Goal: Contribute content: Contribute content

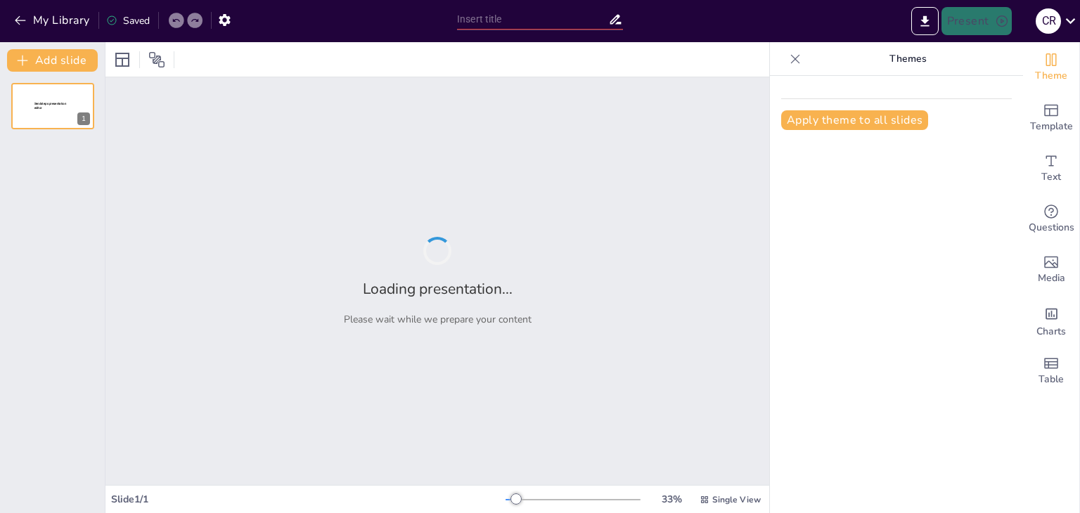
type input "filosofia de los derechos humanos: problemas y tendencias de actualidad"
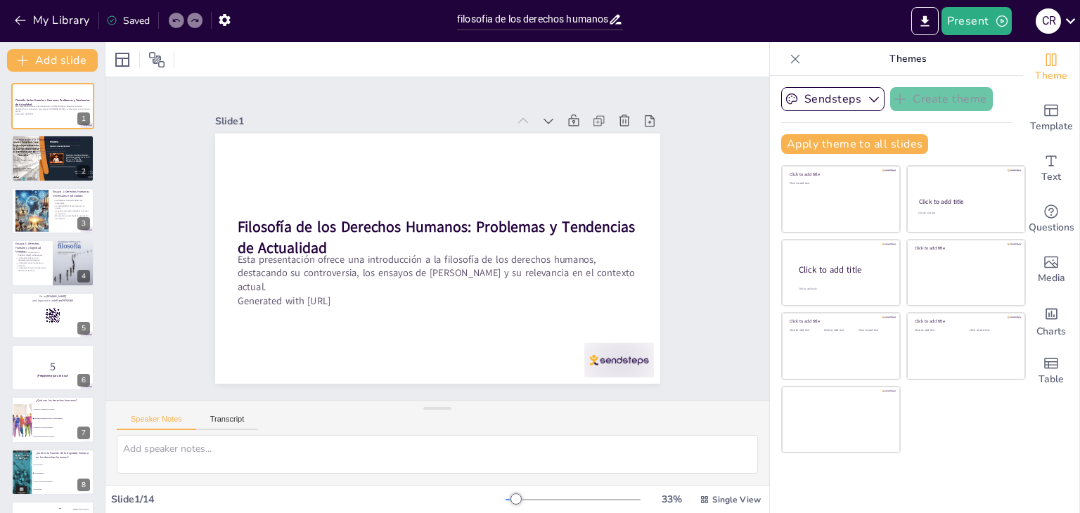
checkbox input "true"
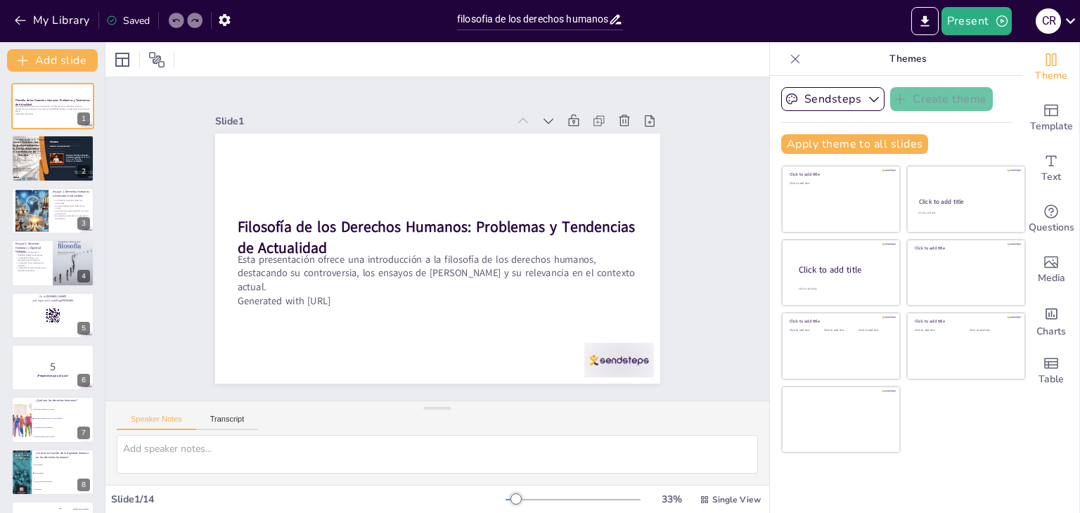
checkbox input "true"
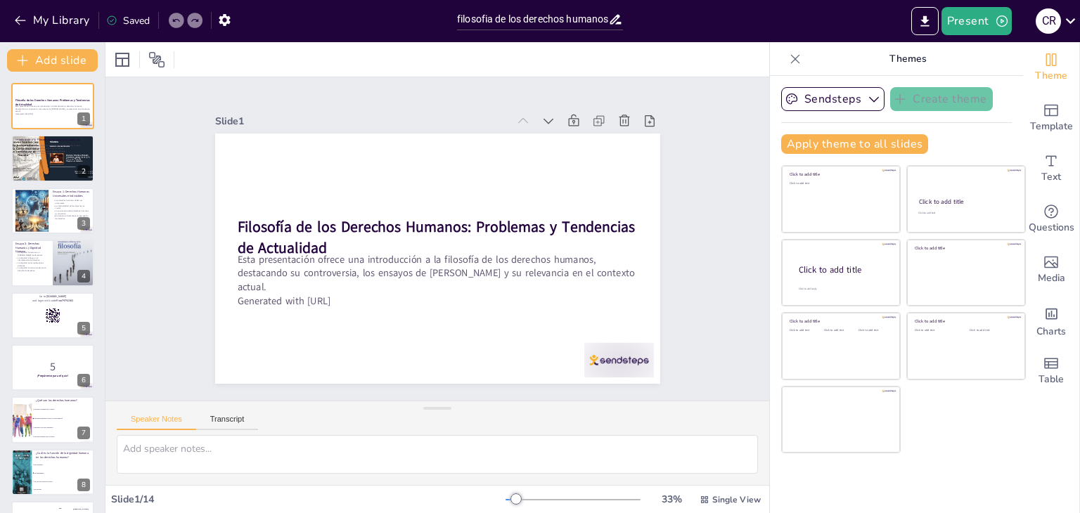
checkbox input "true"
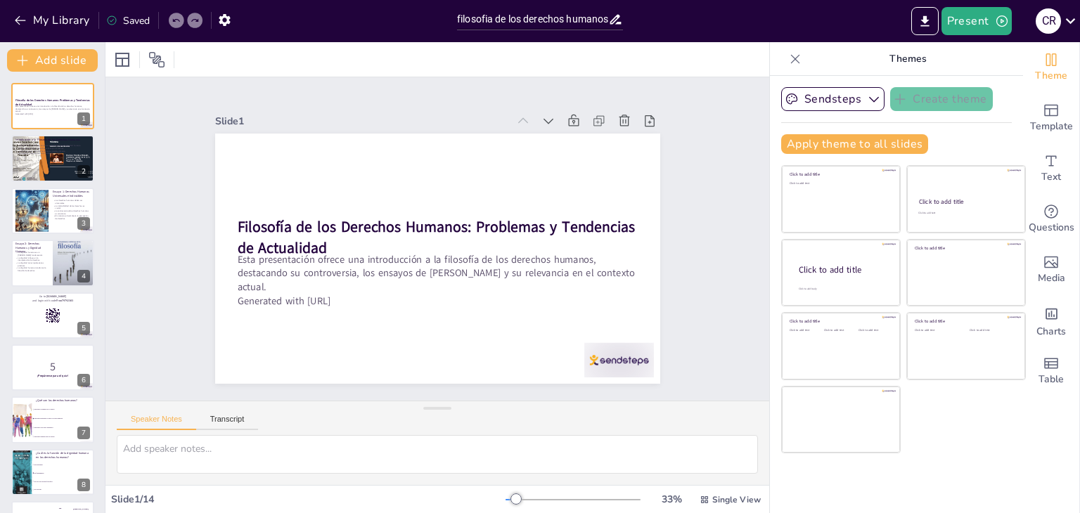
checkbox input "true"
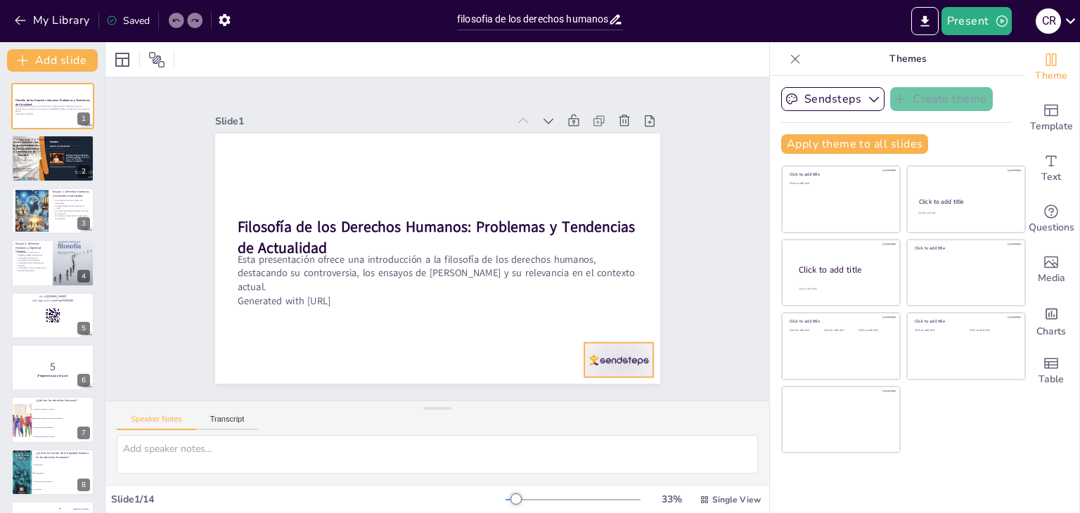
checkbox input "true"
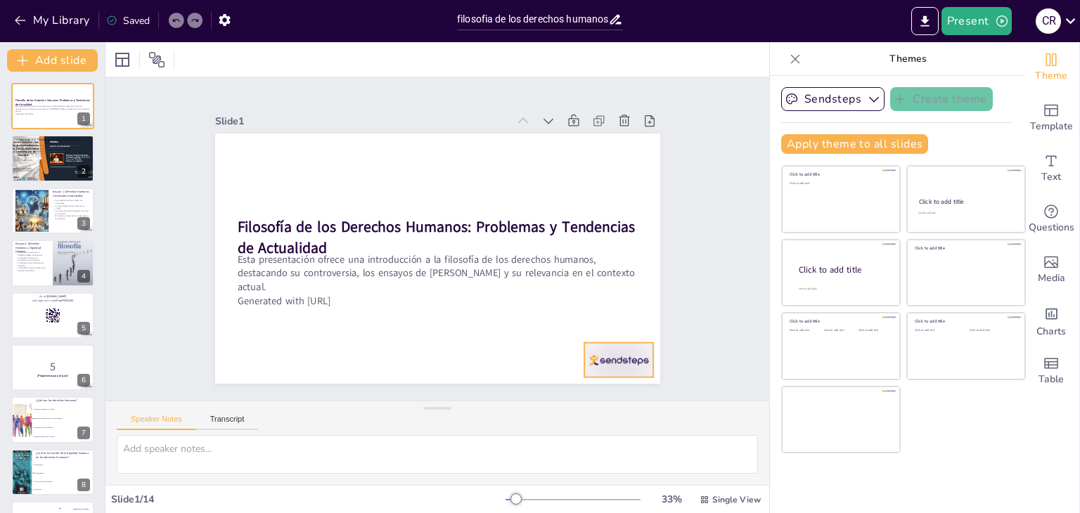
checkbox input "true"
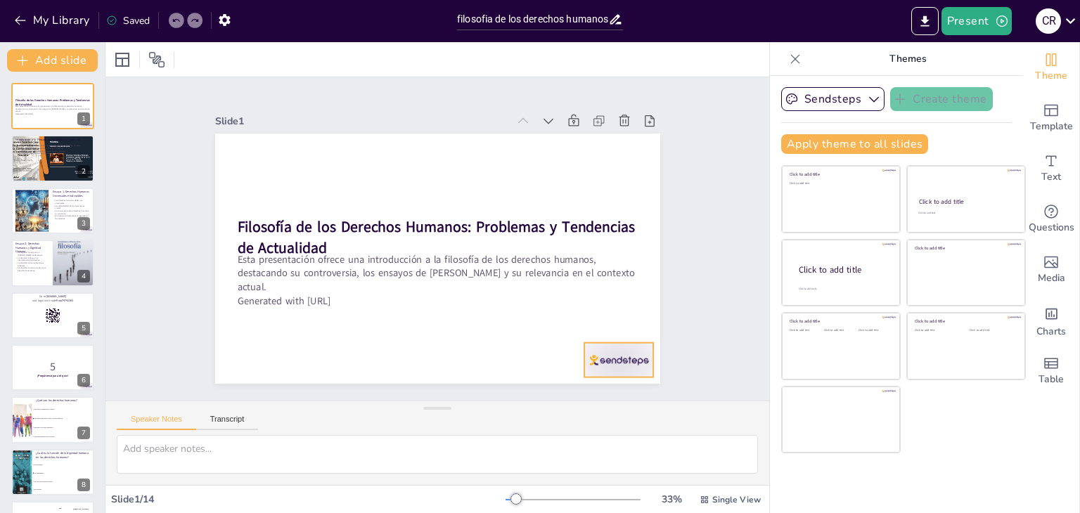
checkbox input "true"
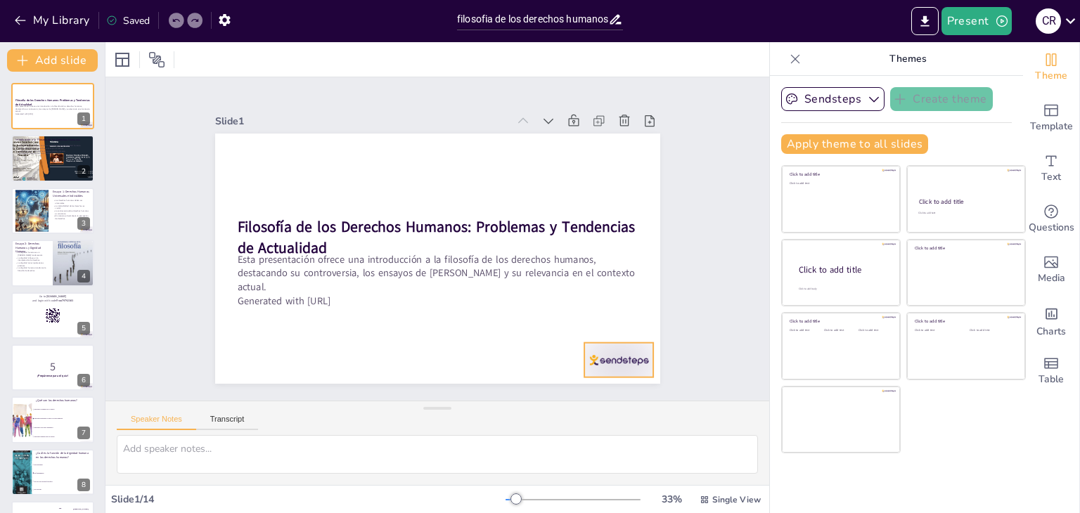
checkbox input "true"
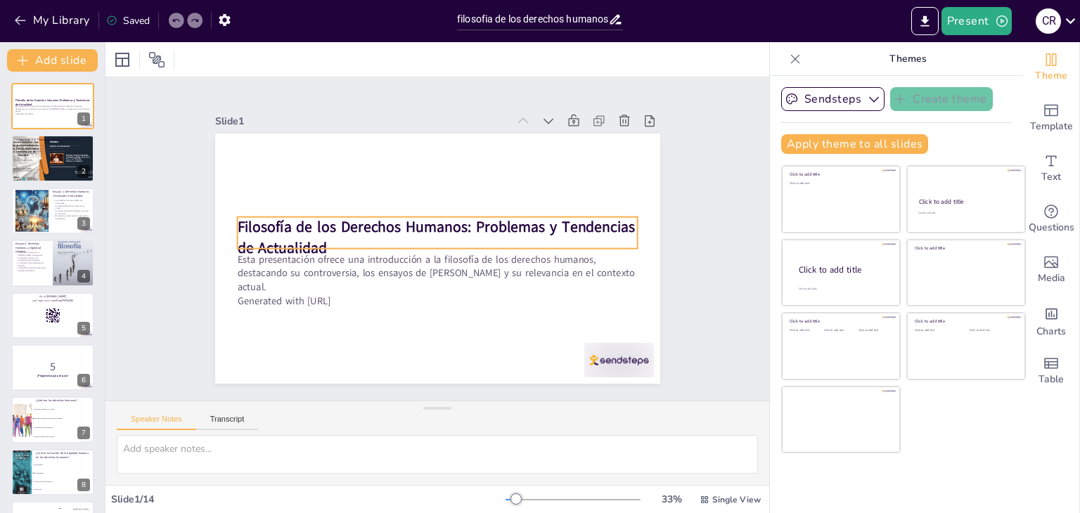
checkbox input "true"
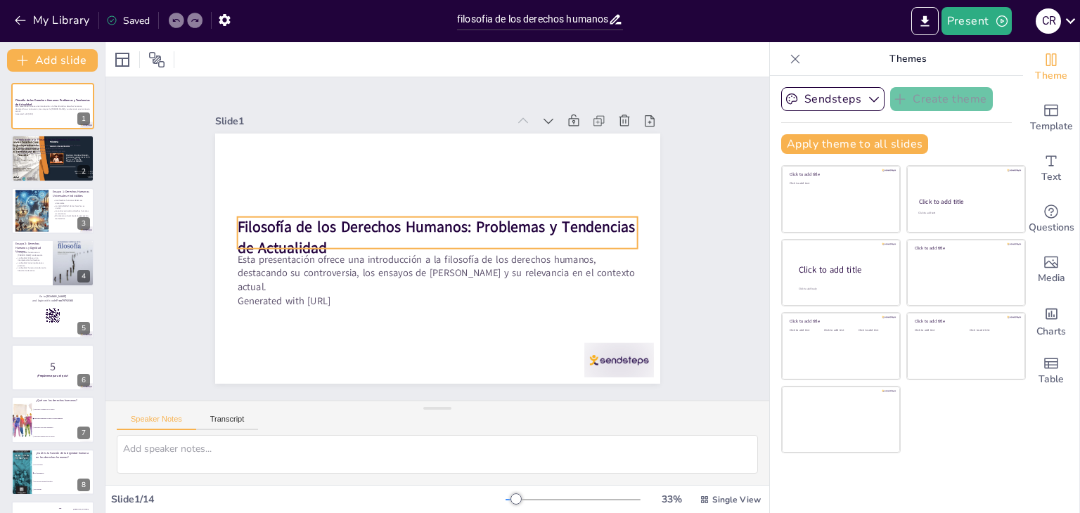
checkbox input "true"
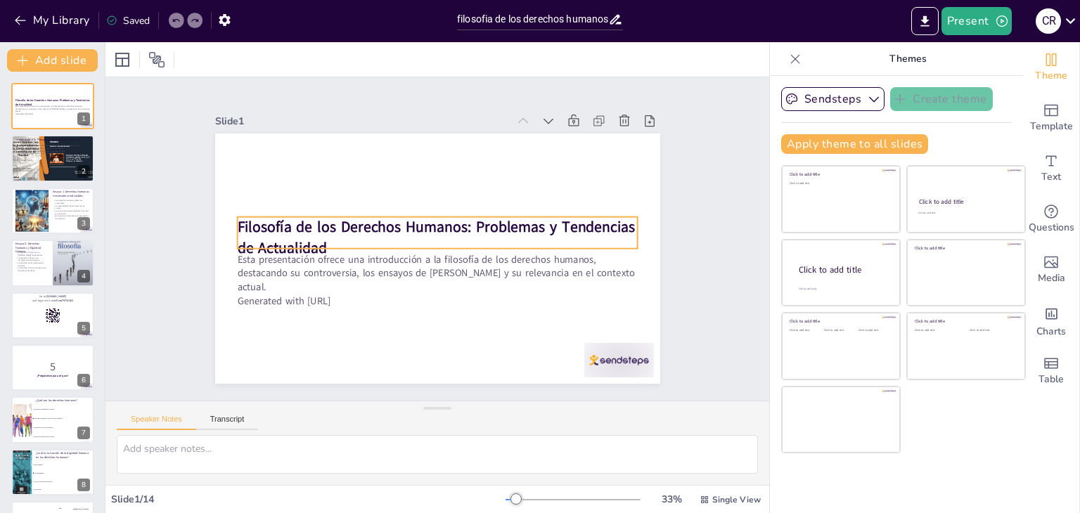
checkbox input "true"
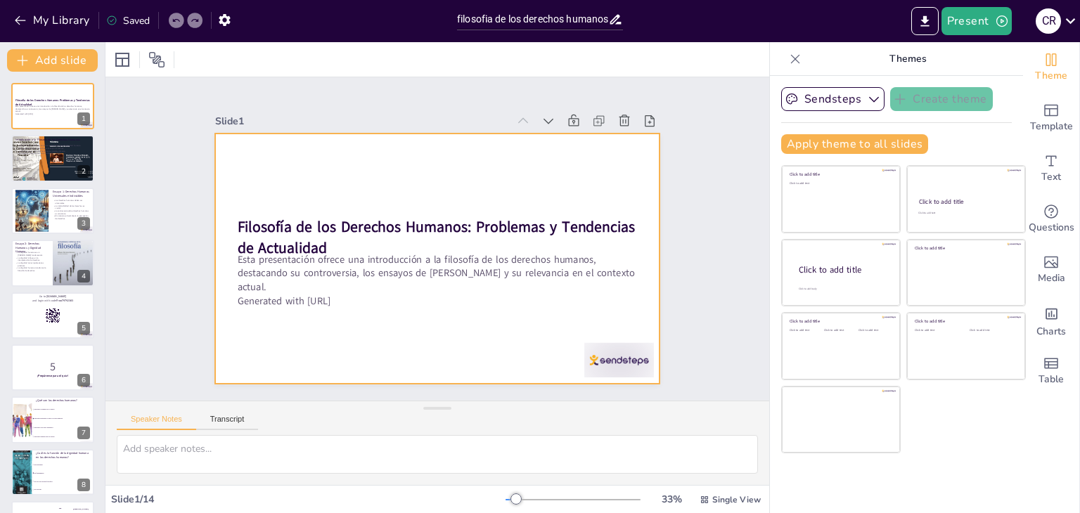
checkbox input "true"
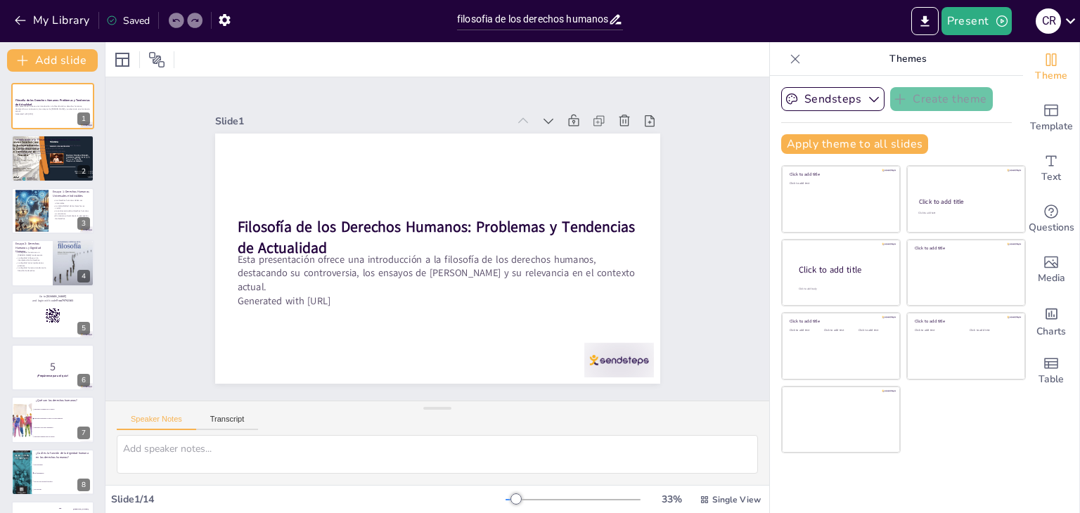
checkbox input "true"
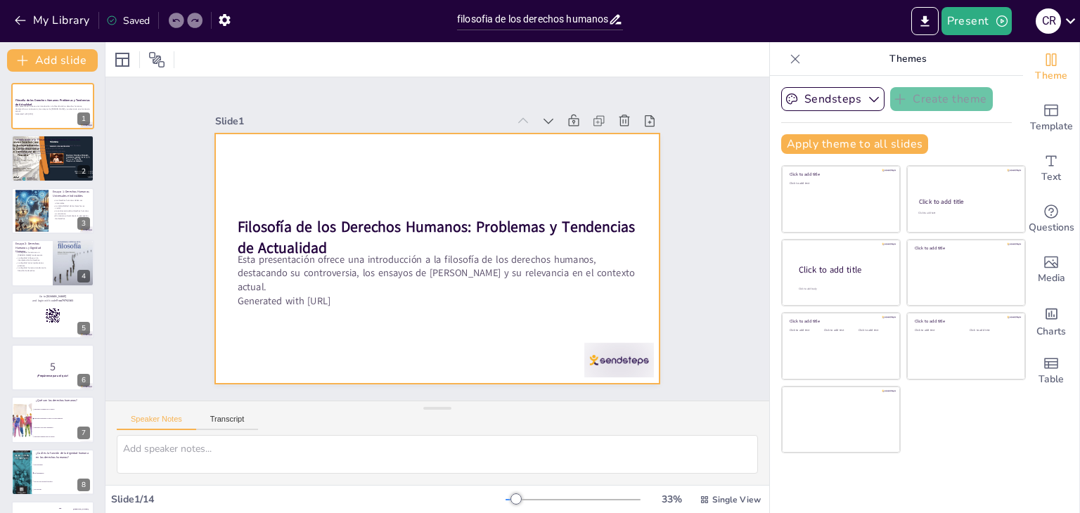
checkbox input "true"
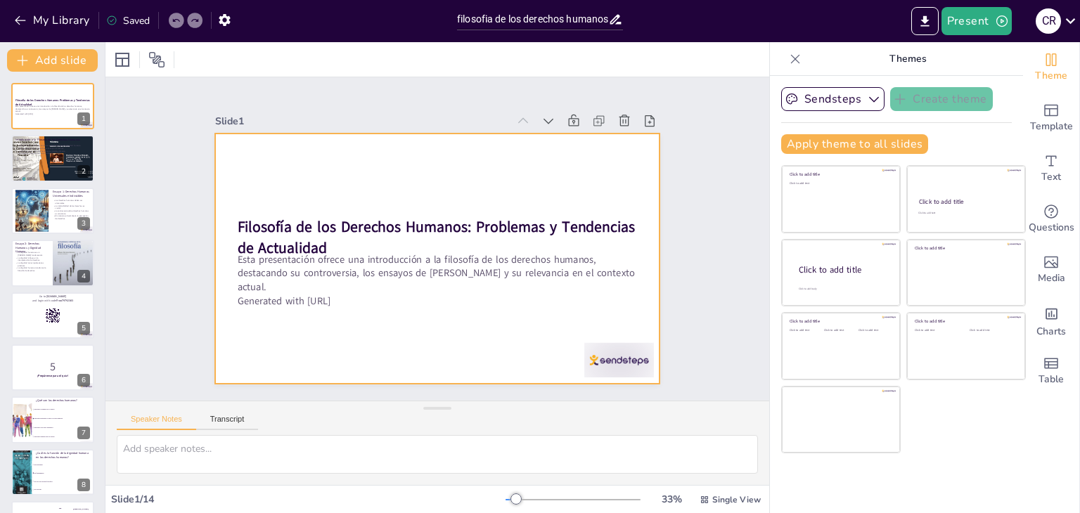
checkbox input "true"
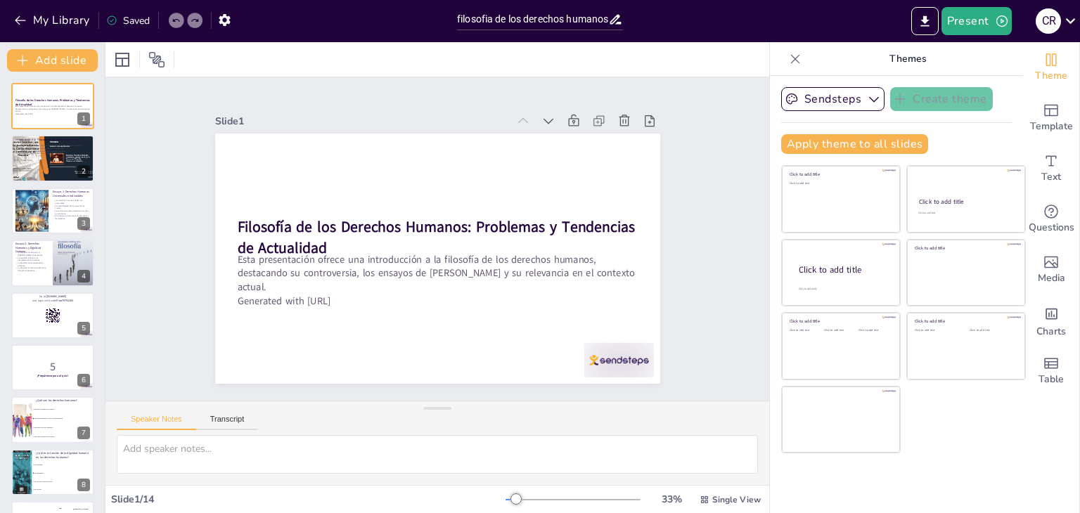
checkbox input "true"
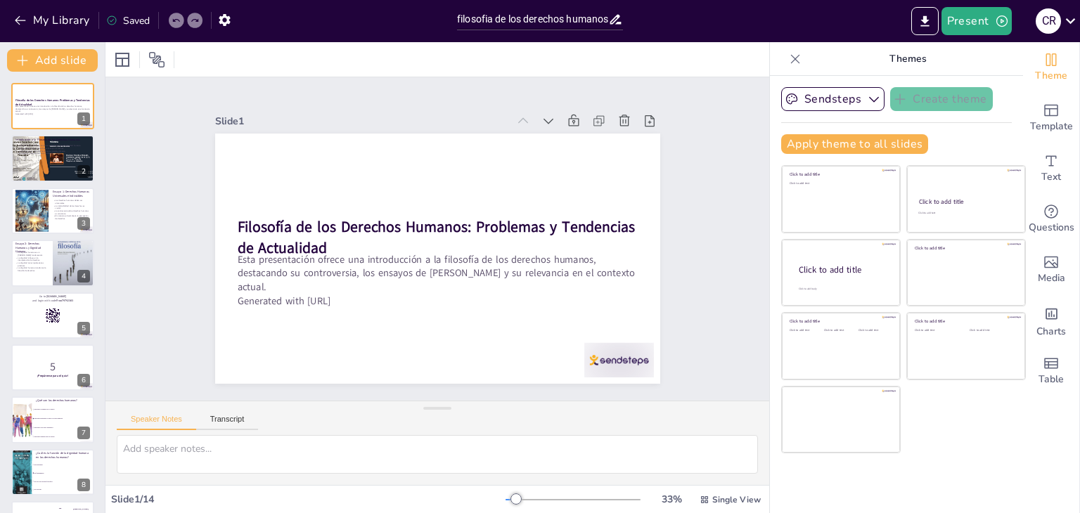
checkbox input "true"
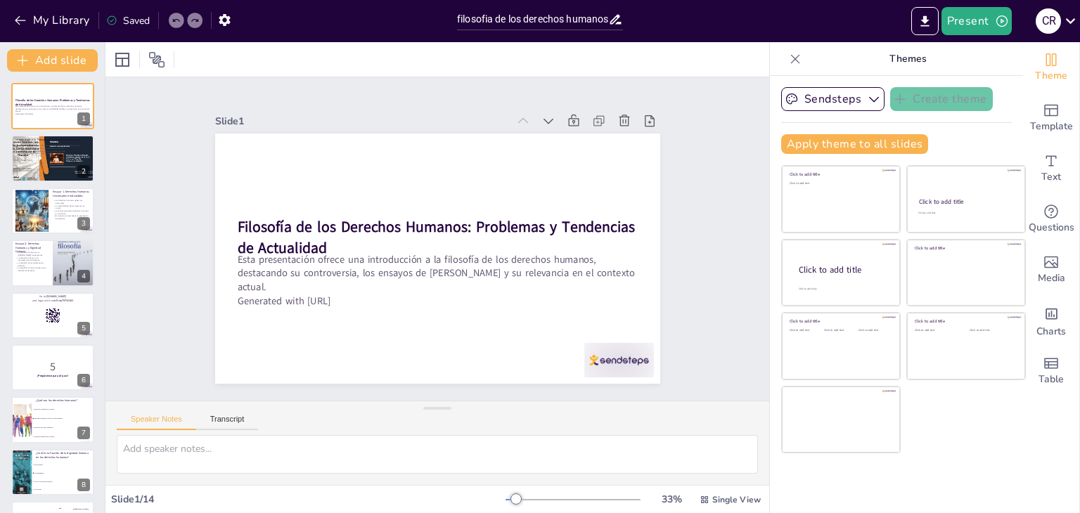
checkbox input "true"
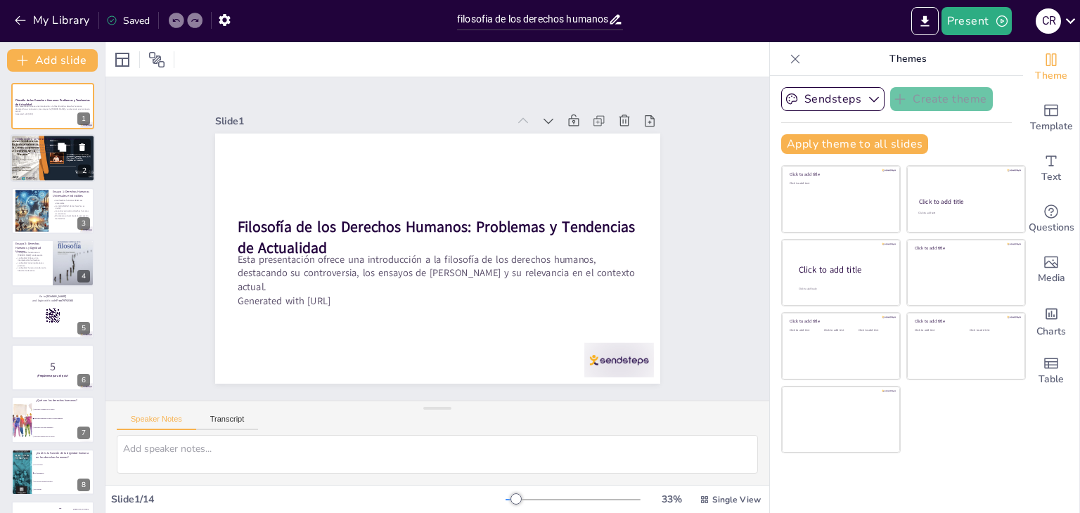
checkbox input "true"
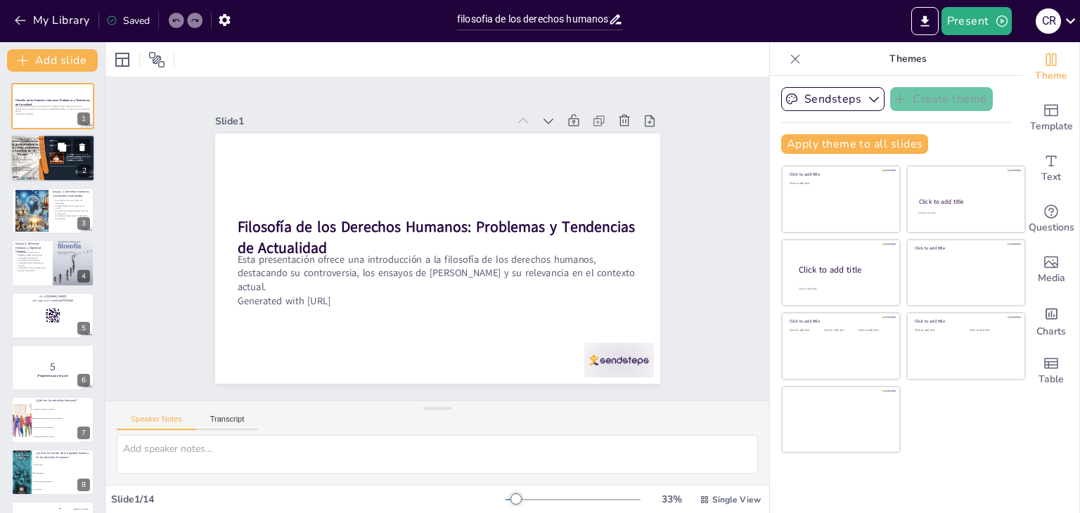
click at [32, 161] on div at bounding box center [53, 159] width 94 height 48
type textarea "La dignidad humana es el eje central de la filosofía de los derechos humanos. R…"
checkbox input "true"
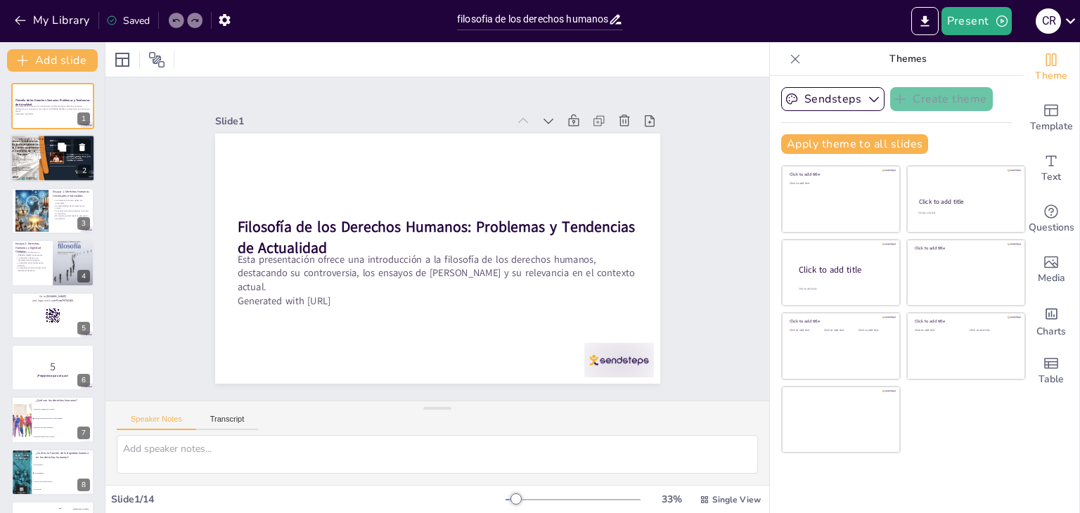
checkbox input "true"
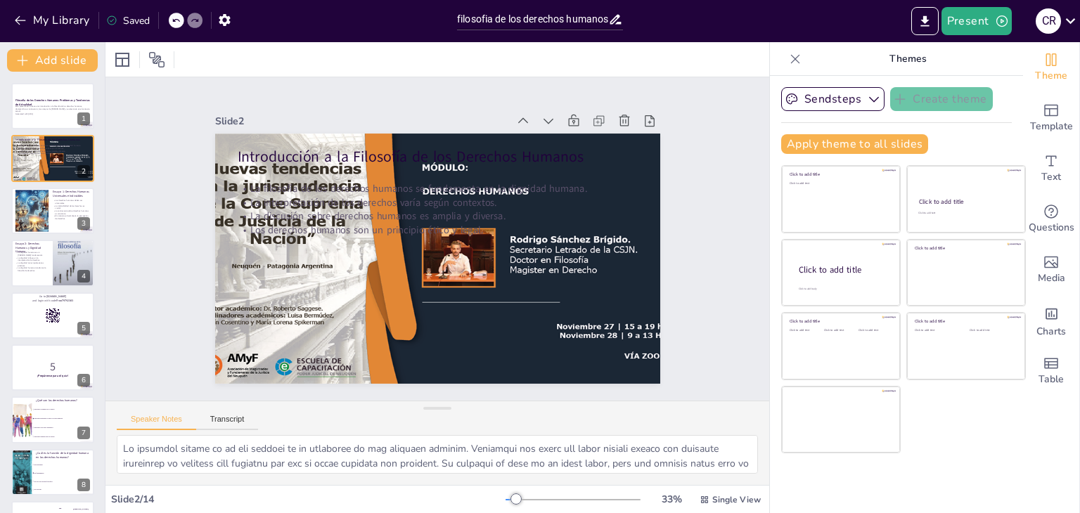
checkbox input "true"
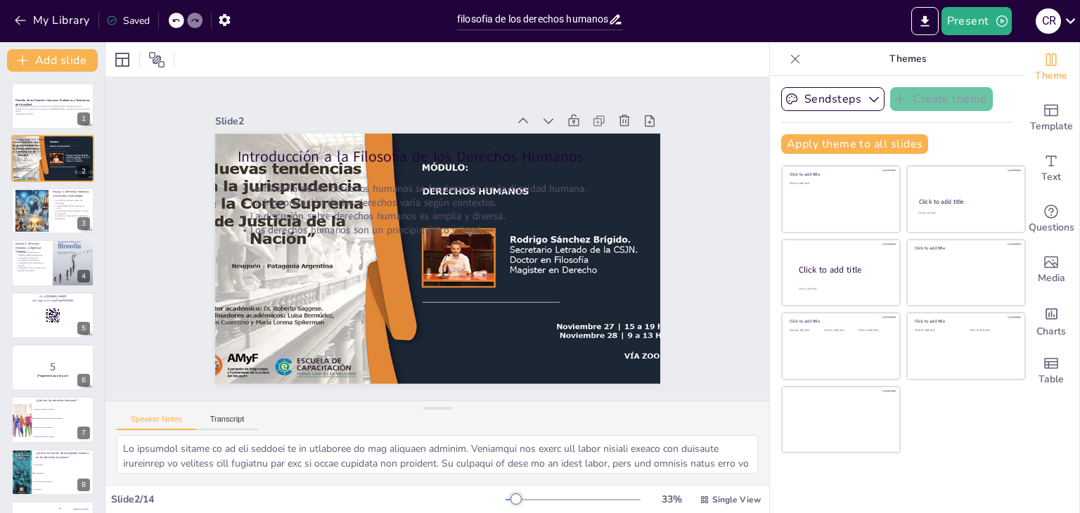
checkbox input "true"
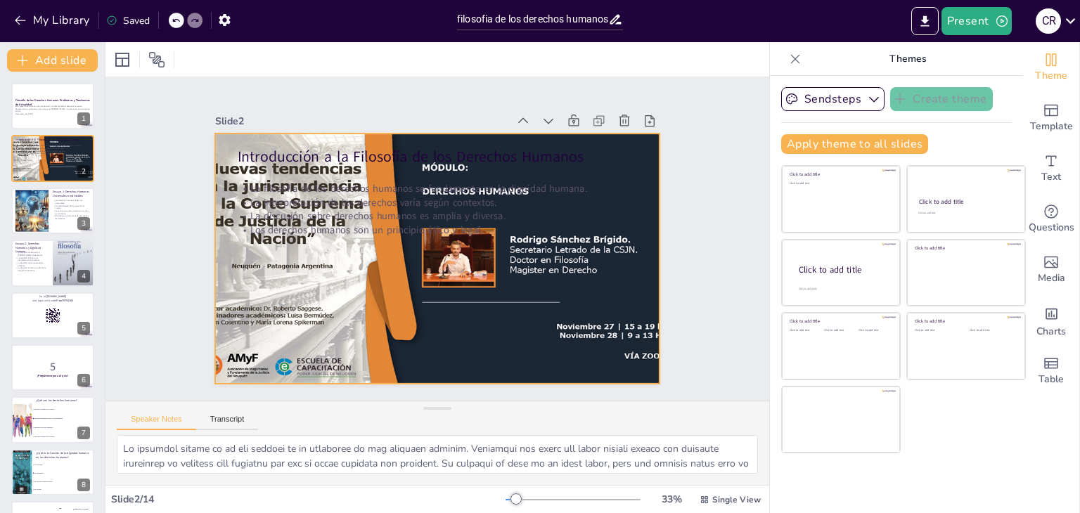
checkbox input "true"
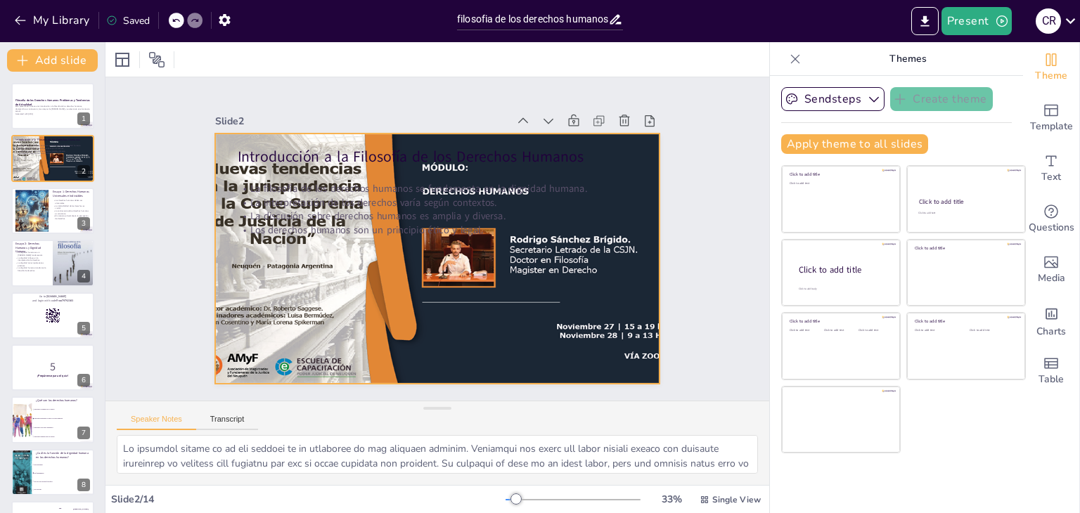
checkbox input "true"
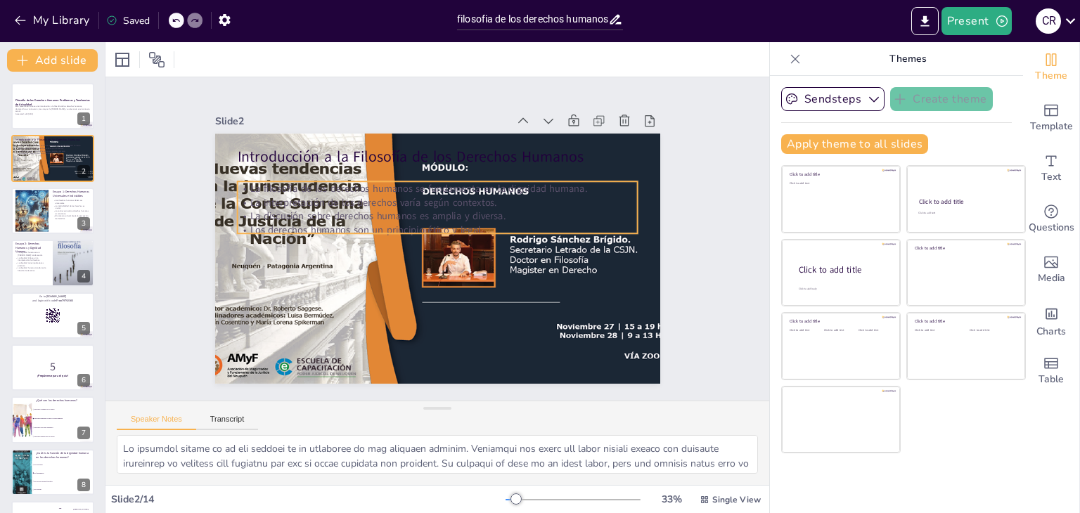
checkbox input "true"
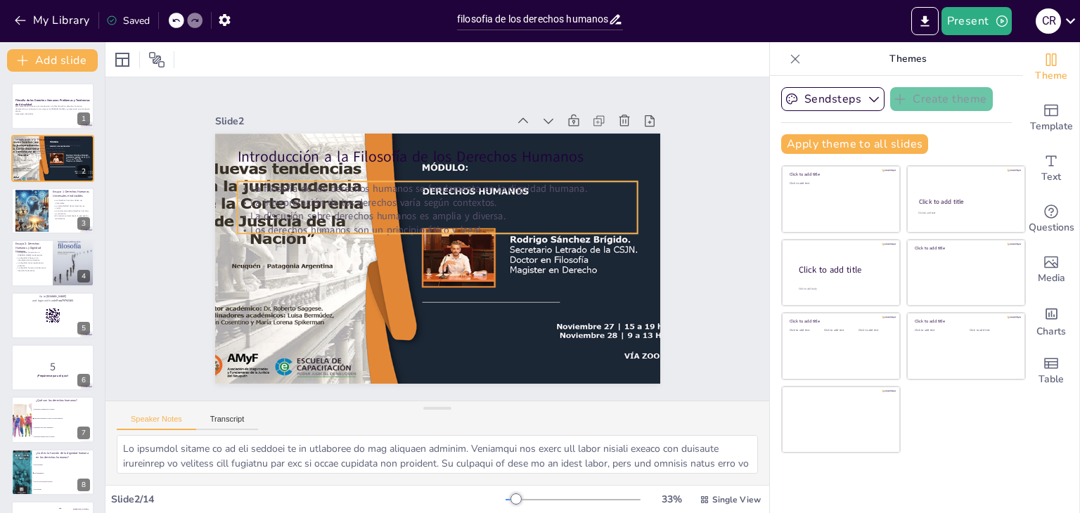
checkbox input "true"
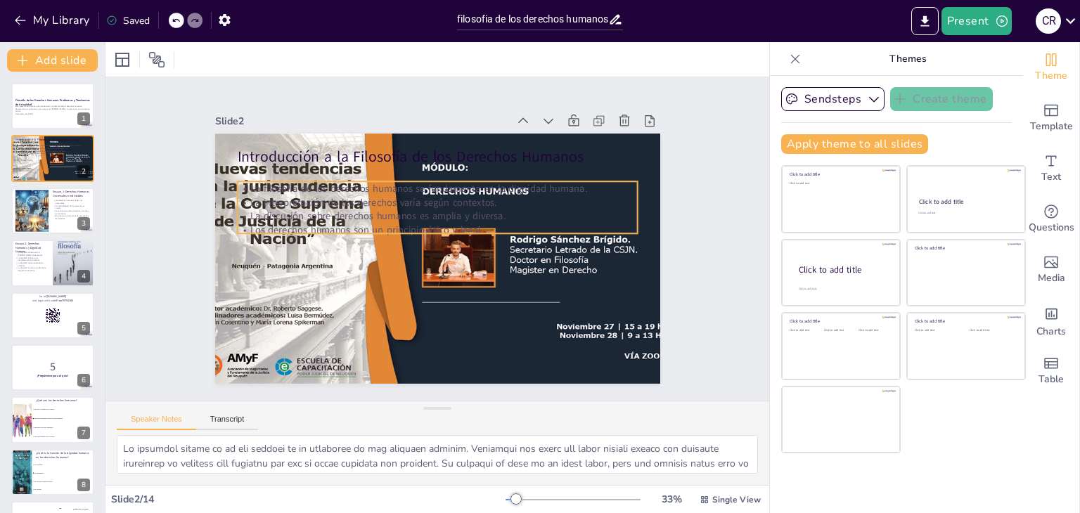
checkbox input "true"
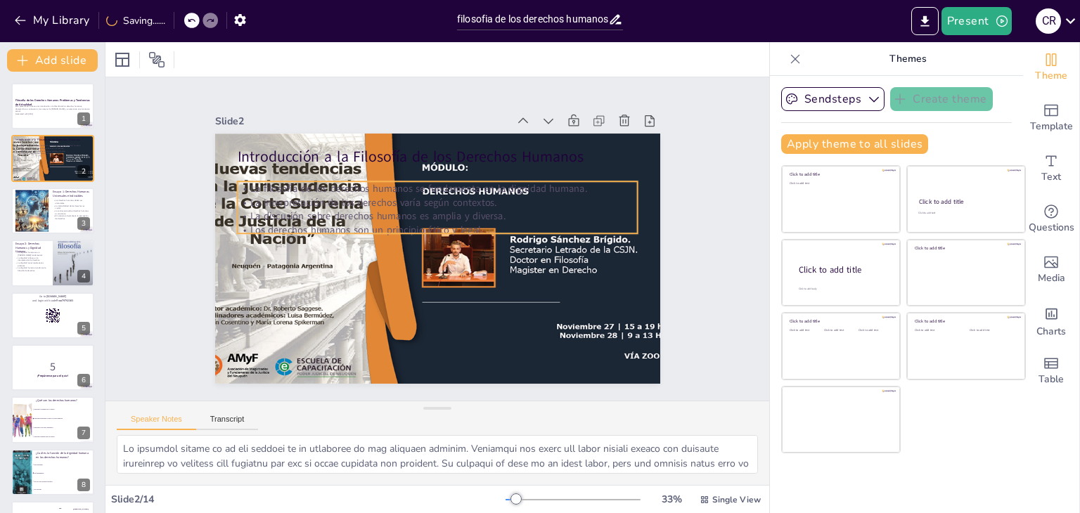
checkbox input "true"
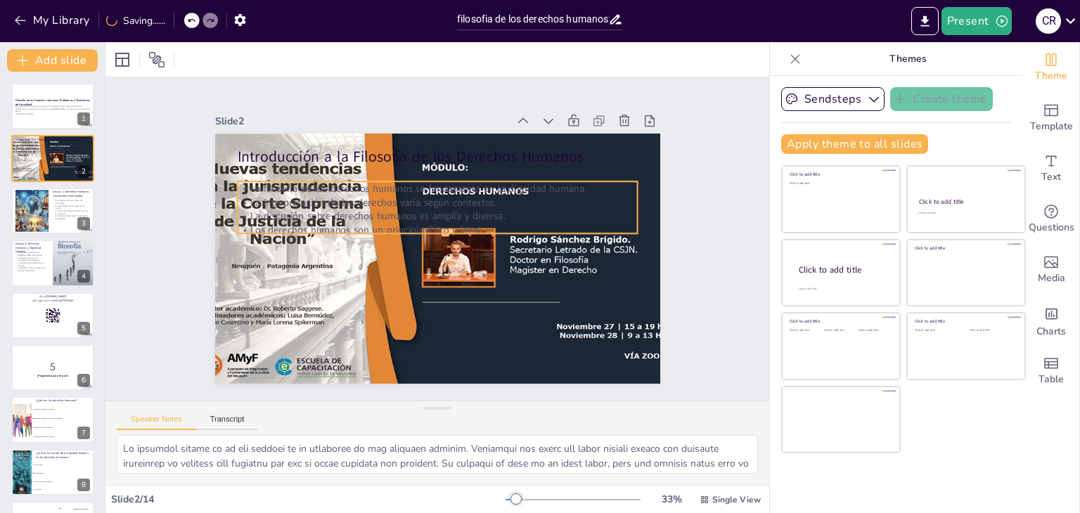
checkbox input "true"
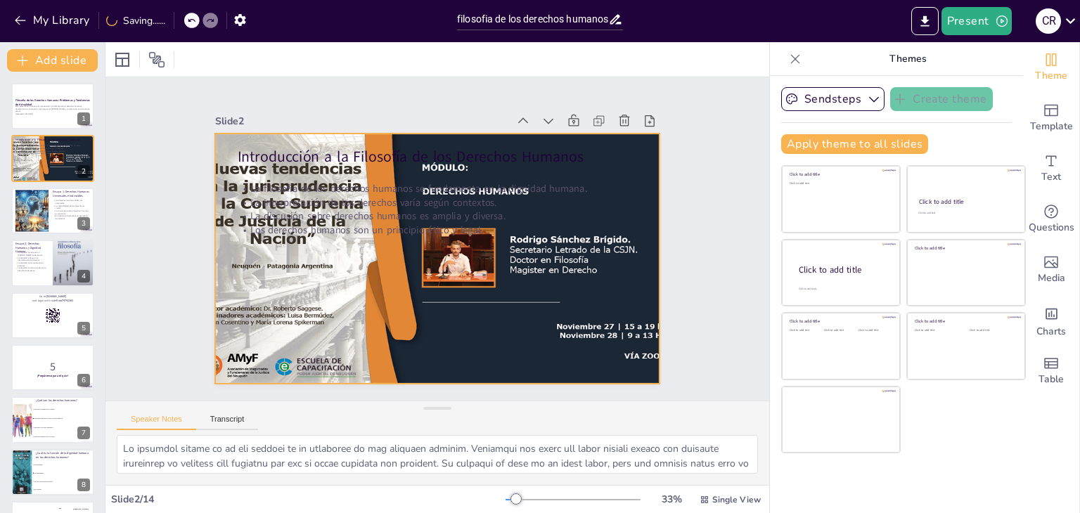
checkbox input "true"
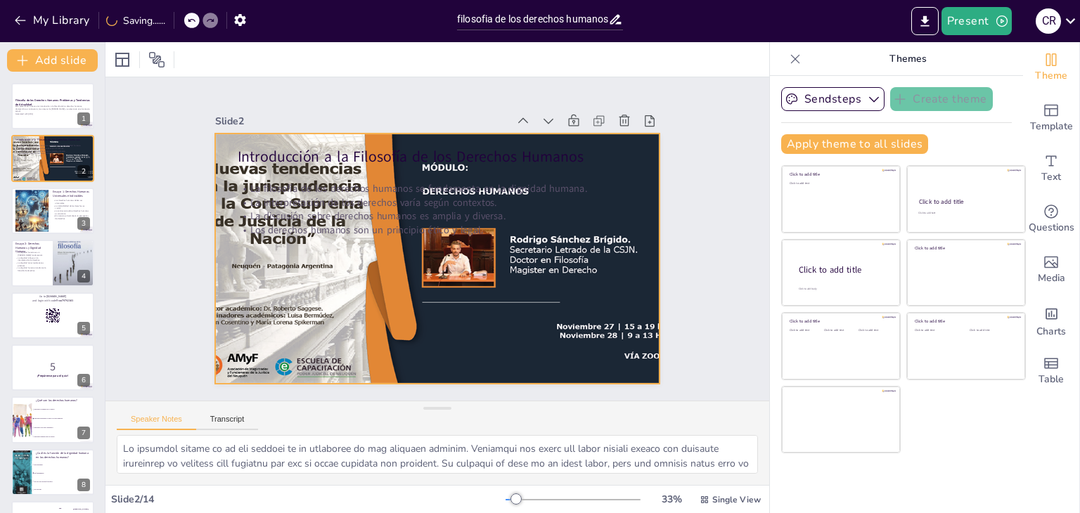
checkbox input "true"
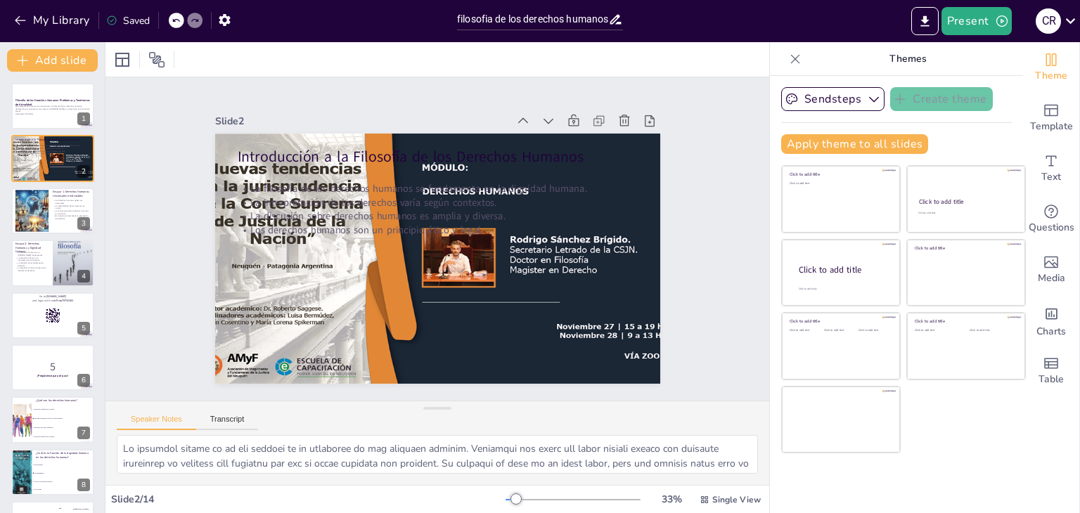
checkbox input "true"
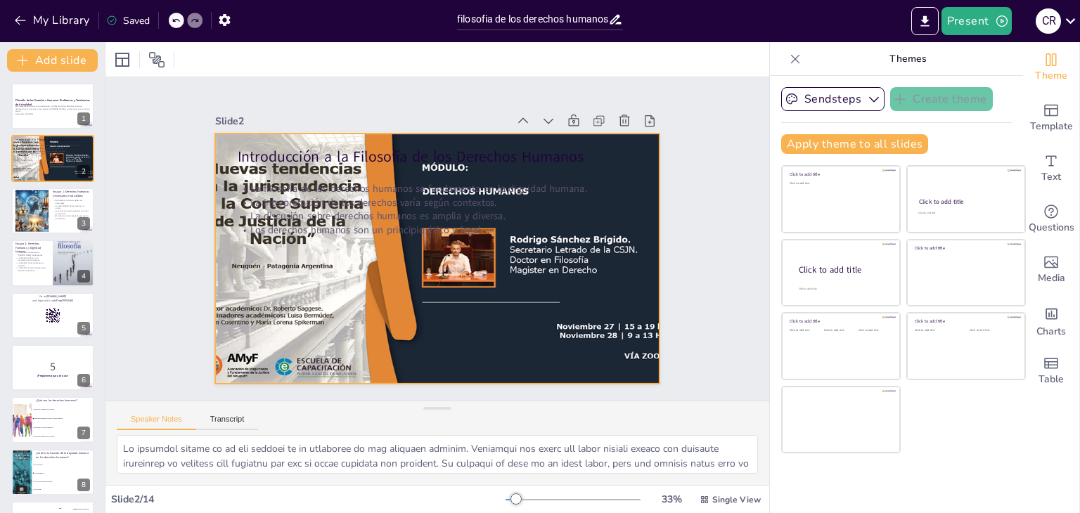
checkbox input "true"
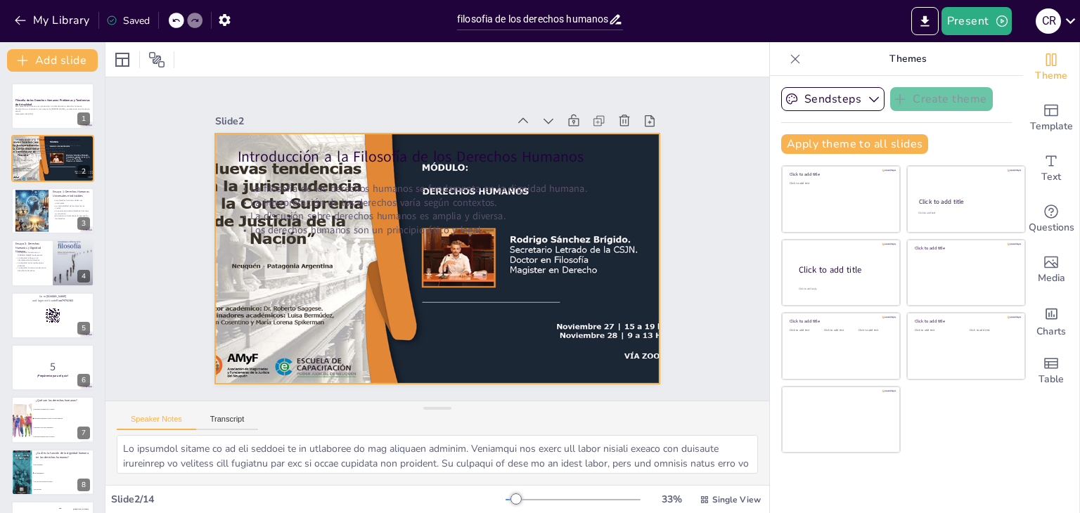
checkbox input "true"
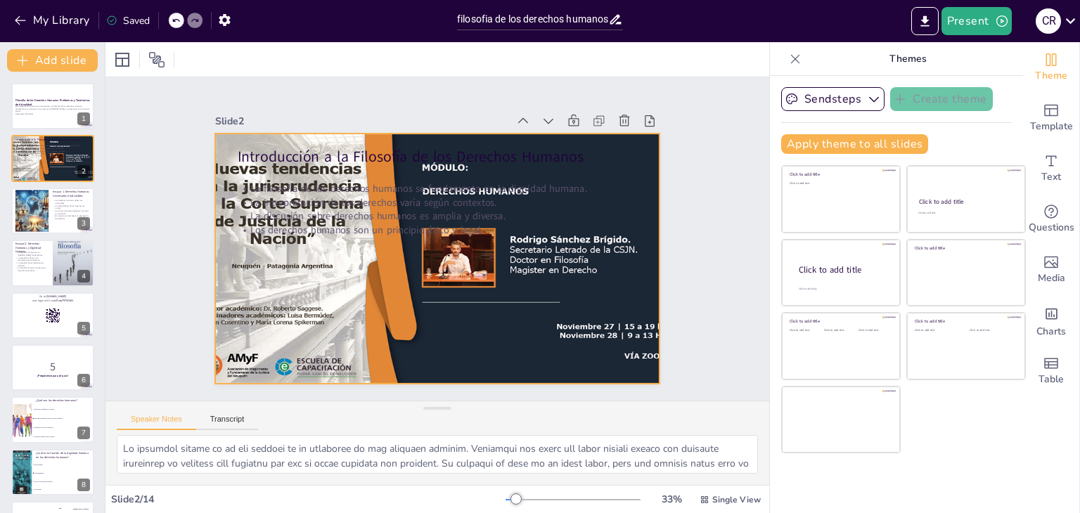
checkbox input "true"
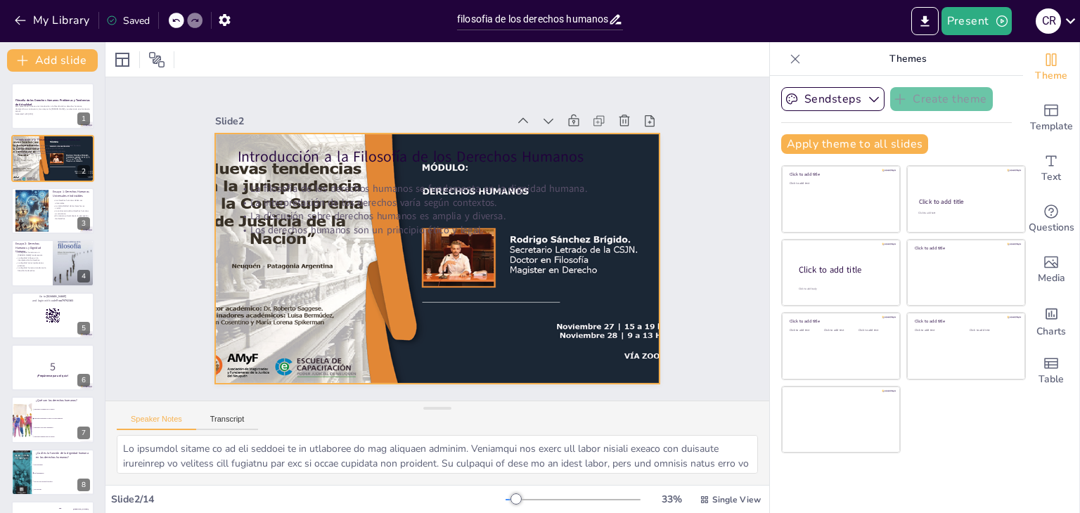
checkbox input "true"
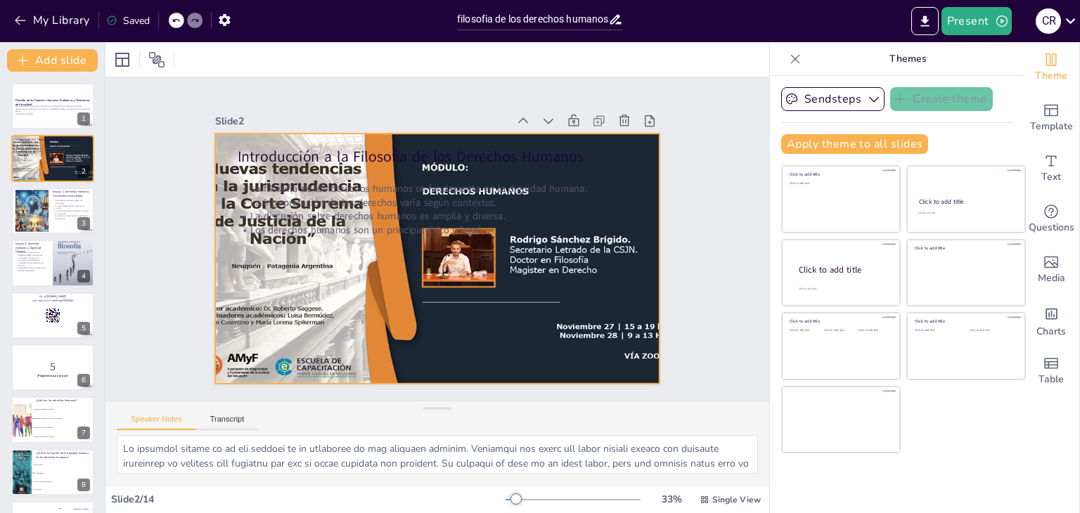
checkbox input "true"
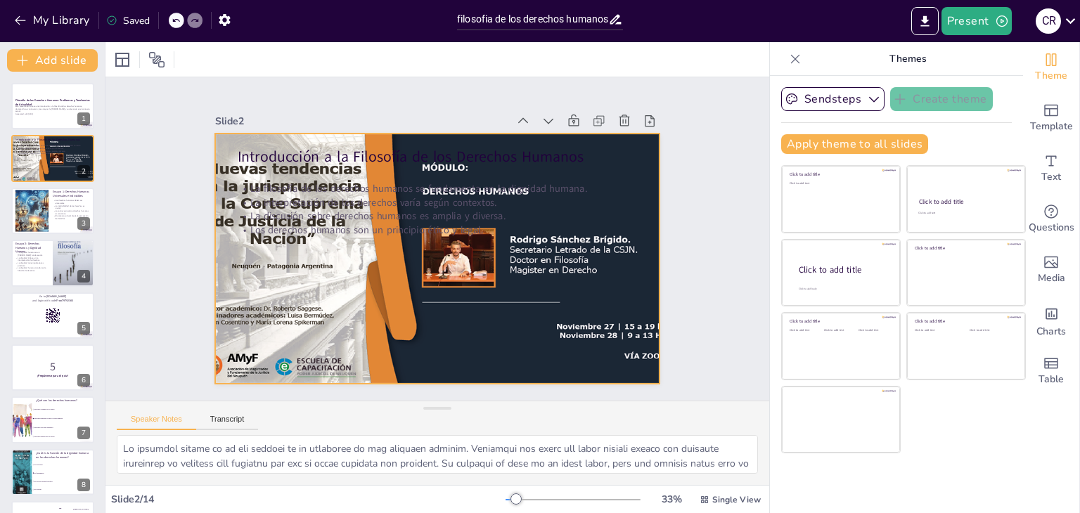
checkbox input "true"
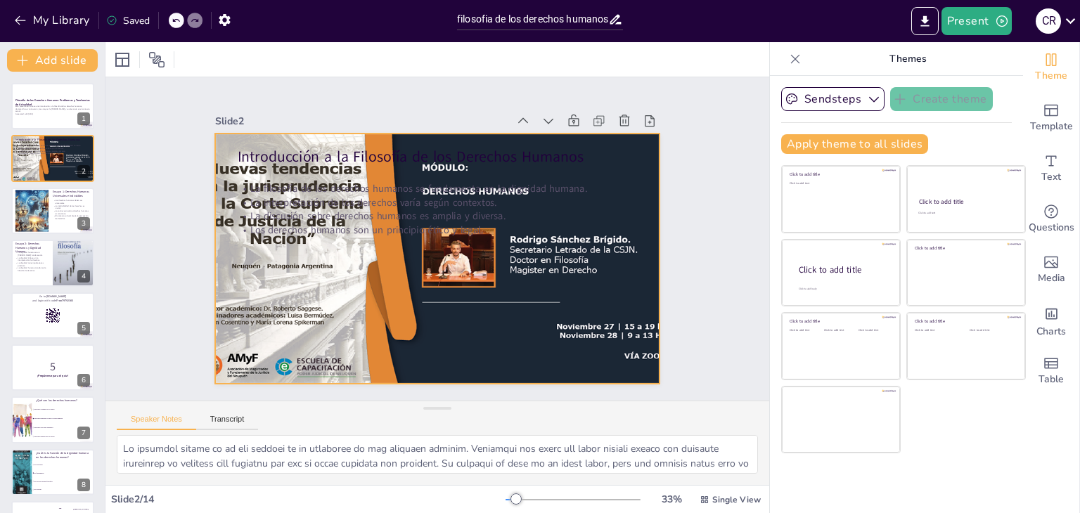
checkbox input "true"
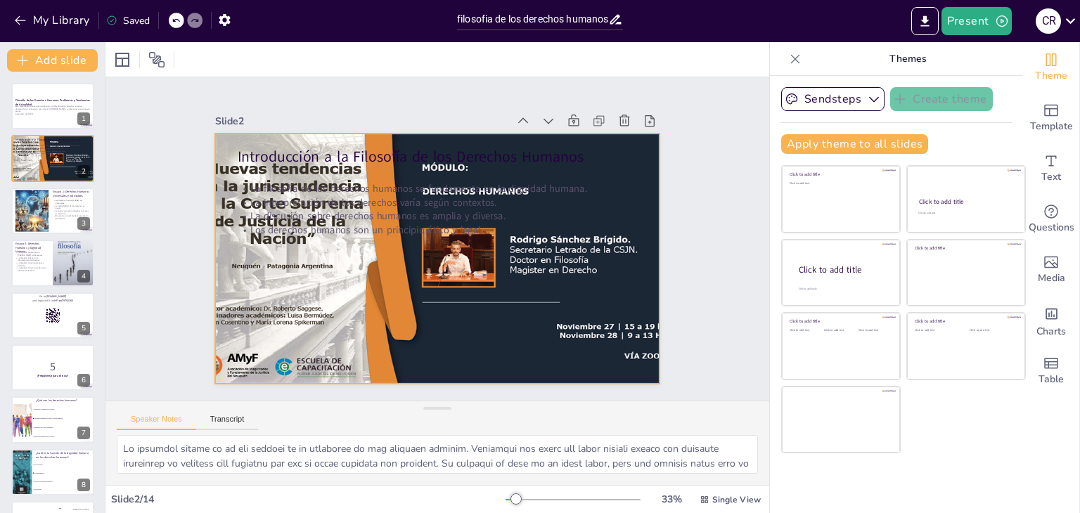
checkbox input "true"
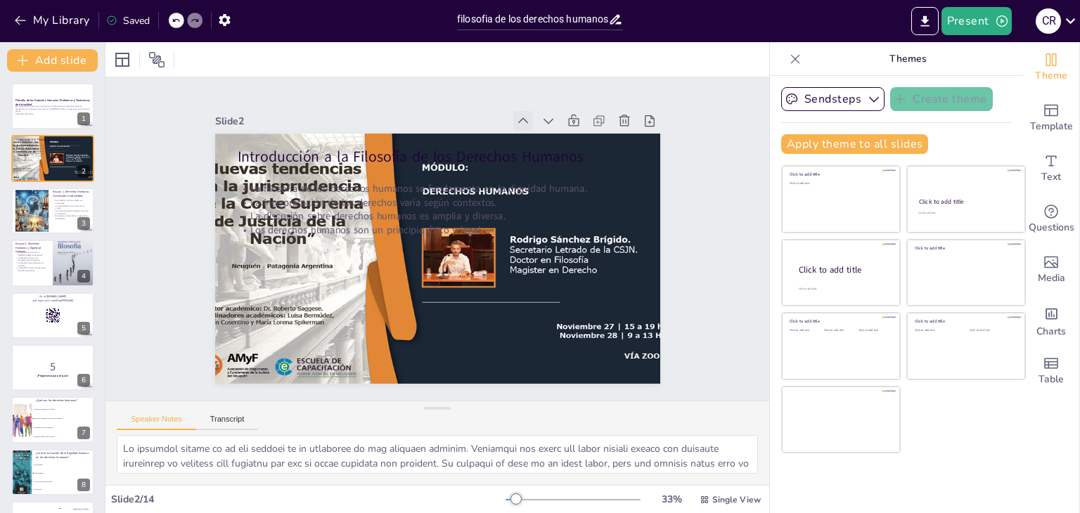
click at [569, 210] on div at bounding box center [583, 224] width 28 height 28
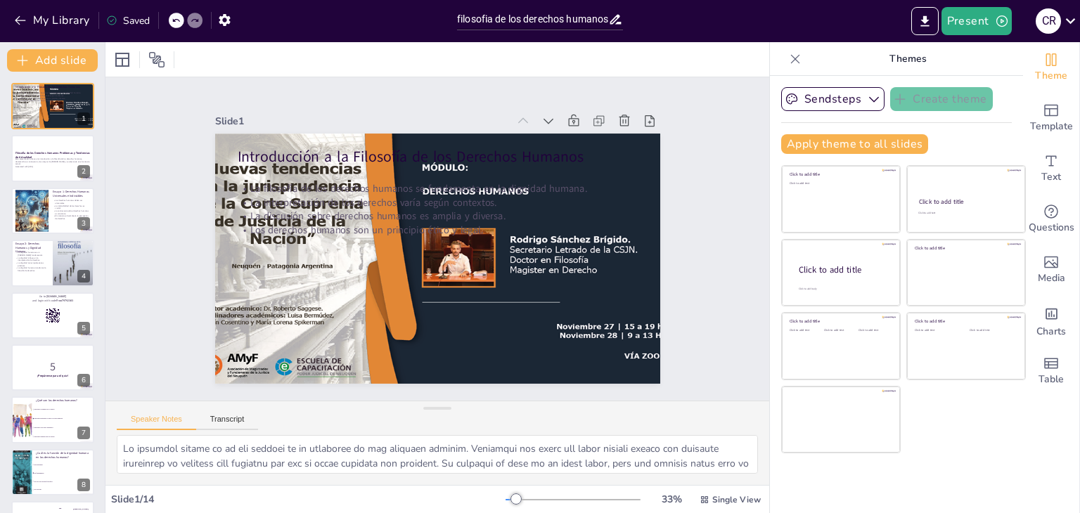
click at [567, 195] on div at bounding box center [581, 209] width 28 height 28
click at [585, 212] on div at bounding box center [599, 226] width 28 height 28
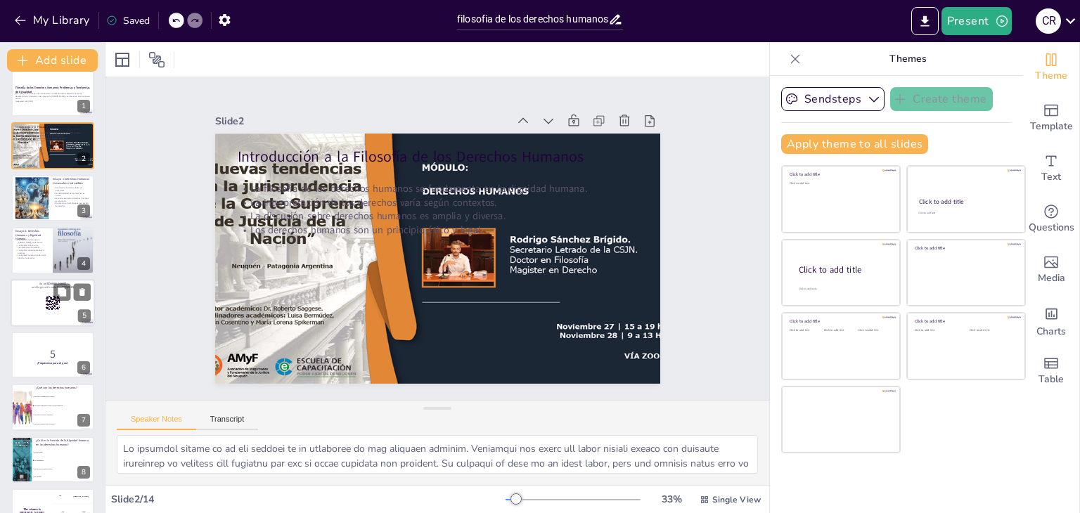
click at [76, 281] on p "Go to sendsteps.me" at bounding box center [53, 283] width 76 height 4
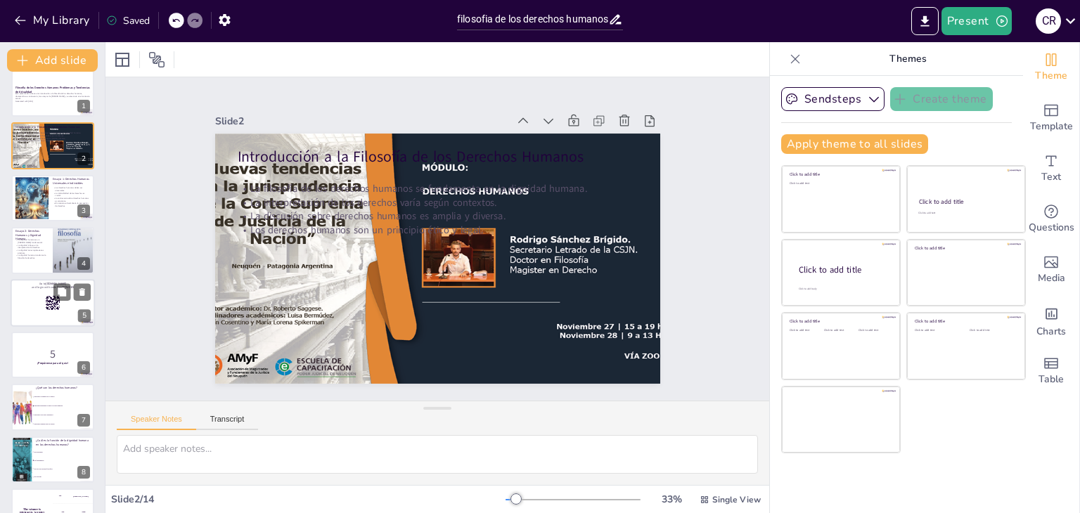
scroll to position [22, 0]
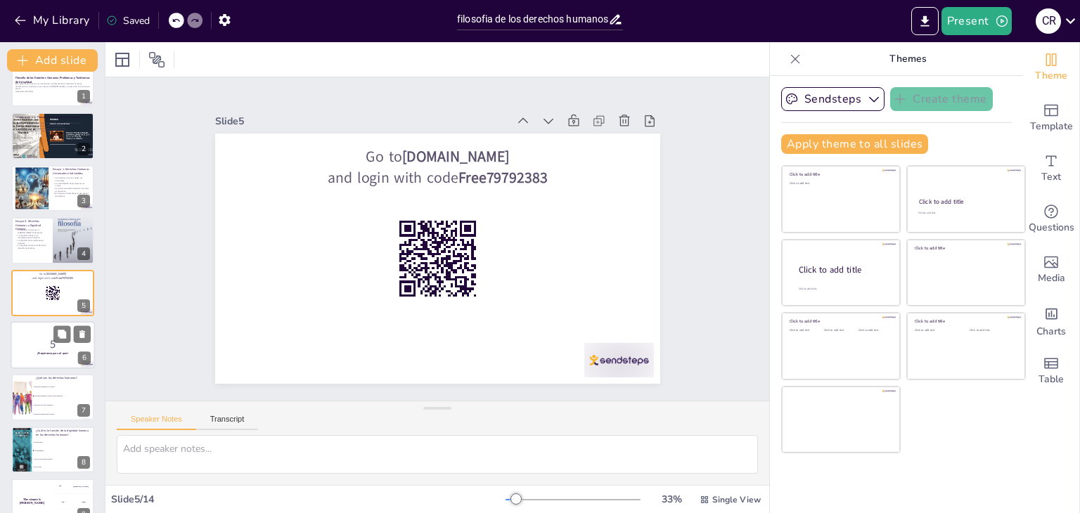
click at [52, 340] on p "5" at bounding box center [53, 344] width 76 height 15
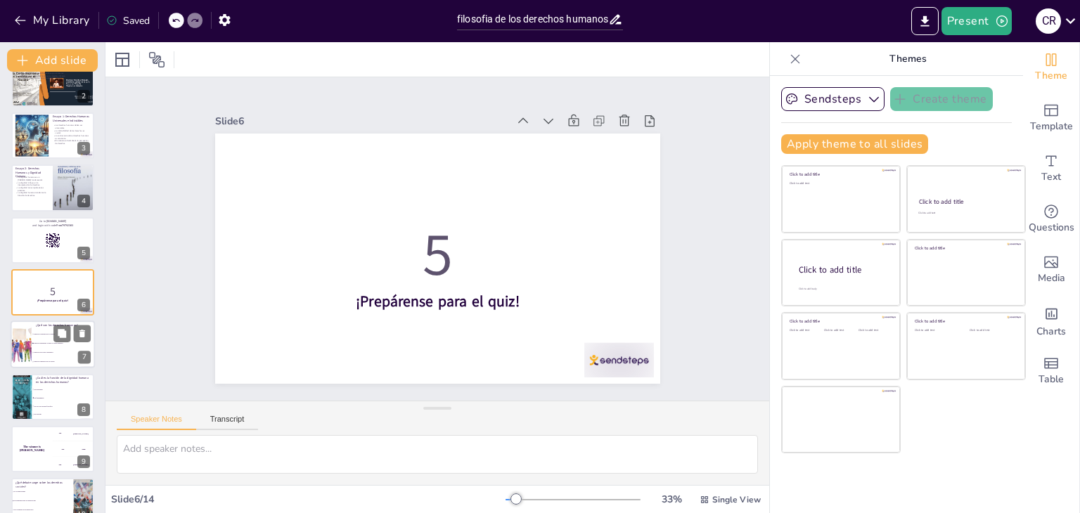
click at [39, 347] on li "Derechos inherentes a todos los seres humanos" at bounding box center [63, 344] width 63 height 9
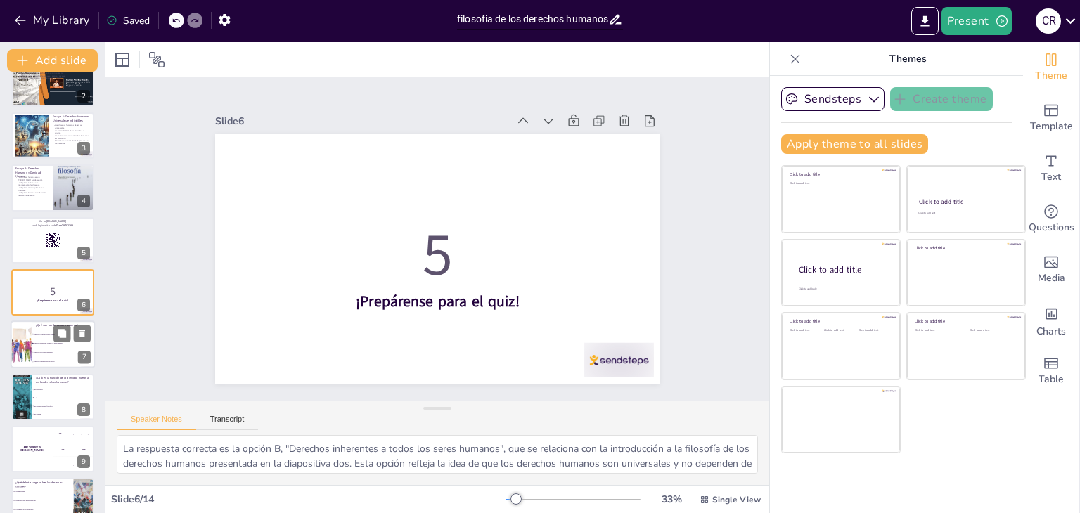
scroll to position [127, 0]
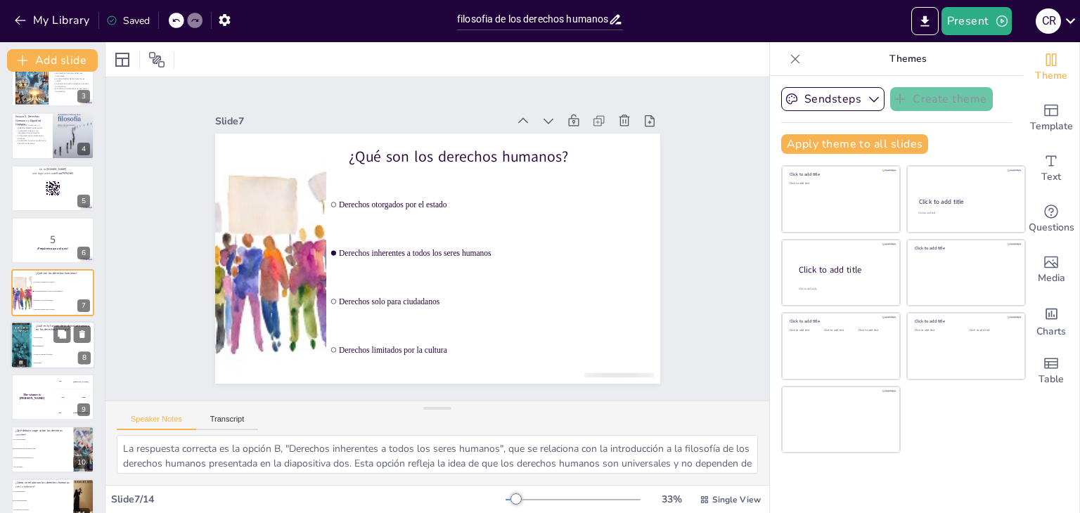
click at [39, 347] on li "Es fundamental" at bounding box center [63, 346] width 63 height 8
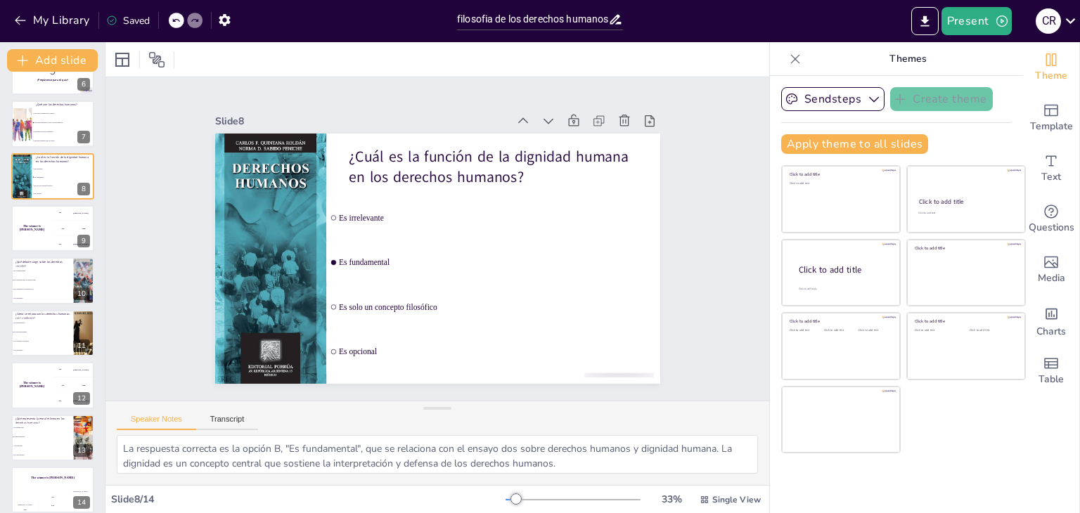
scroll to position [307, 0]
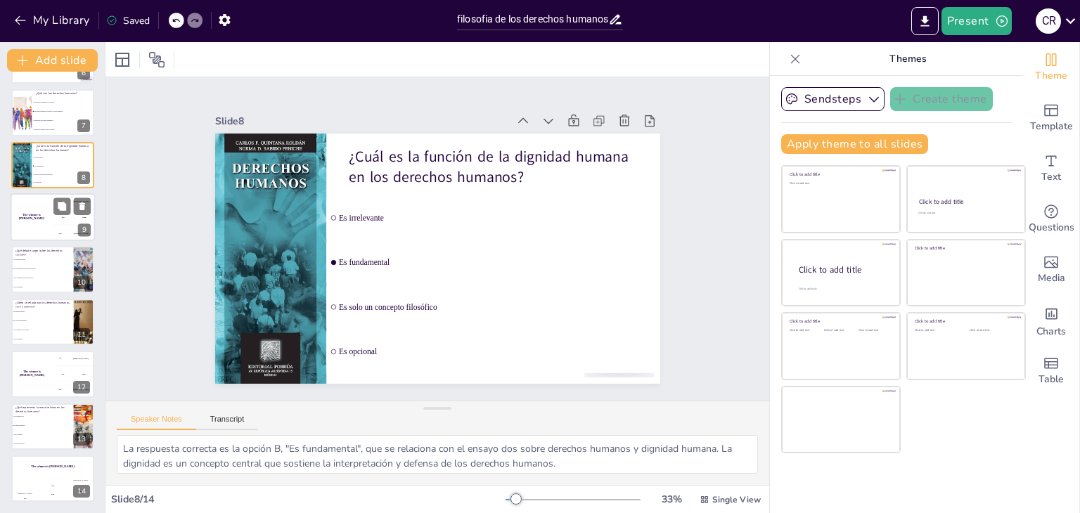
click at [22, 214] on h4 "The winner is Niels 🏆" at bounding box center [32, 217] width 42 height 7
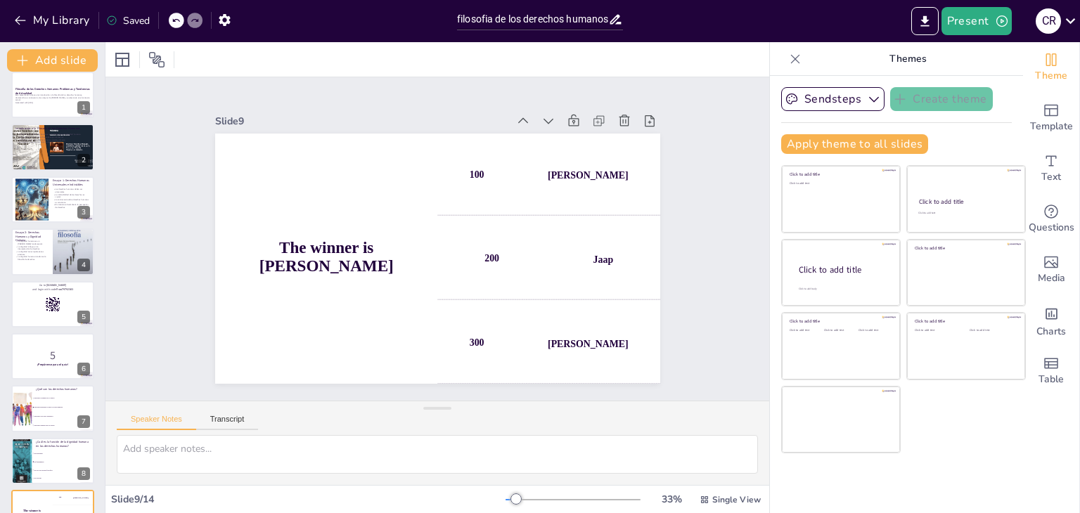
scroll to position [0, 0]
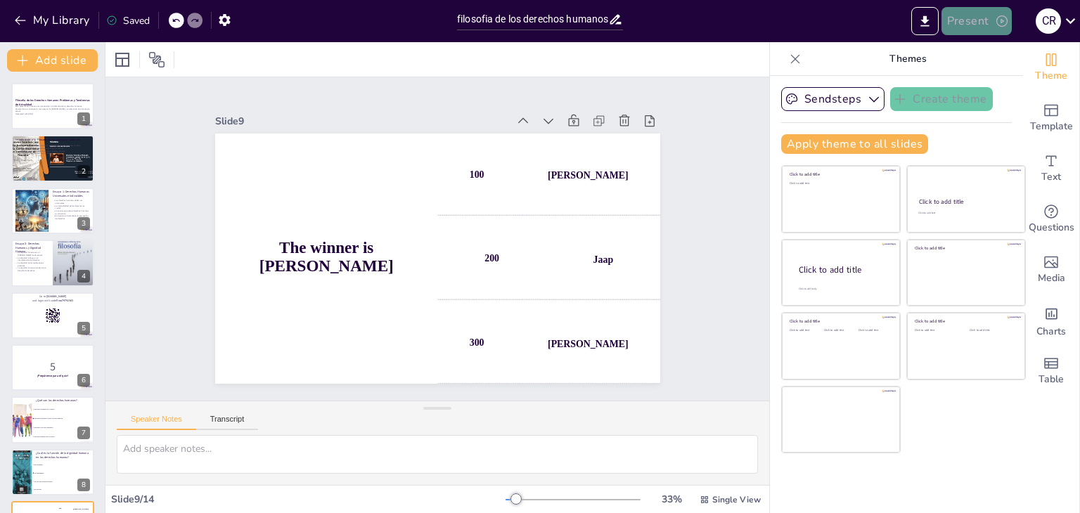
click at [974, 20] on button "Present" at bounding box center [976, 21] width 70 height 28
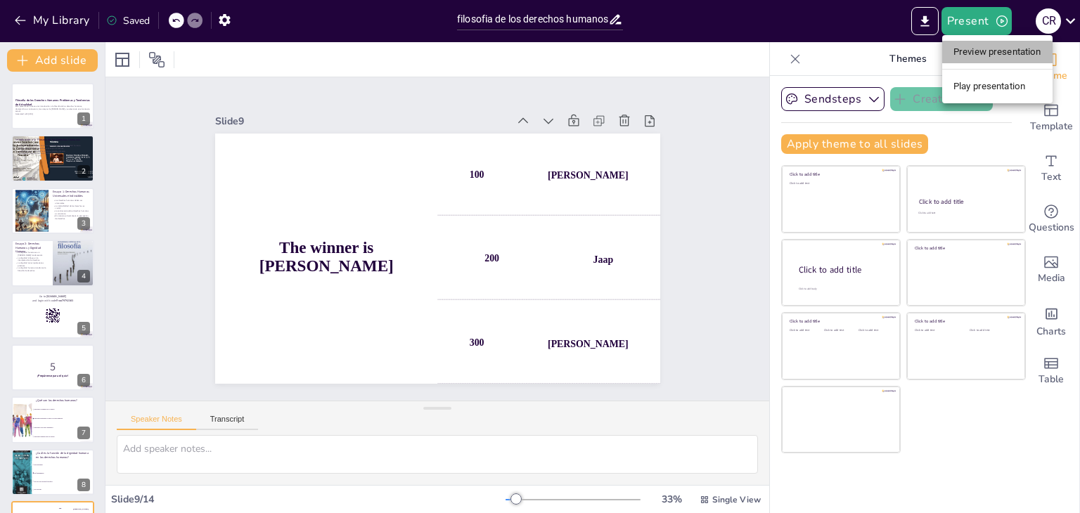
click at [983, 47] on li "Preview presentation" at bounding box center [997, 52] width 110 height 22
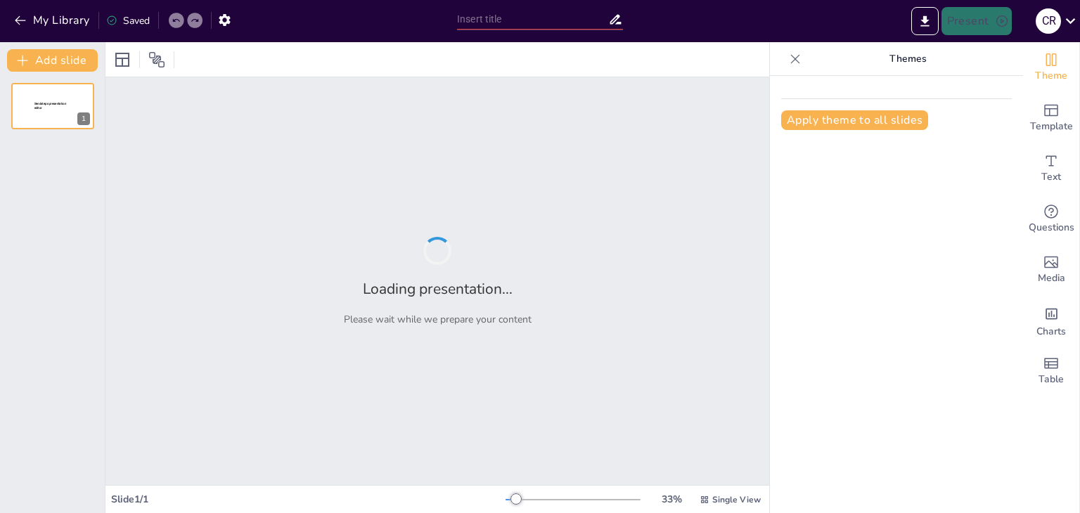
type input "filosofia de los derechos humanos: problemas y tendencias de actualidad"
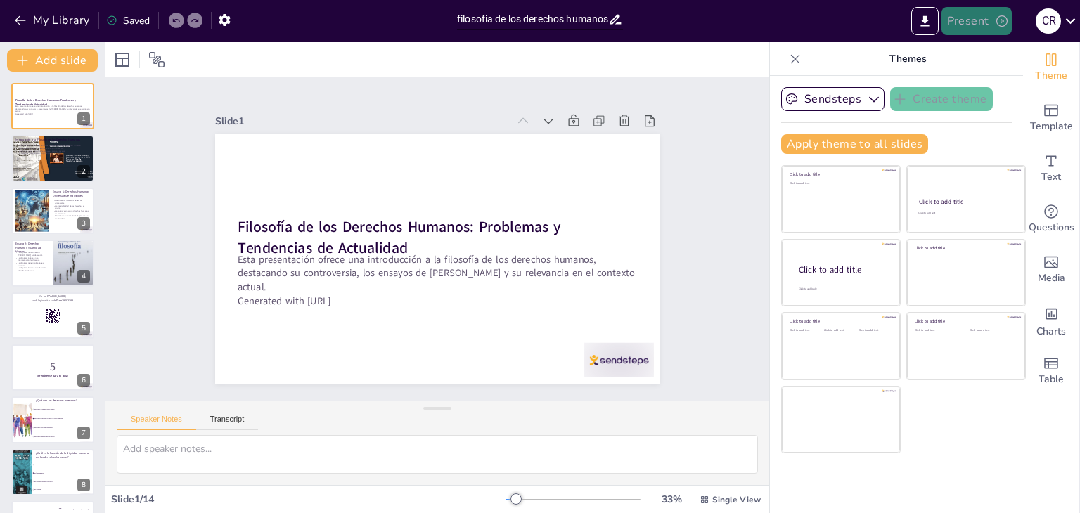
click at [980, 20] on button "Present" at bounding box center [976, 21] width 70 height 28
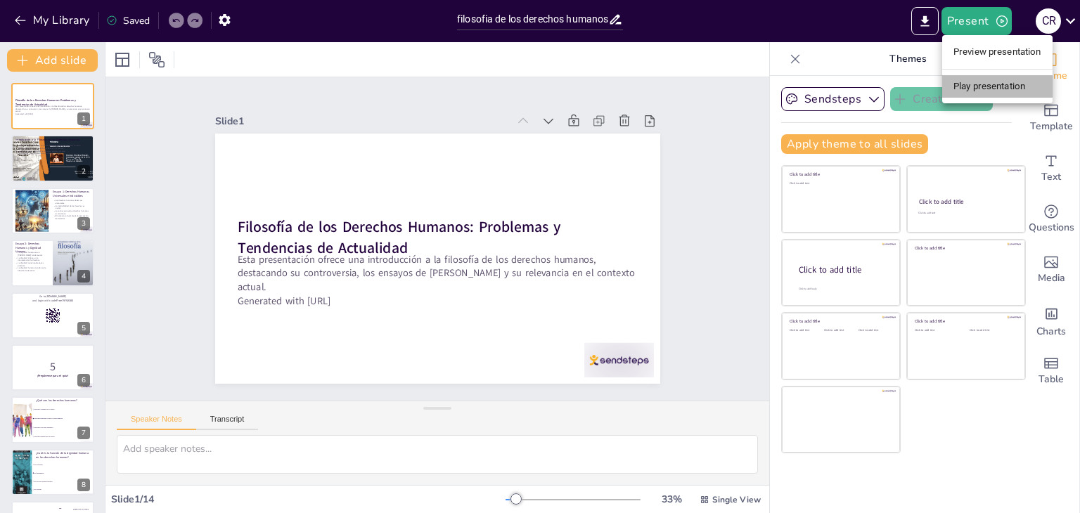
click at [974, 85] on li "Play presentation" at bounding box center [997, 86] width 110 height 22
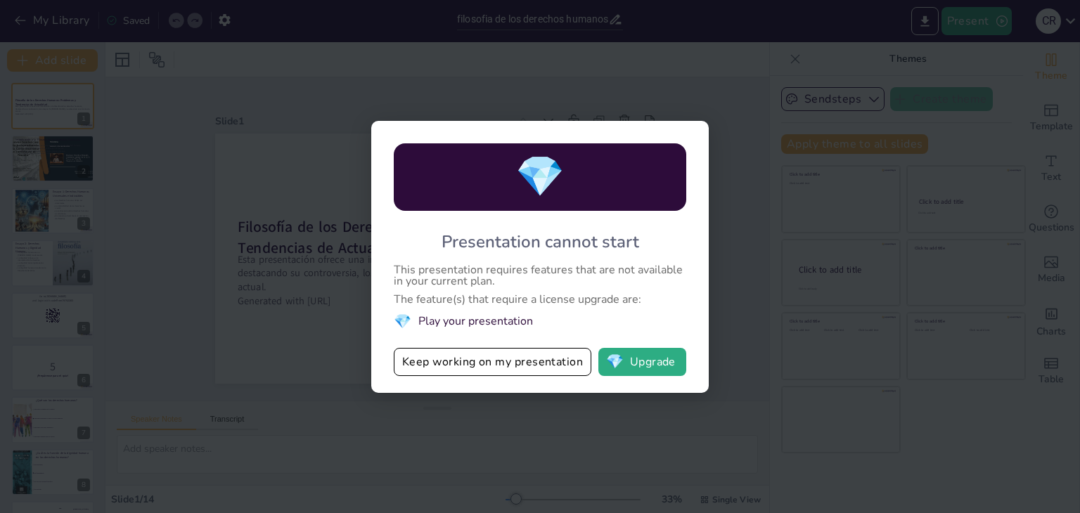
click at [872, 235] on div "💎 Presentation cannot start This presentation requires features that are not av…" at bounding box center [540, 256] width 1080 height 513
click at [529, 370] on button "Keep working on my presentation" at bounding box center [493, 362] width 198 height 28
checkbox input "true"
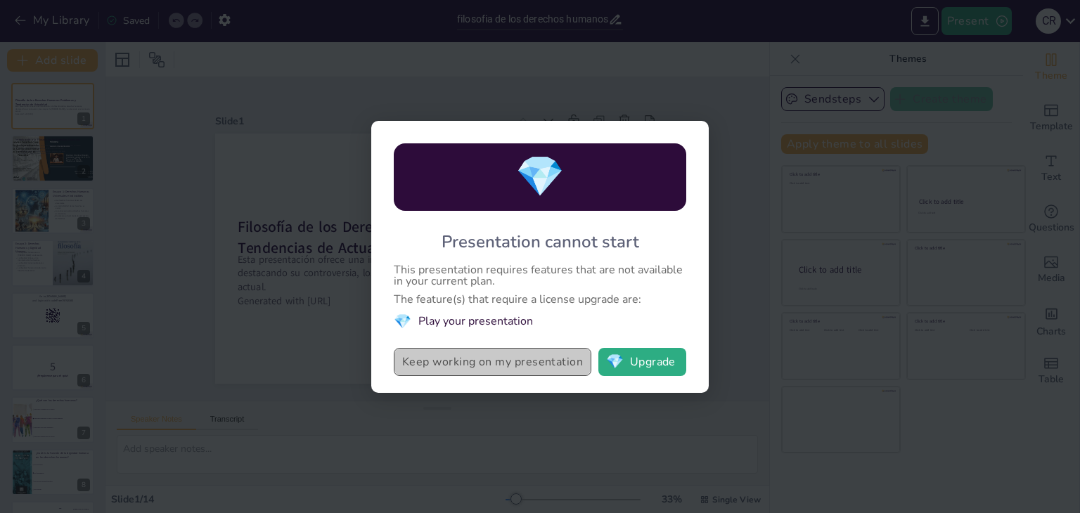
checkbox input "true"
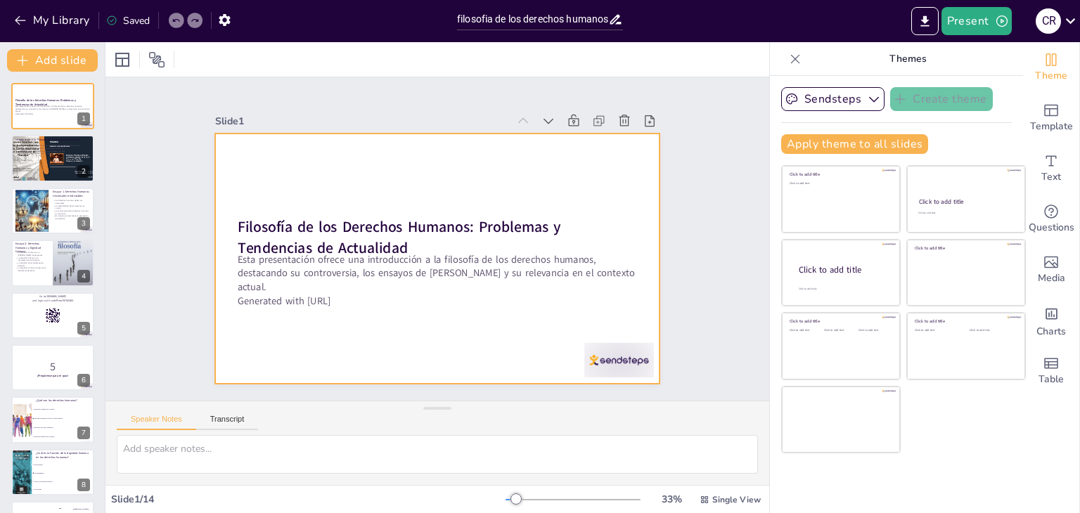
checkbox input "true"
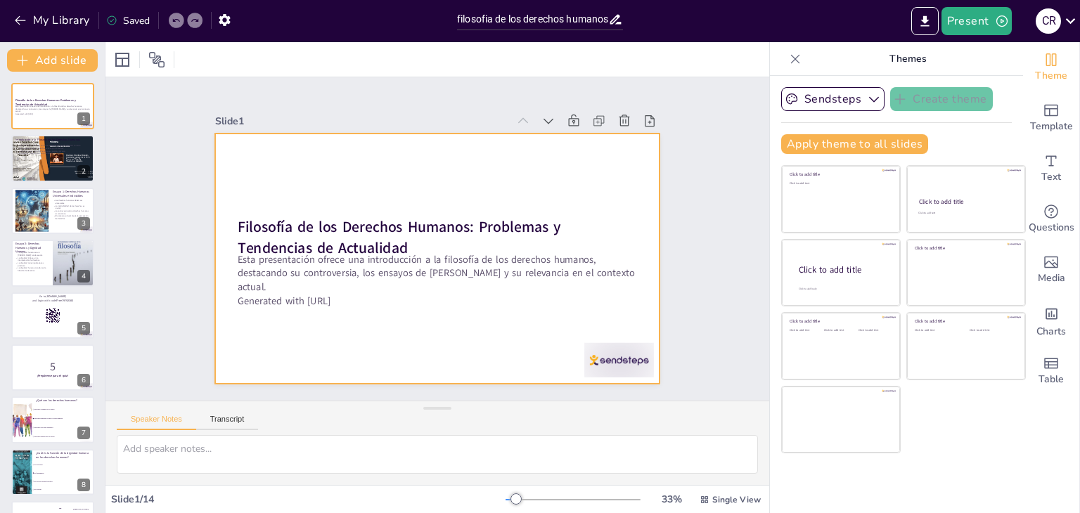
checkbox input "true"
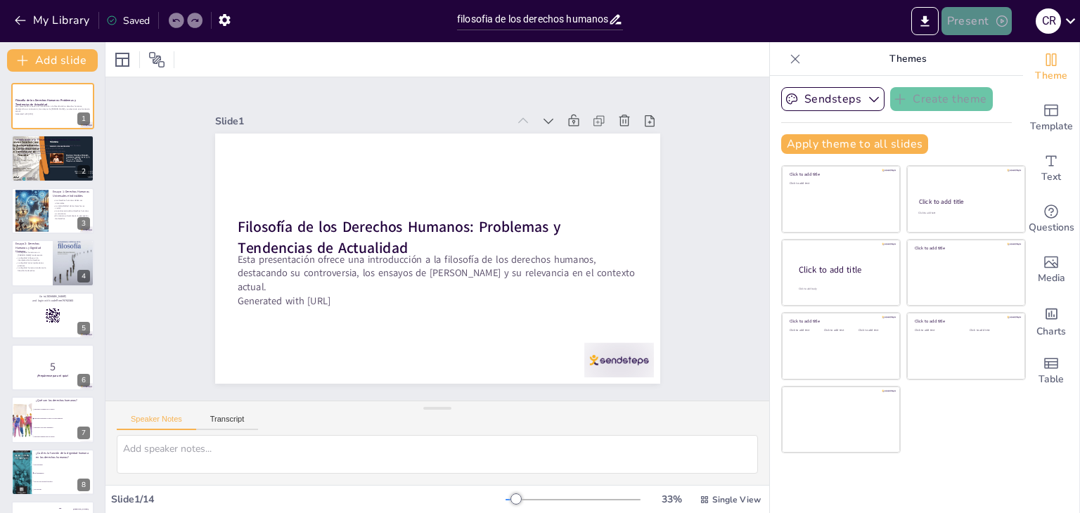
click at [976, 25] on button "Present" at bounding box center [976, 21] width 70 height 28
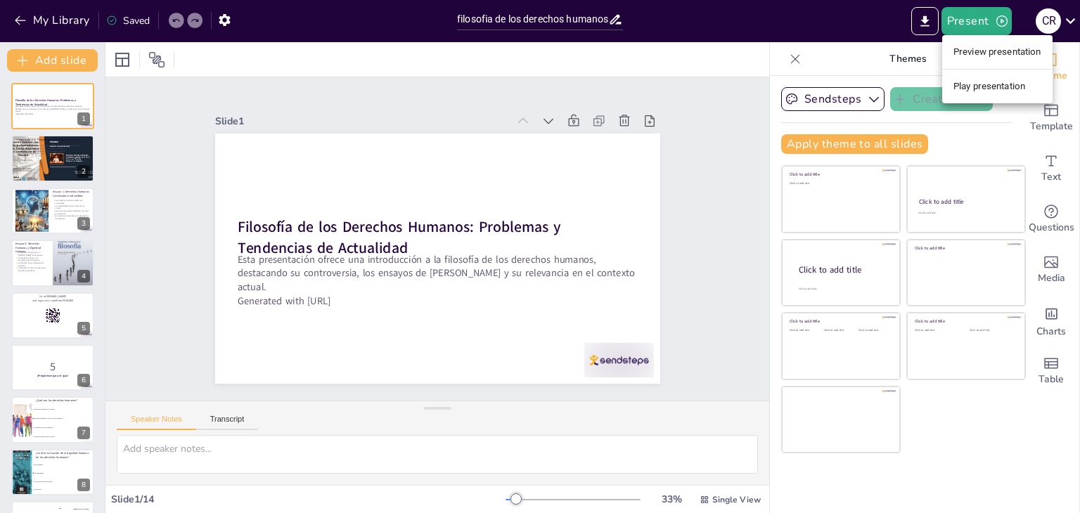
click at [979, 48] on li "Preview presentation" at bounding box center [997, 52] width 110 height 22
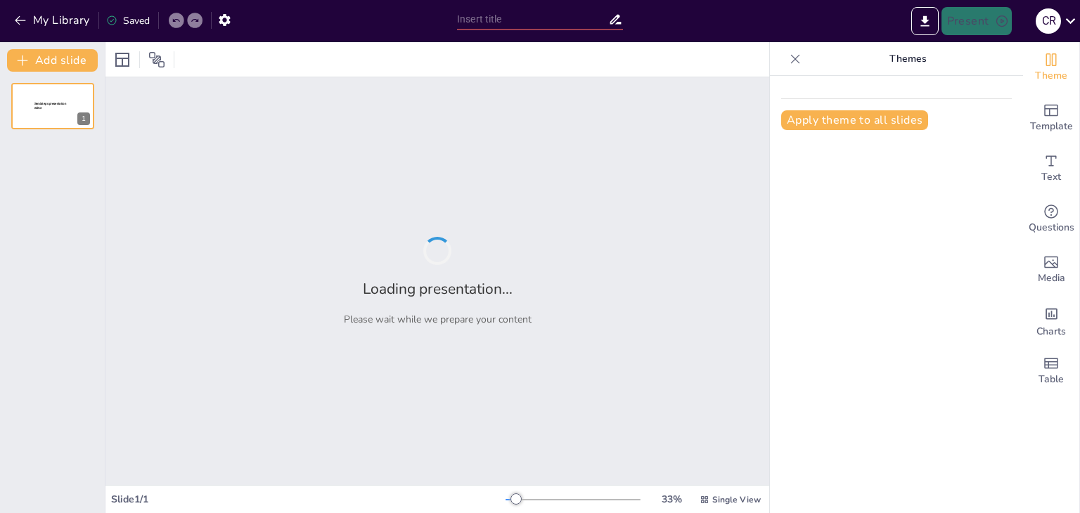
type input "filosofia de los derechos humanos: problemas y tendencias de actualidad"
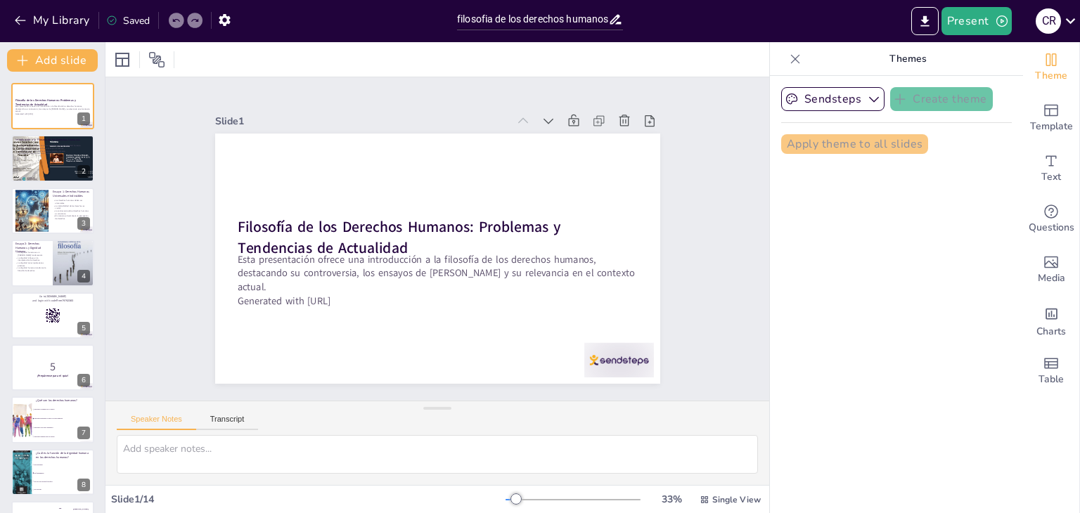
checkbox input "true"
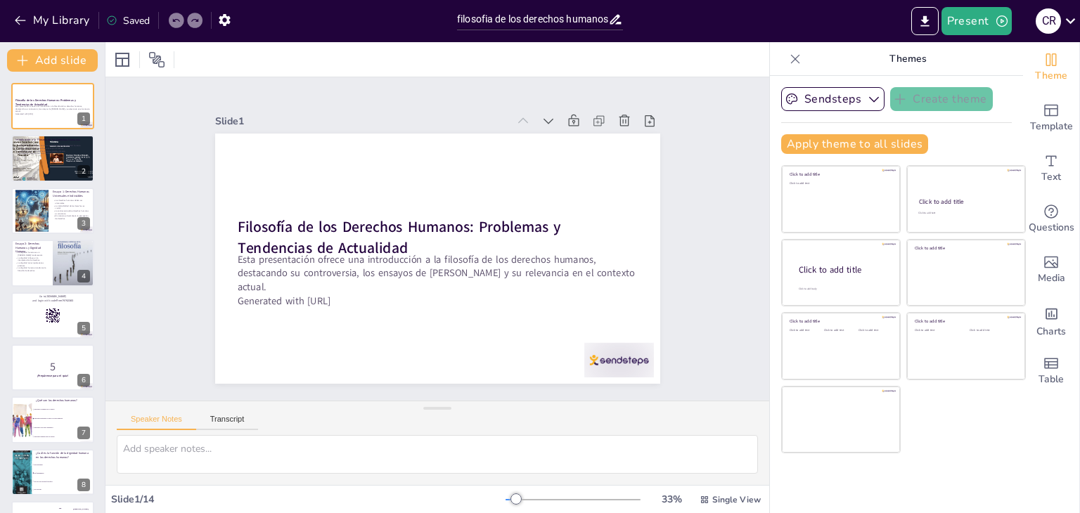
checkbox input "true"
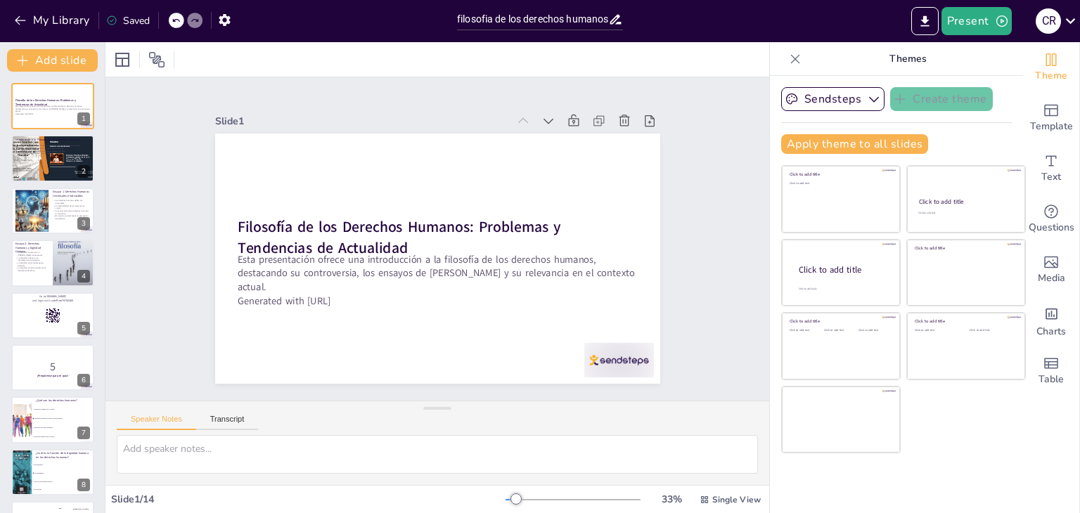
checkbox input "true"
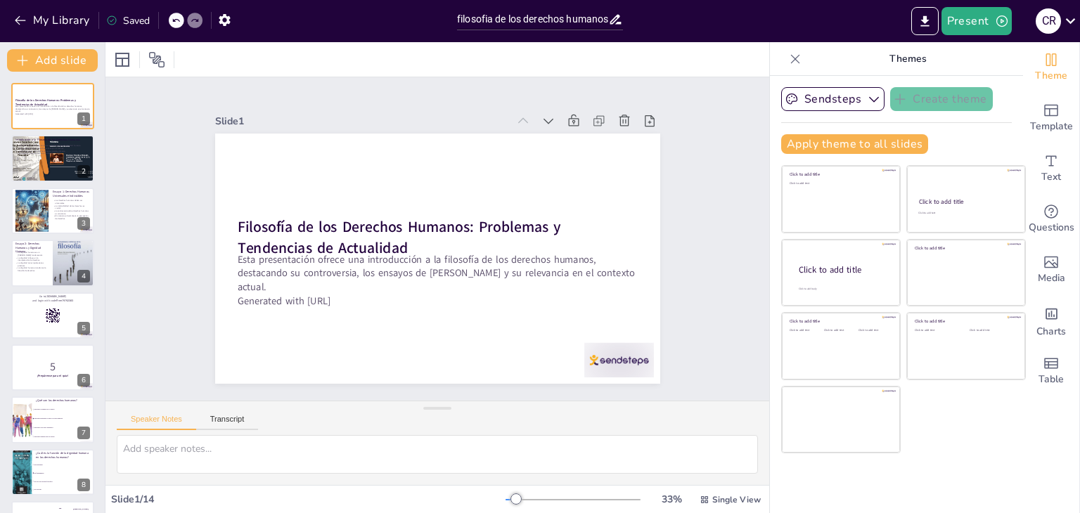
checkbox input "true"
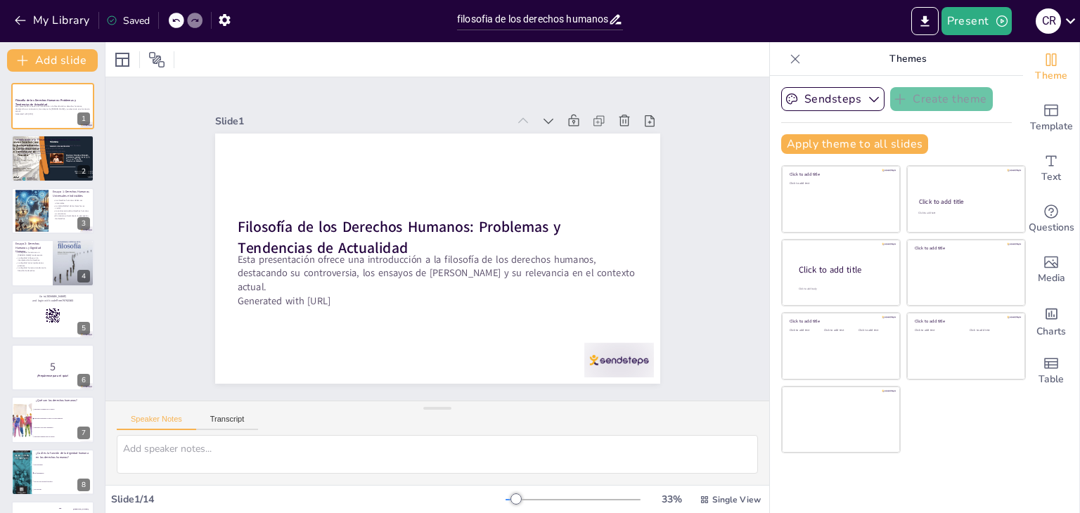
checkbox input "true"
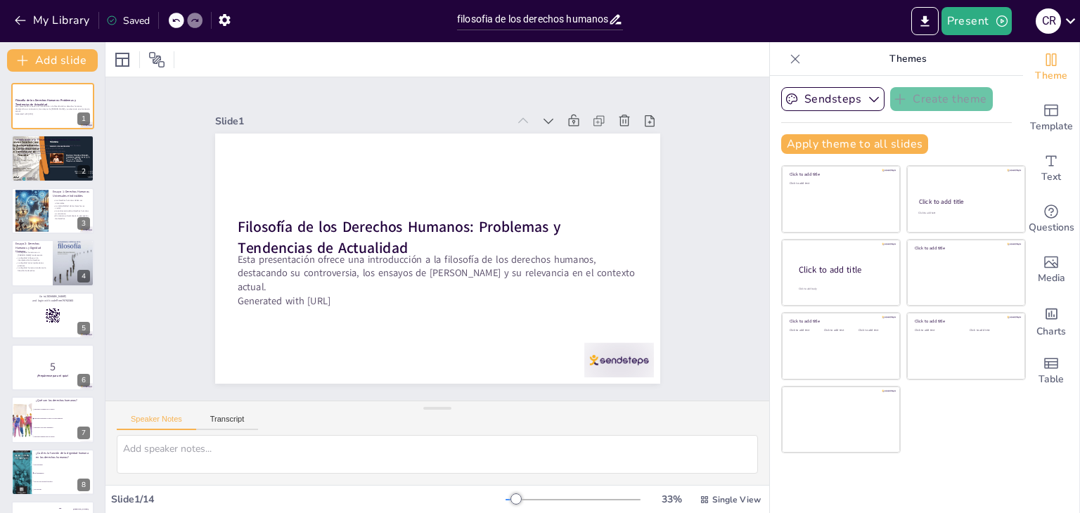
checkbox input "true"
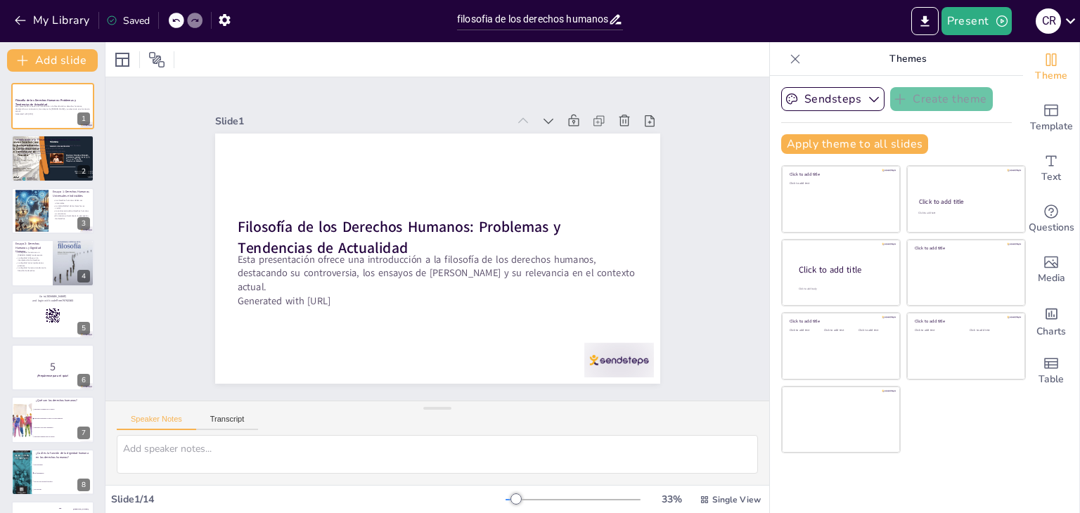
checkbox input "true"
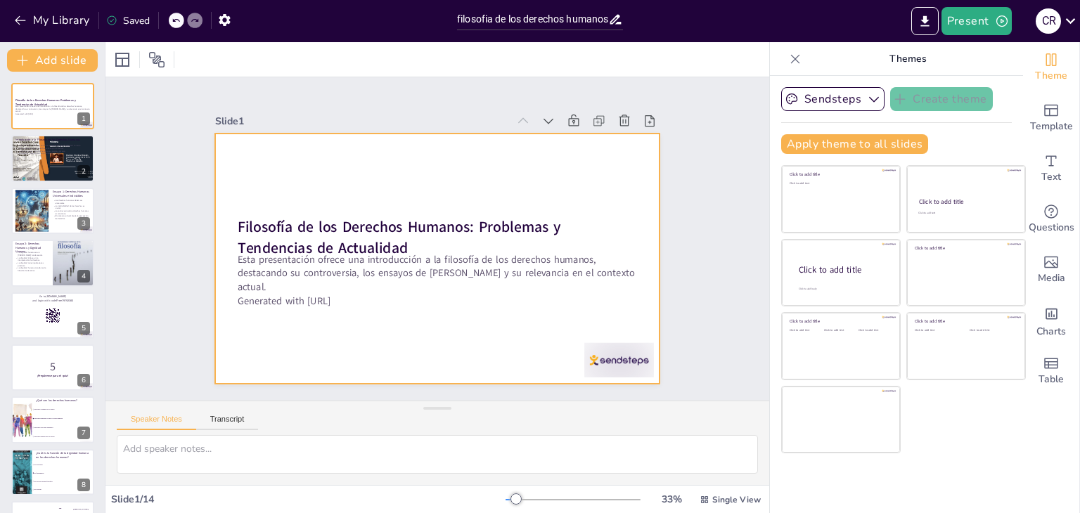
checkbox input "true"
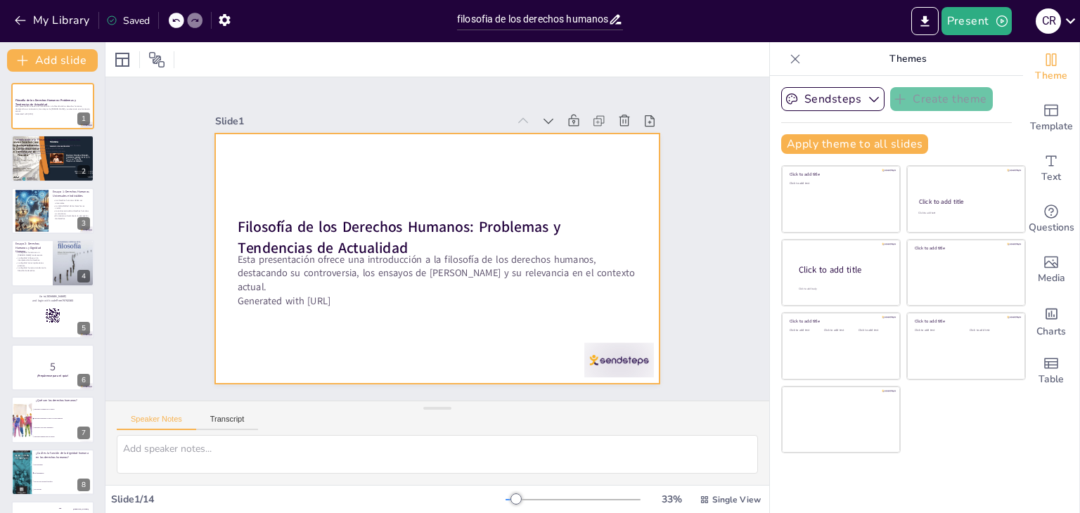
checkbox input "true"
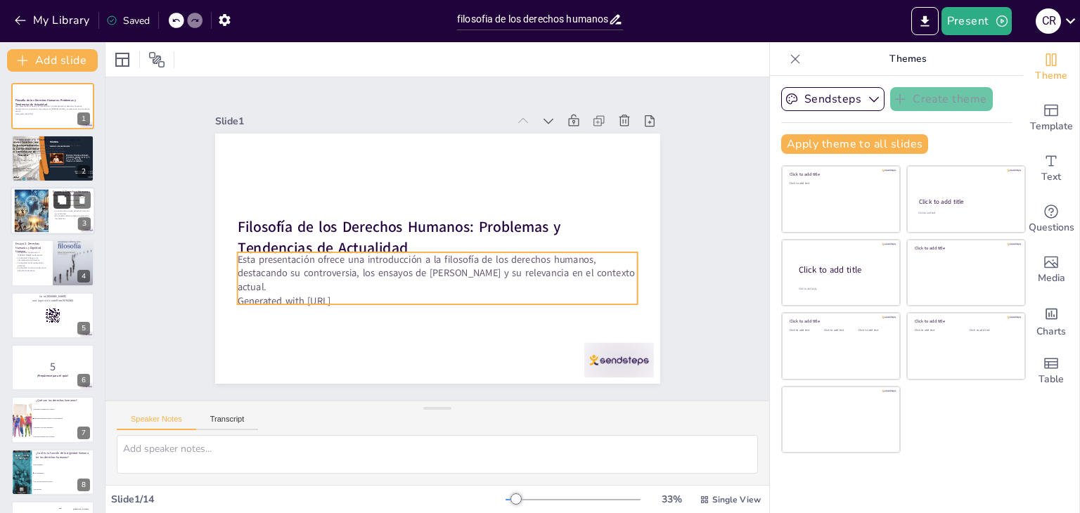
checkbox input "true"
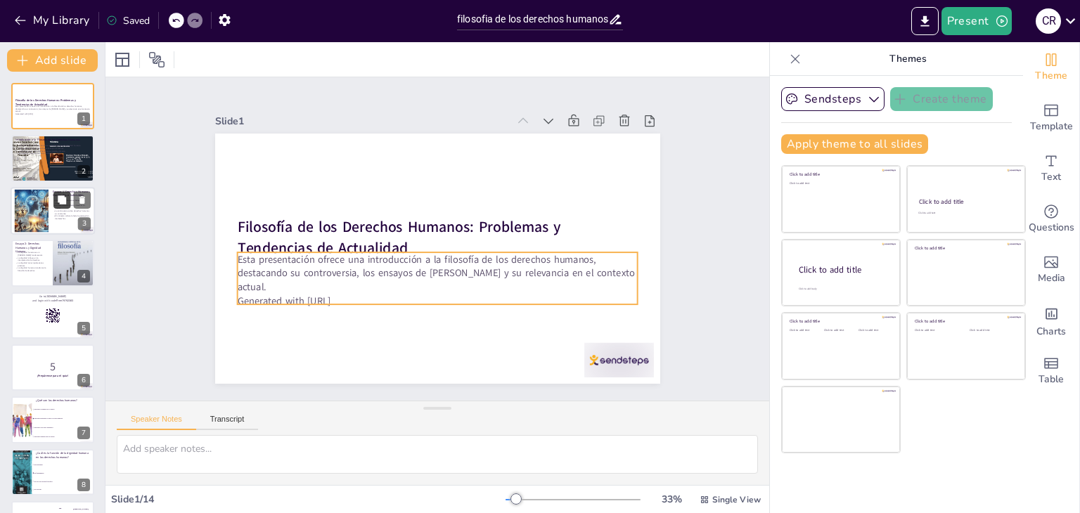
checkbox input "true"
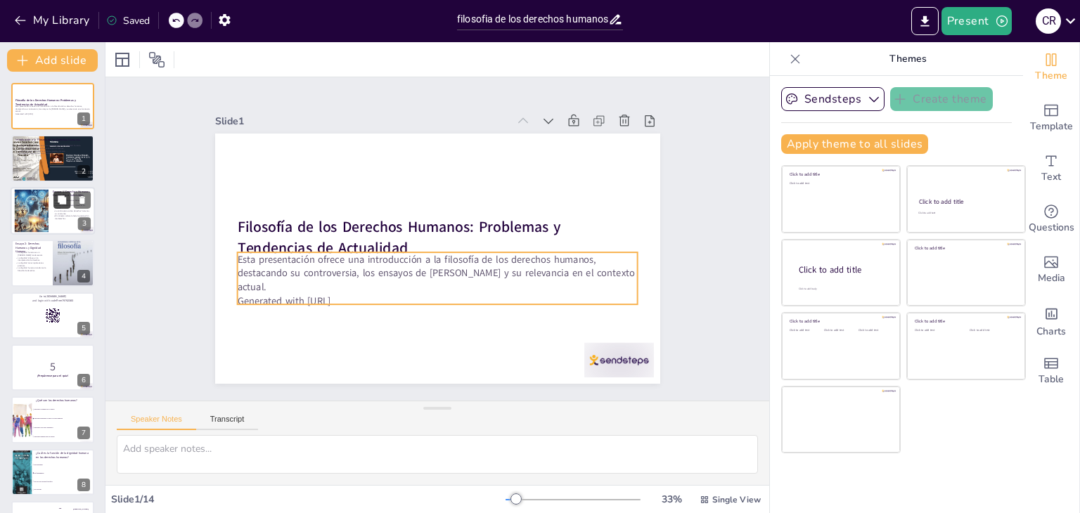
checkbox input "true"
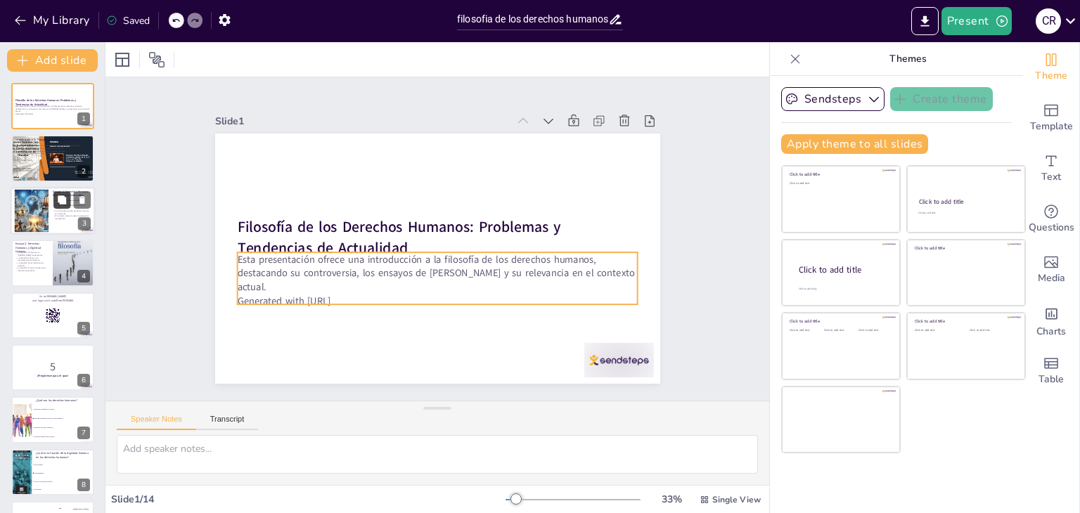
checkbox input "true"
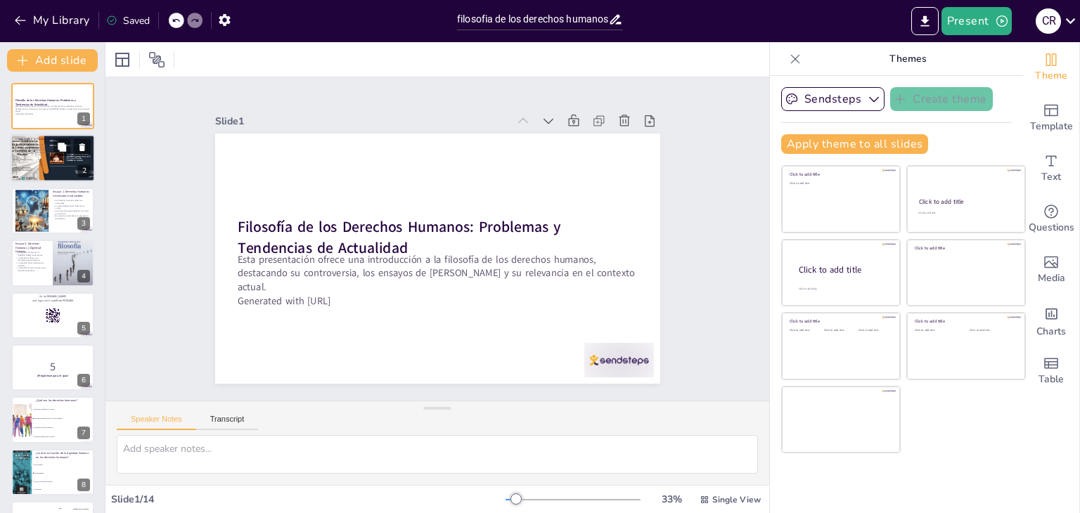
checkbox input "true"
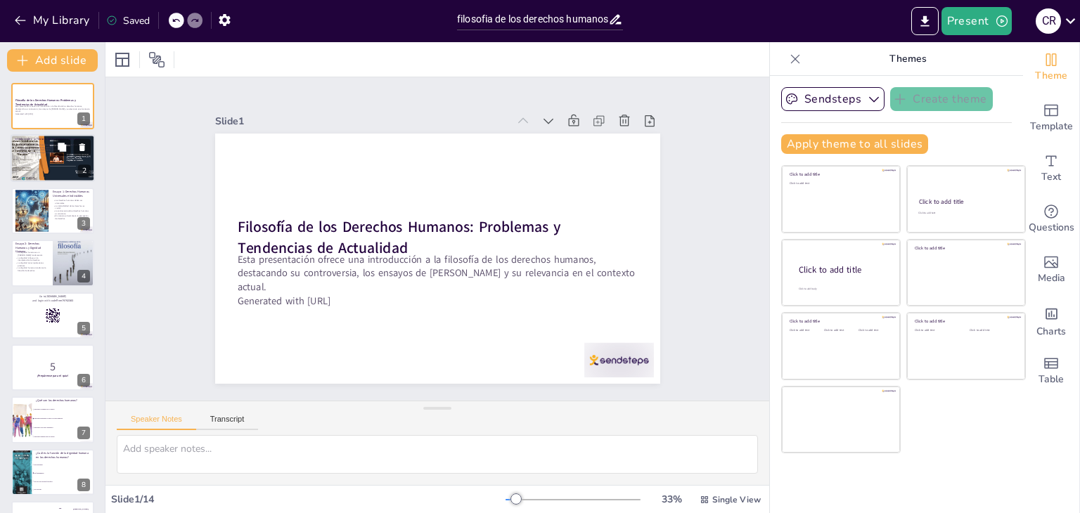
checkbox input "true"
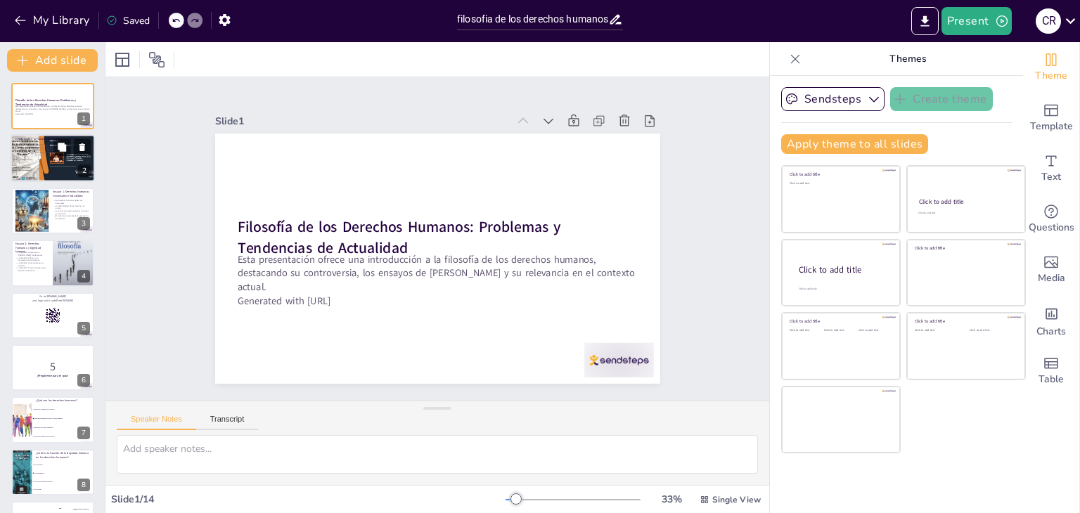
checkbox input "true"
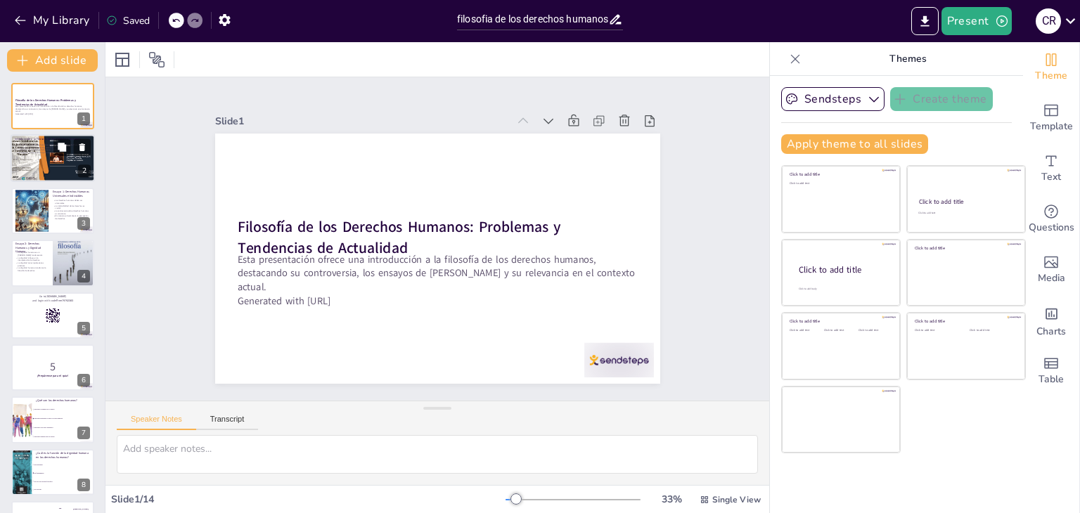
checkbox input "true"
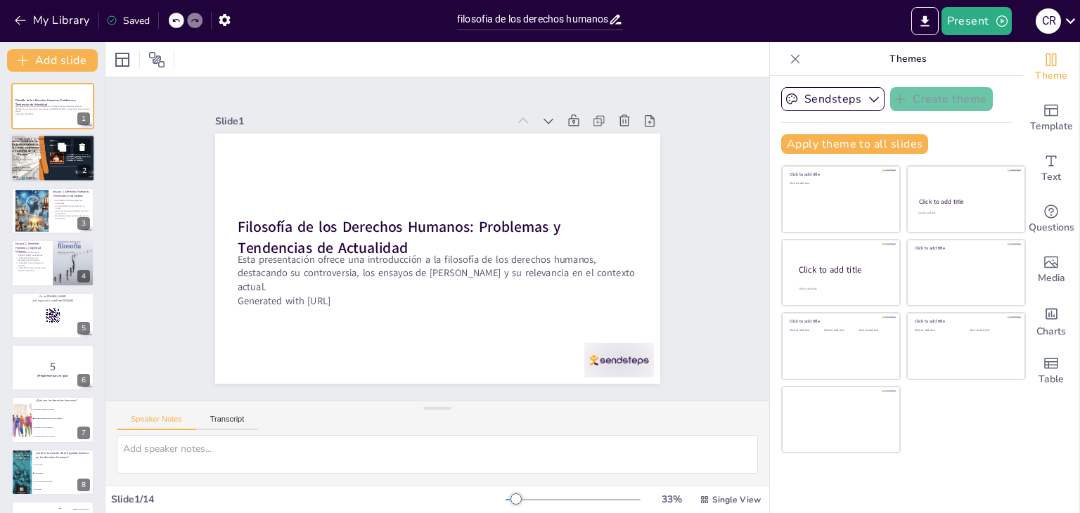
checkbox input "true"
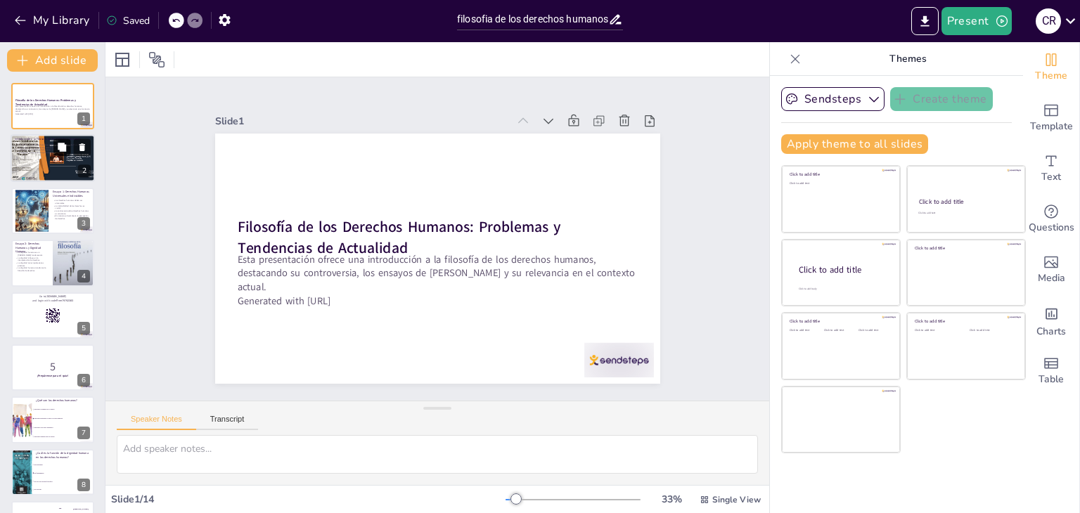
checkbox input "true"
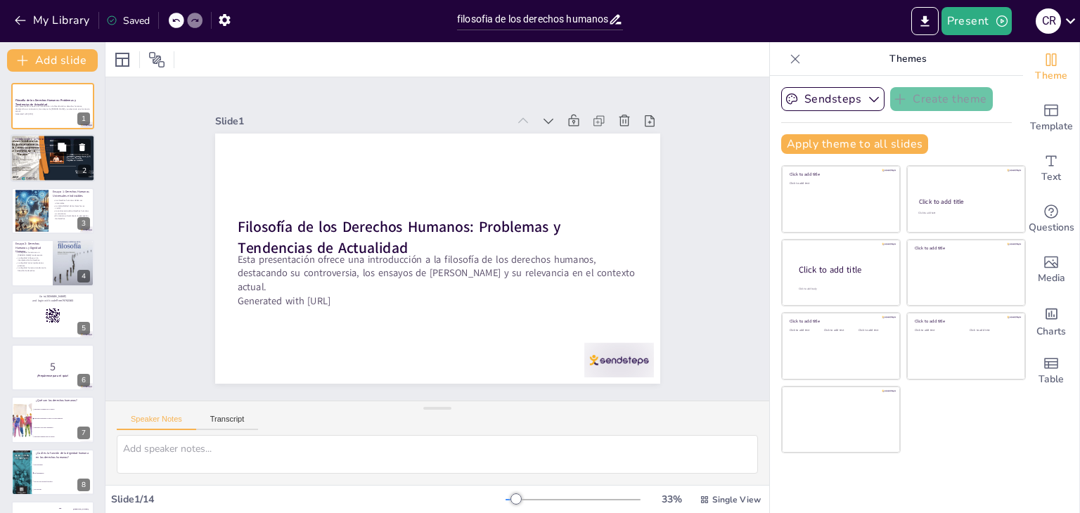
click at [62, 140] on button at bounding box center [61, 147] width 17 height 17
type textarea "La dignidad humana es el eje central de la filosofía de los derechos humanos. R…"
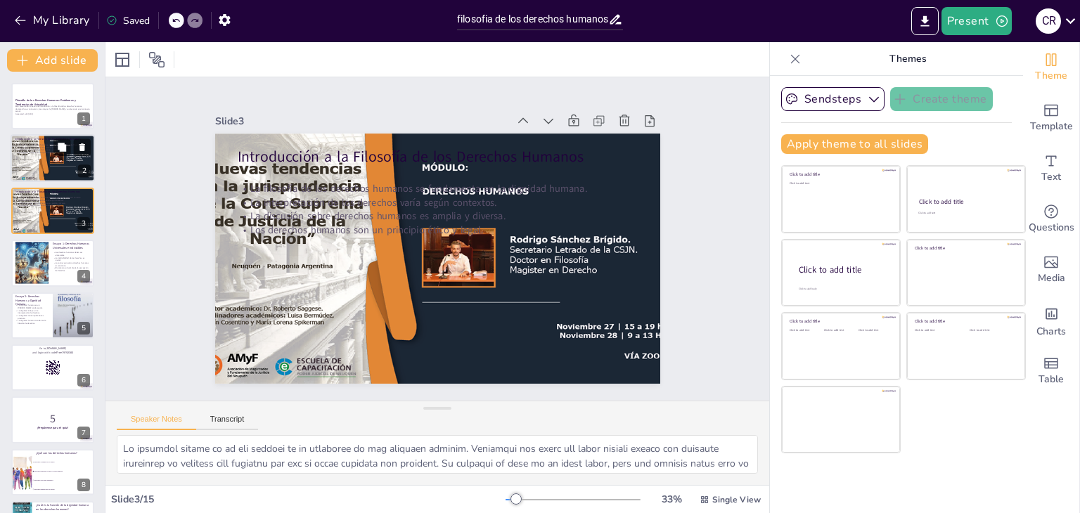
checkbox input "true"
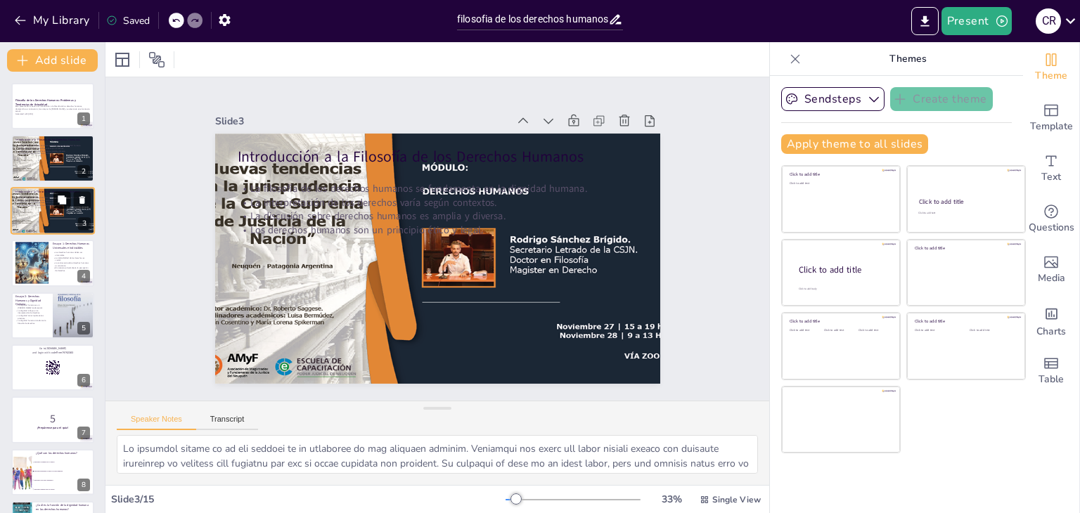
checkbox input "true"
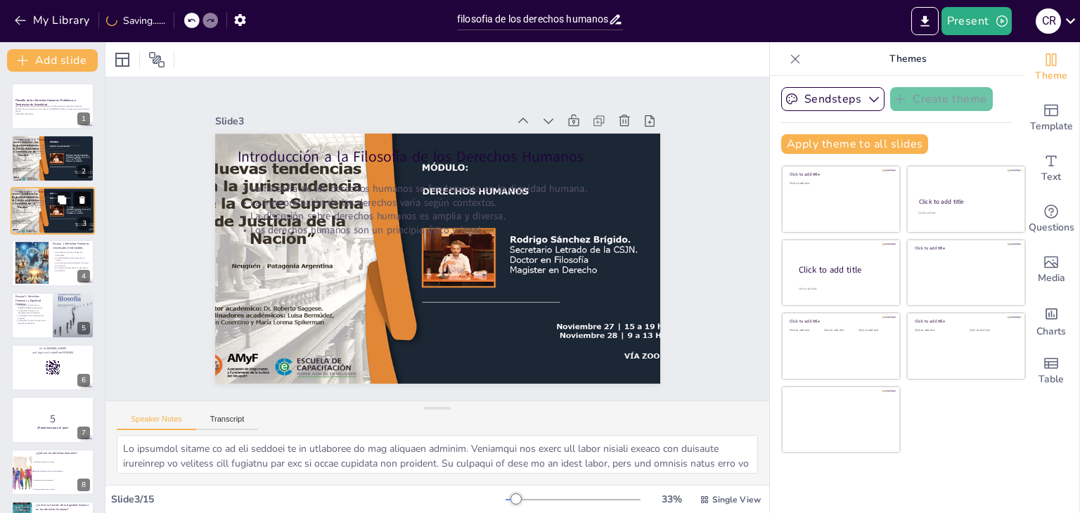
click at [85, 196] on icon at bounding box center [82, 200] width 10 height 10
type textarea "La universalidad de los derechos humanos es un principio fundamental que sostie…"
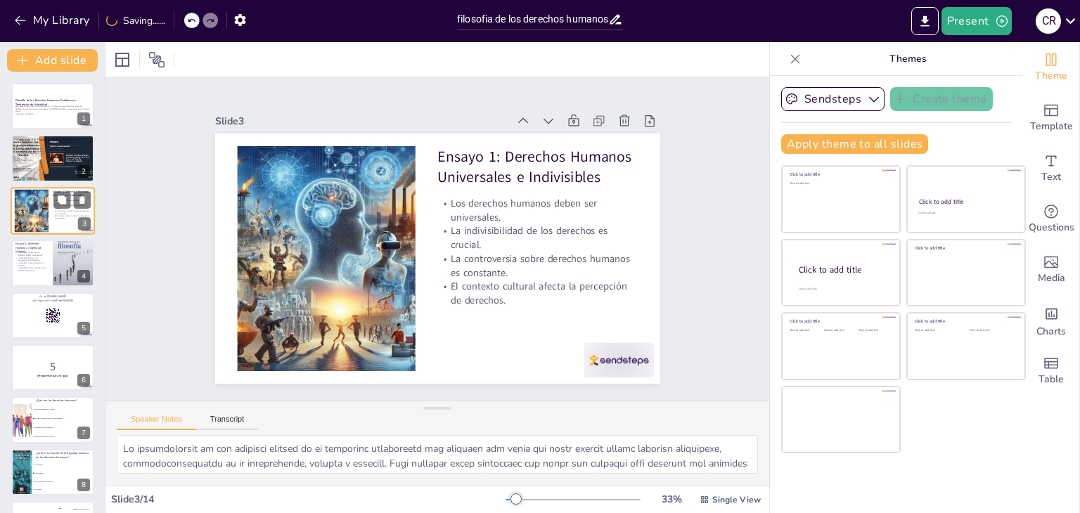
checkbox input "true"
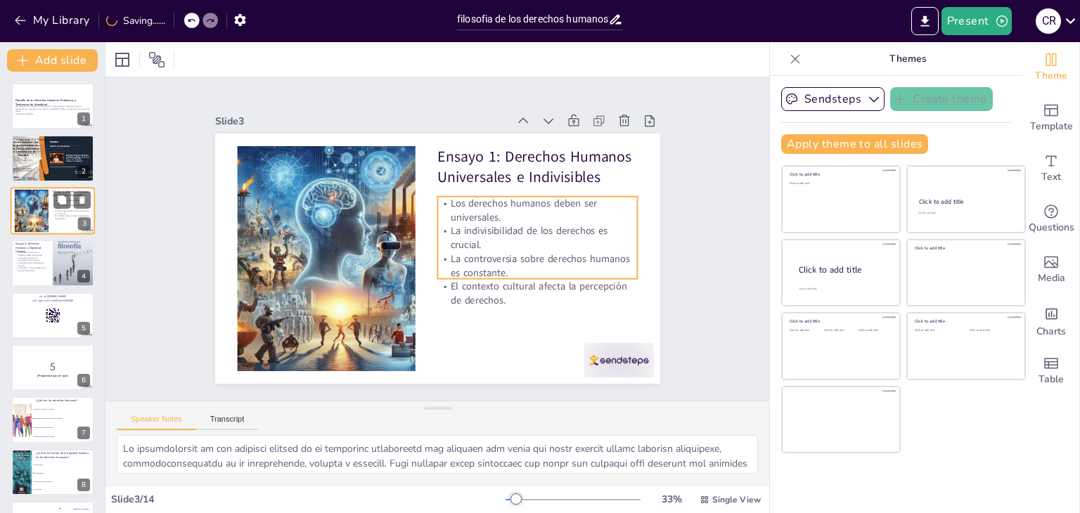
checkbox input "true"
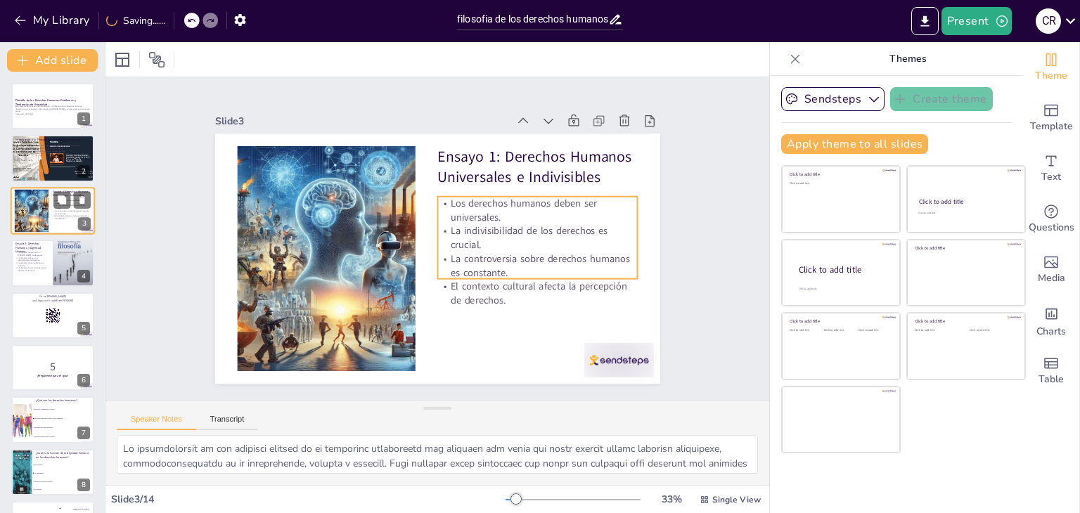
checkbox input "true"
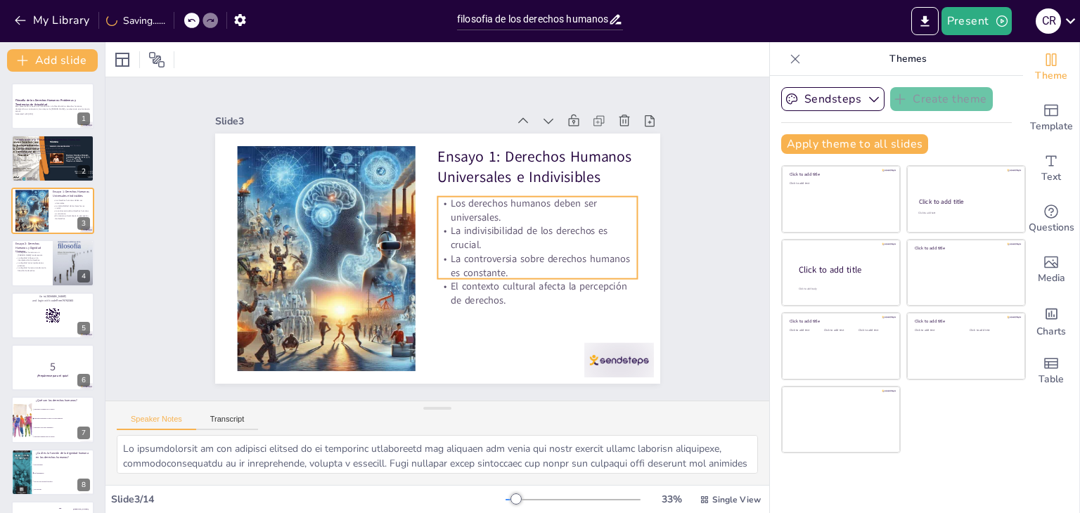
checkbox input "true"
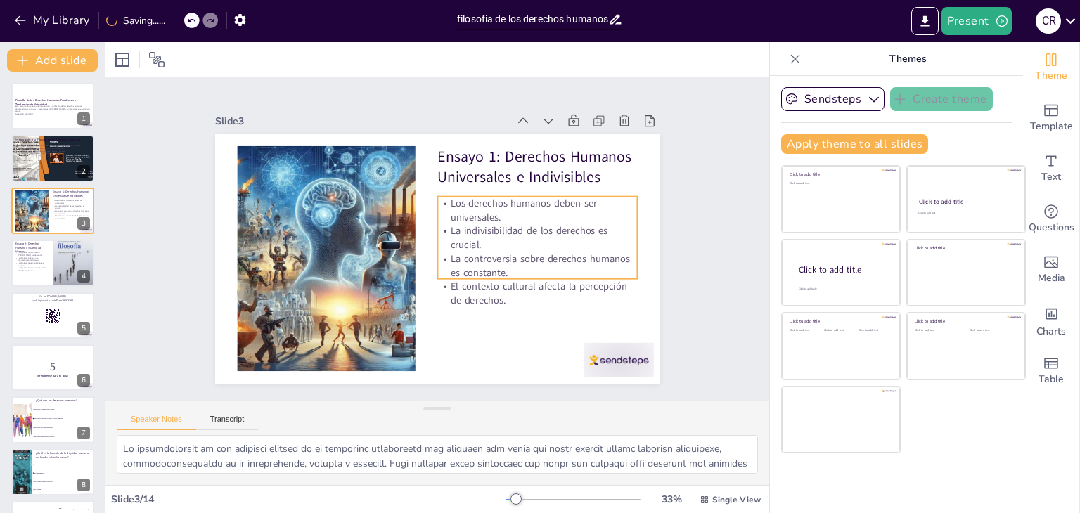
checkbox input "true"
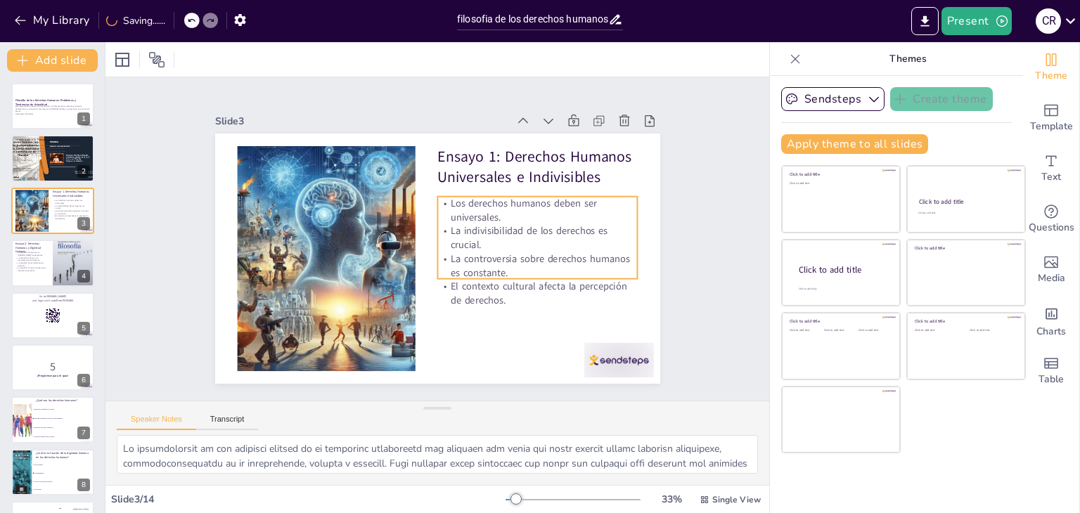
checkbox input "true"
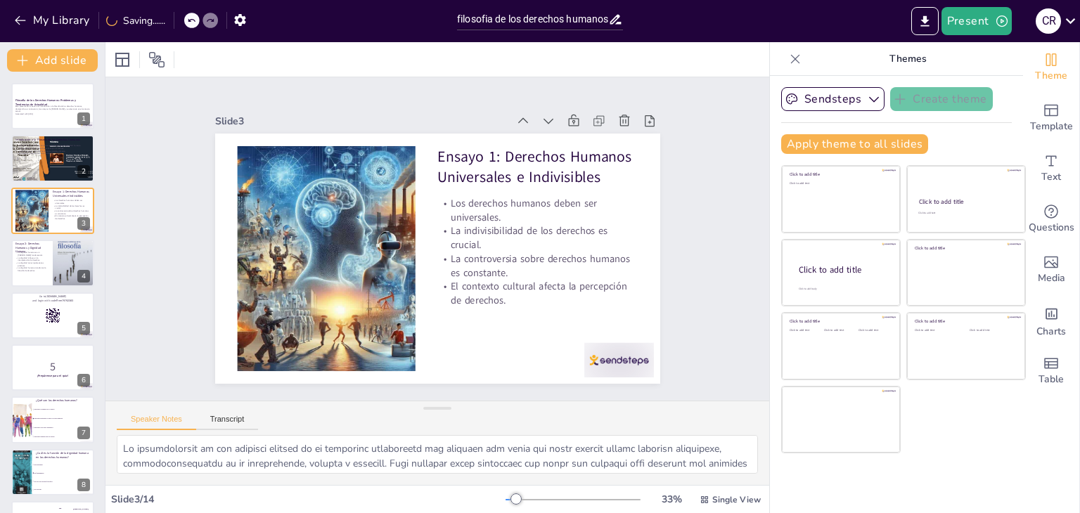
checkbox input "true"
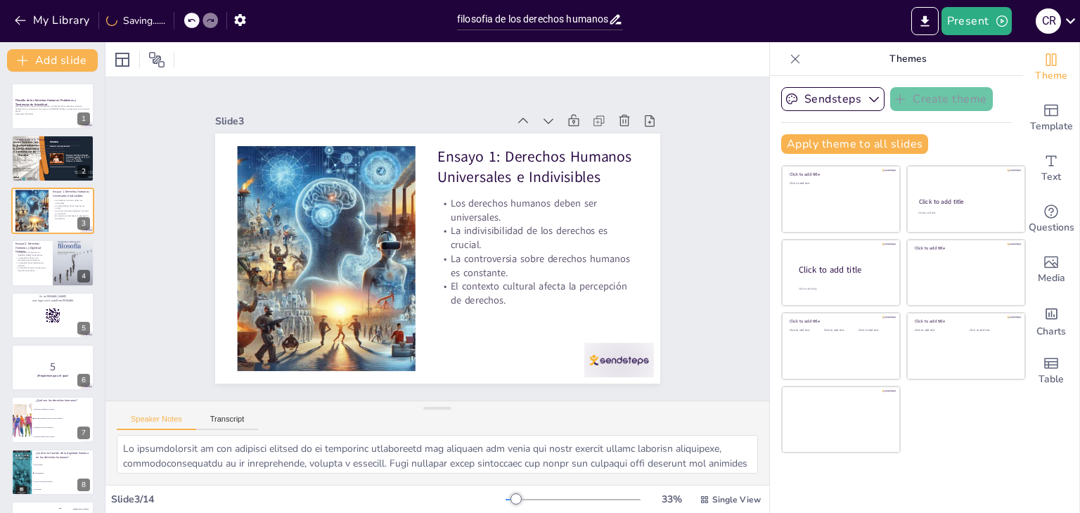
checkbox input "true"
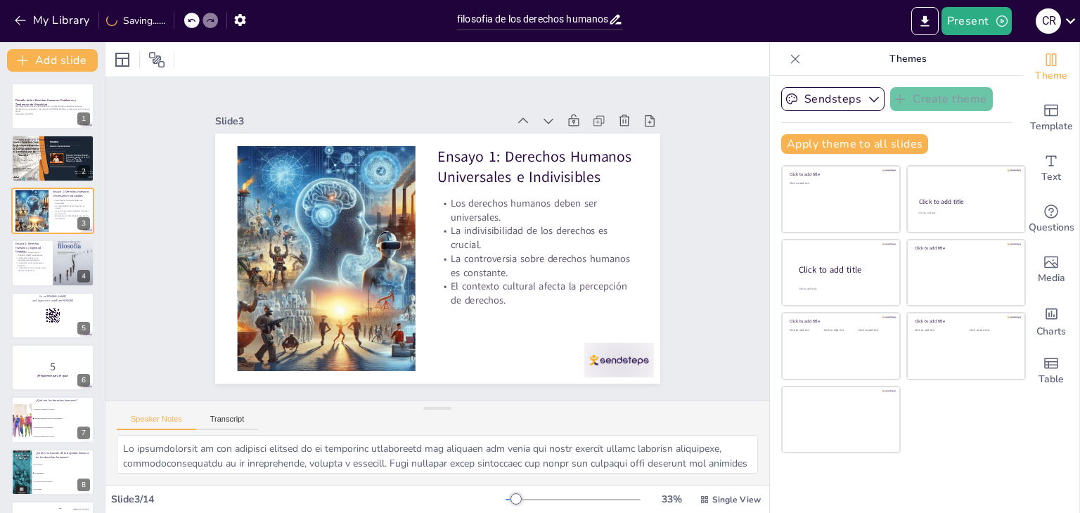
checkbox input "true"
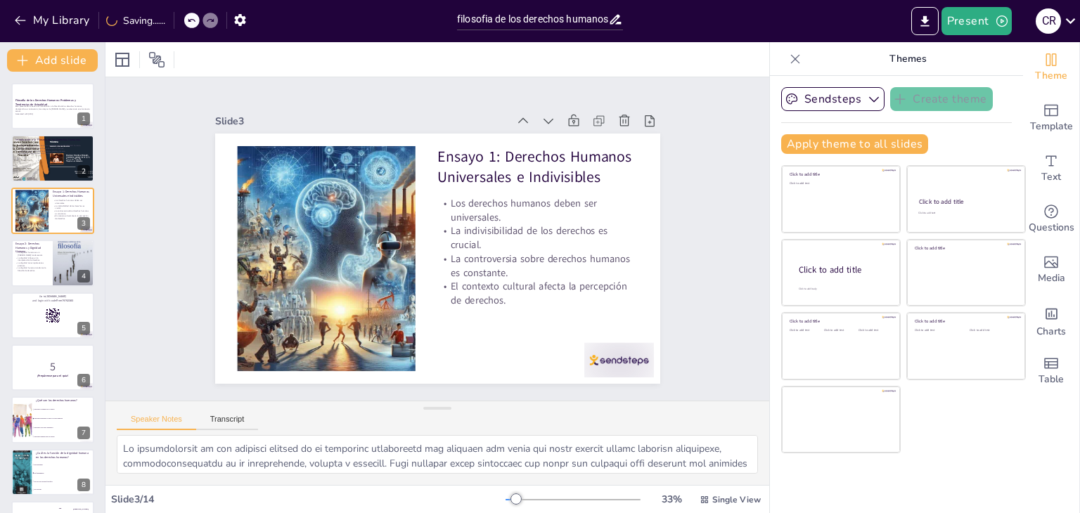
checkbox input "true"
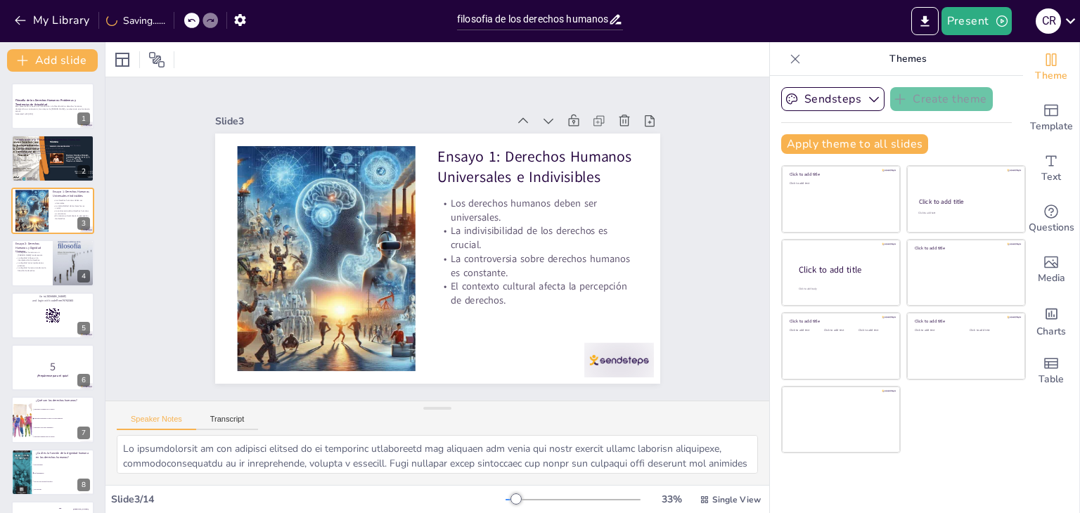
checkbox input "true"
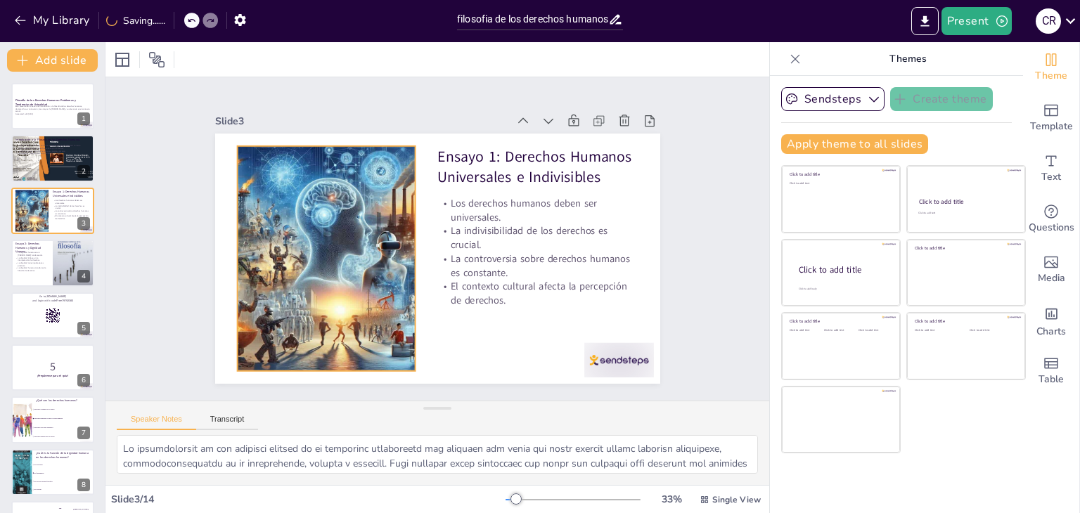
checkbox input "true"
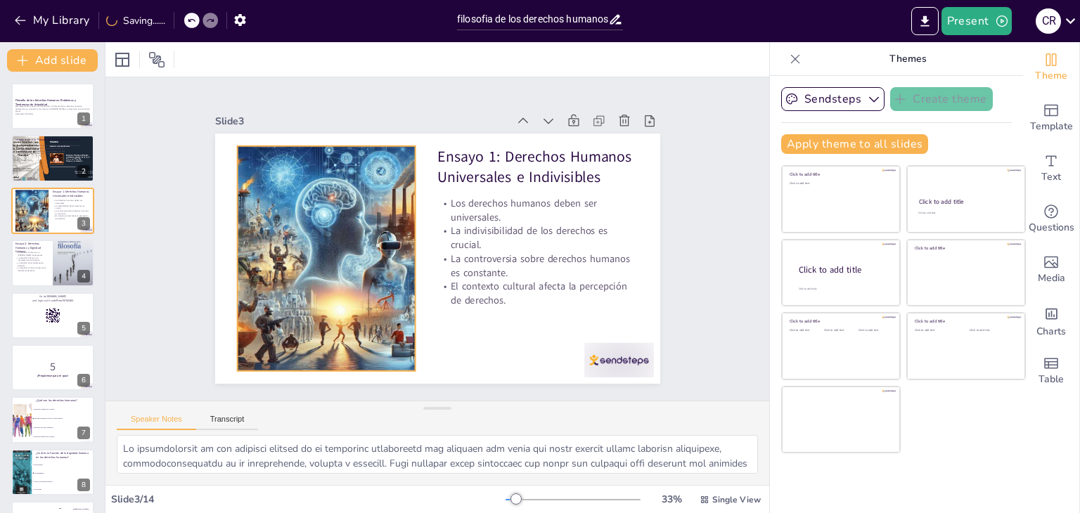
checkbox input "true"
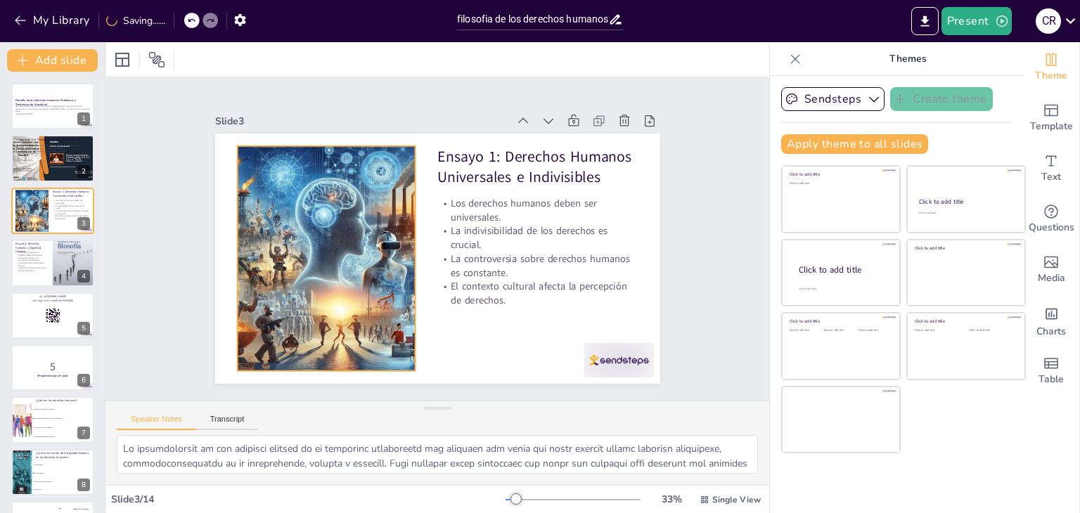
checkbox input "true"
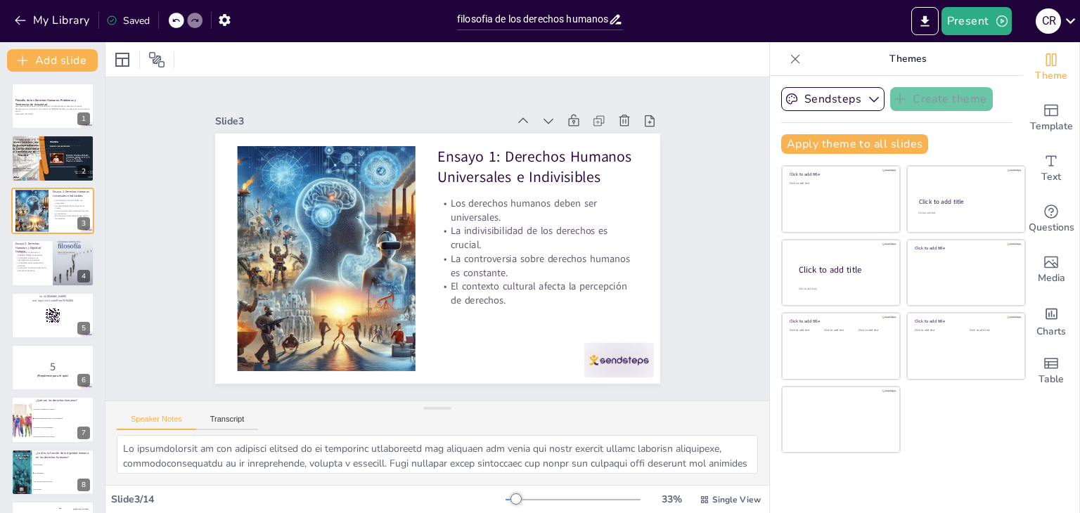
checkbox input "true"
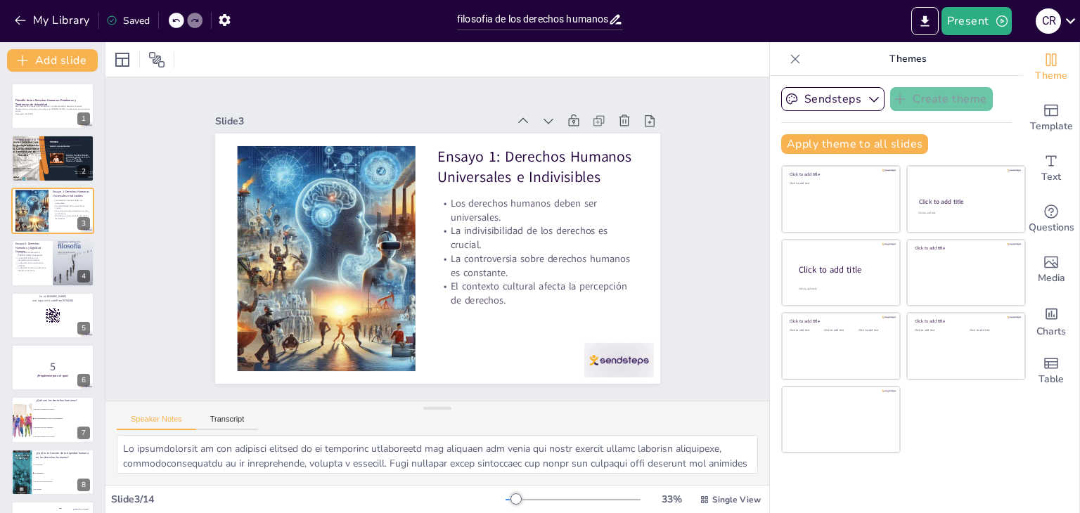
checkbox input "true"
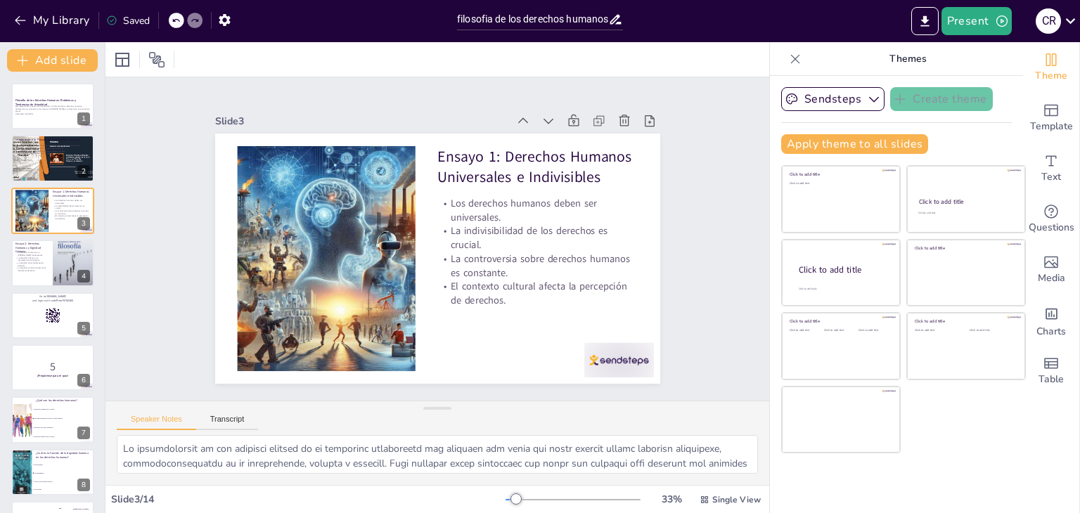
checkbox input "true"
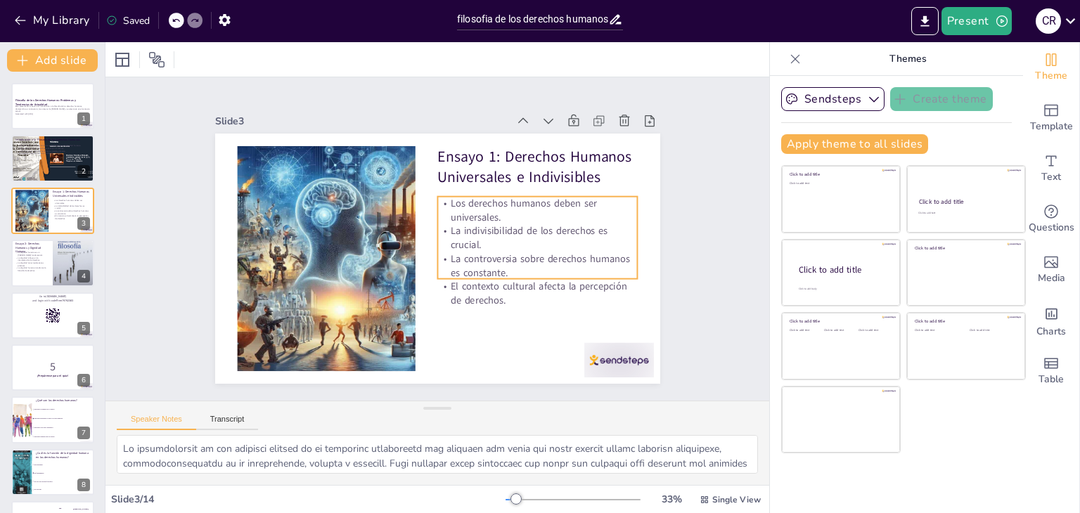
checkbox input "true"
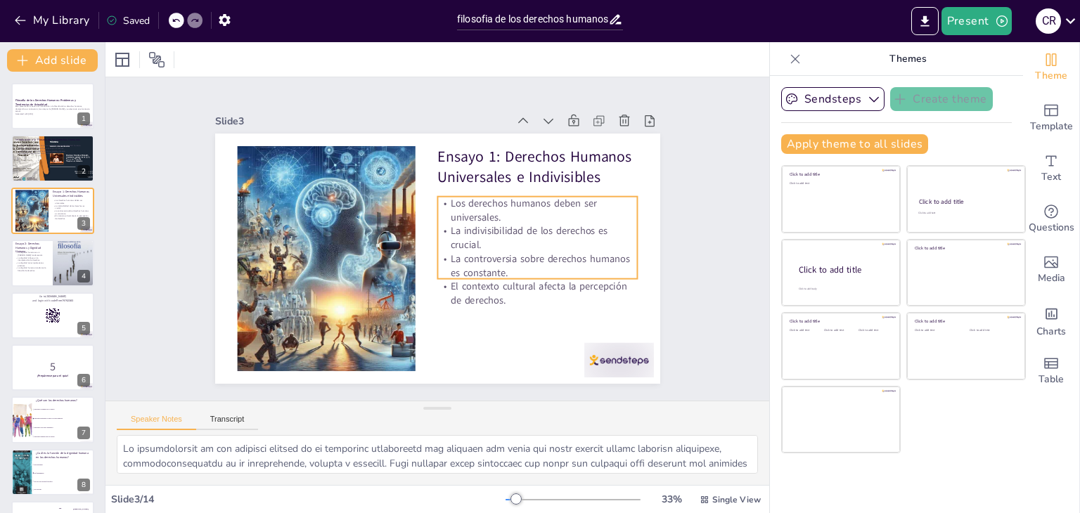
checkbox input "true"
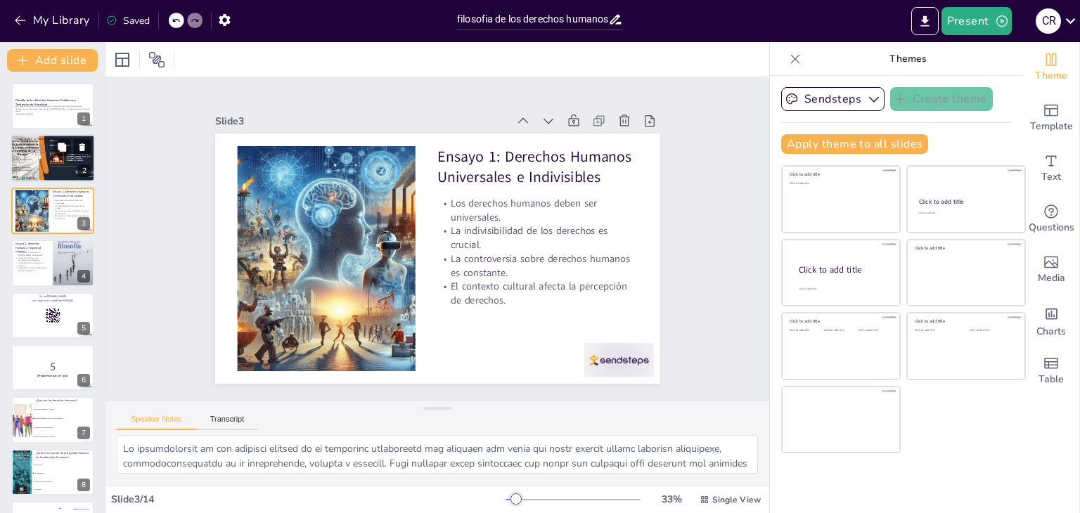
click at [56, 160] on div at bounding box center [53, 159] width 94 height 48
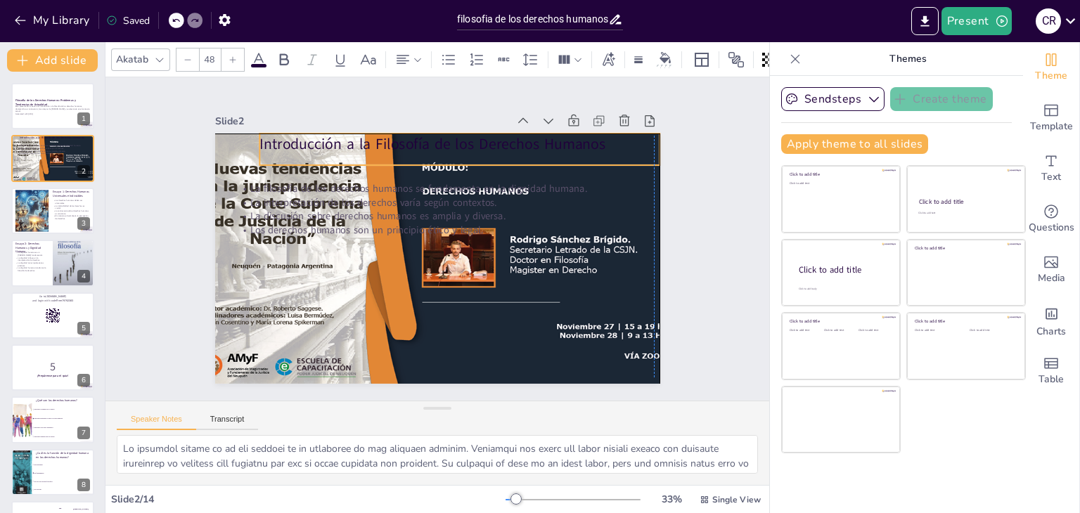
drag, startPoint x: 288, startPoint y: 155, endPoint x: 307, endPoint y: 144, distance: 21.1
click at [343, 144] on p "Introducción a la Filosofía de los Derechos Humanos" at bounding box center [511, 175] width 336 height 252
click at [522, 144] on p "Introducción a la Filosofía de los Derechos Humanos" at bounding box center [532, 261] width 21 height 401
click at [382, 144] on p "Introducción a la Filosofía de los Derechos Humanos" at bounding box center [487, 155] width 387 height 143
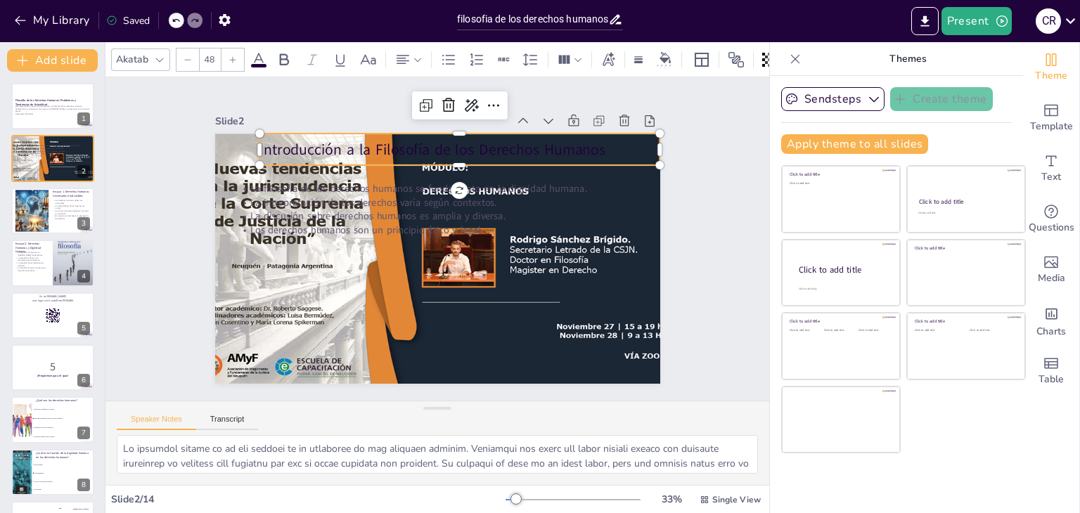
click at [258, 56] on icon at bounding box center [258, 59] width 17 height 17
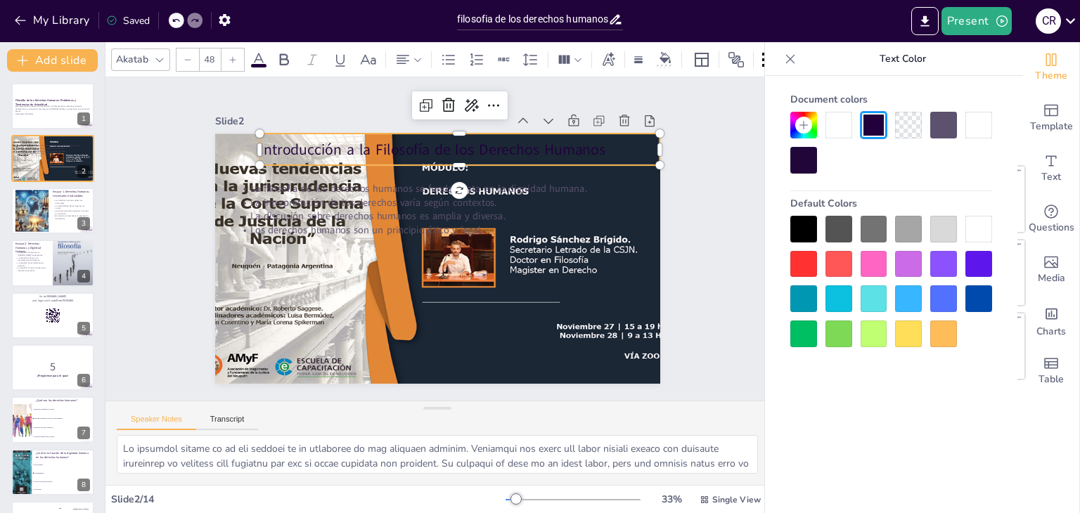
click at [986, 227] on div at bounding box center [978, 229] width 27 height 27
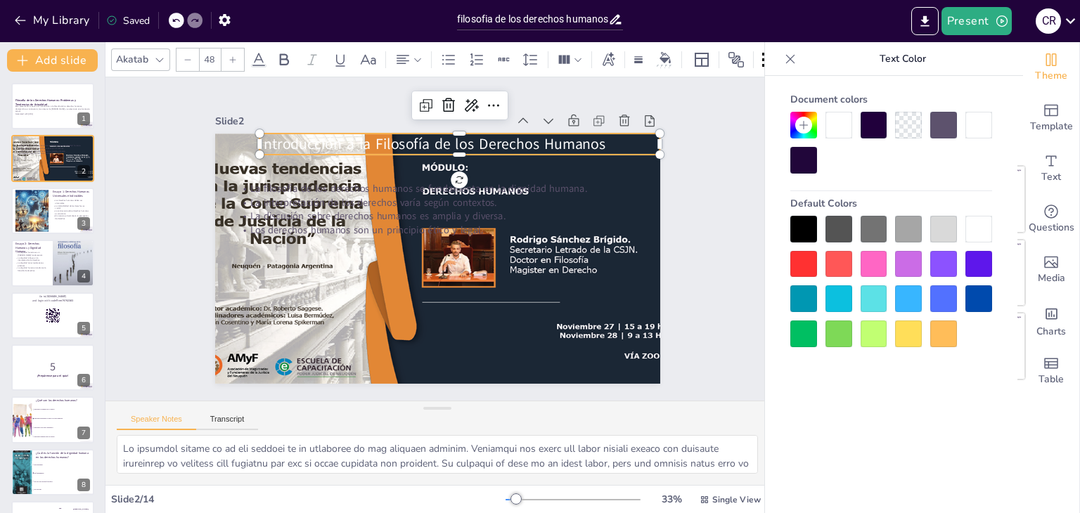
click at [521, 138] on p "Introducción a la Filosofía de los Derechos Humanos" at bounding box center [496, 161] width 374 height 182
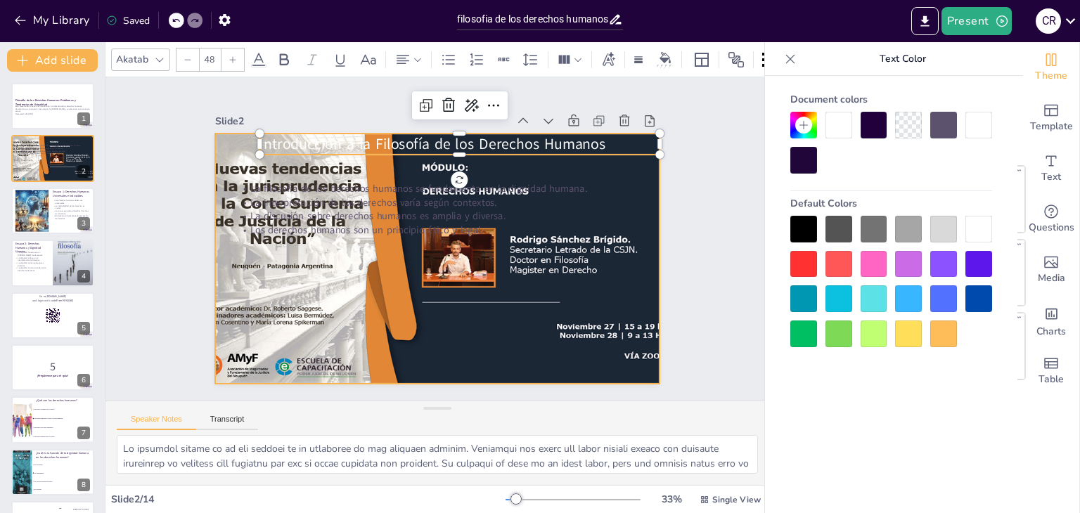
click at [525, 164] on div at bounding box center [417, 241] width 301 height 518
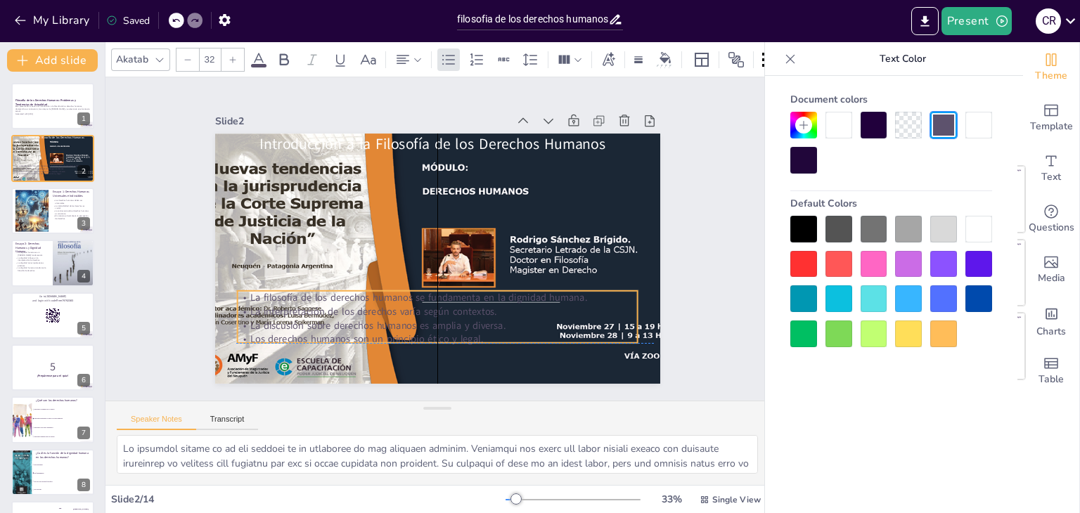
drag, startPoint x: 281, startPoint y: 195, endPoint x: 280, endPoint y: 303, distance: 108.3
click at [318, 303] on p "La interpretación de los derechos varía según contextos." at bounding box center [366, 254] width 97 height 394
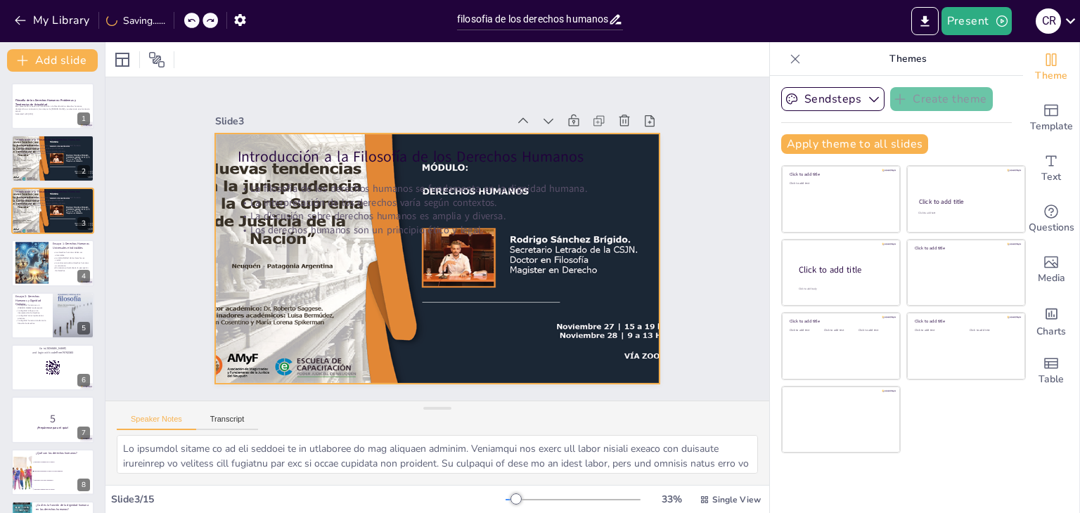
click at [643, 187] on div at bounding box center [422, 252] width 517 height 535
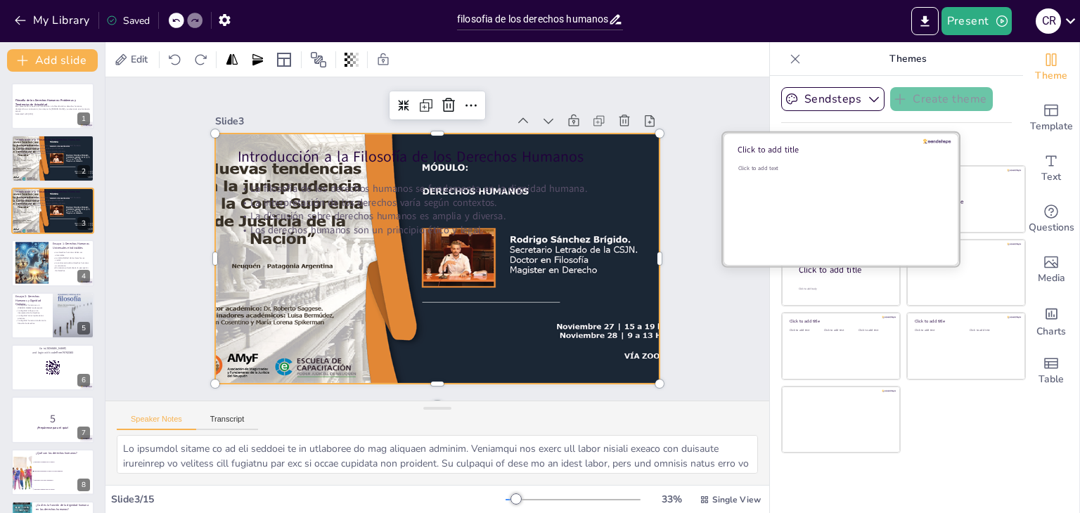
click at [830, 188] on div "Click to add text" at bounding box center [838, 208] width 201 height 87
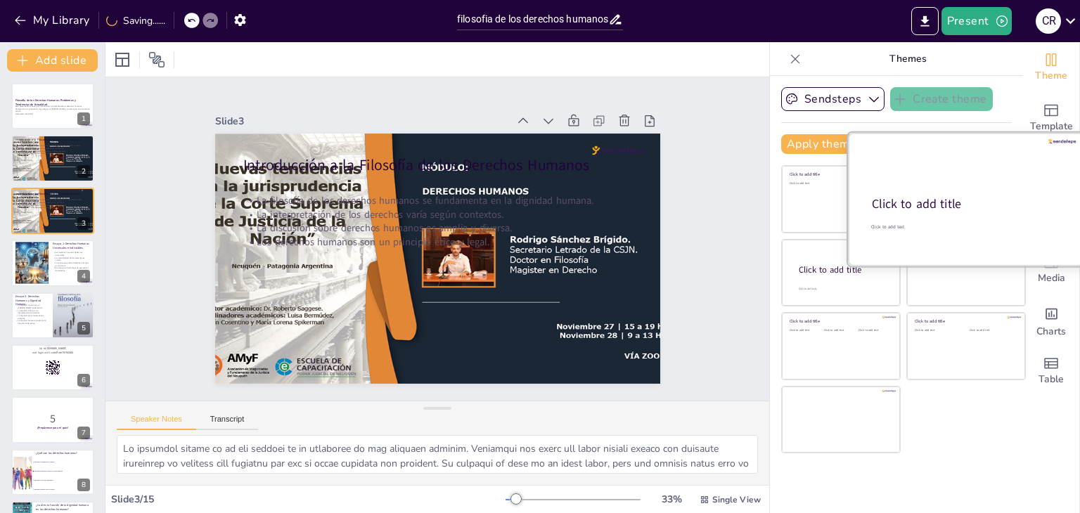
click at [985, 178] on div at bounding box center [966, 199] width 236 height 133
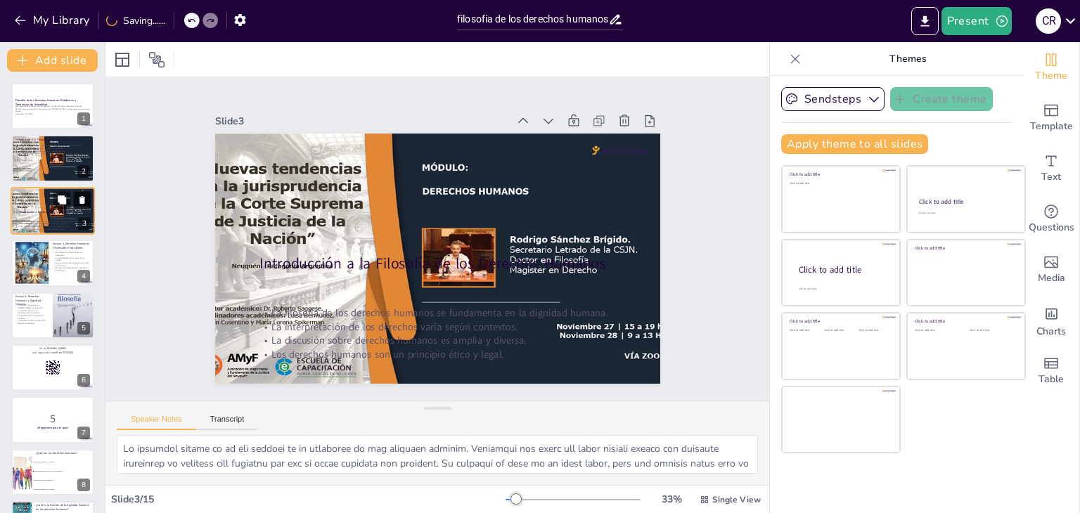
click at [82, 205] on button at bounding box center [82, 199] width 17 height 17
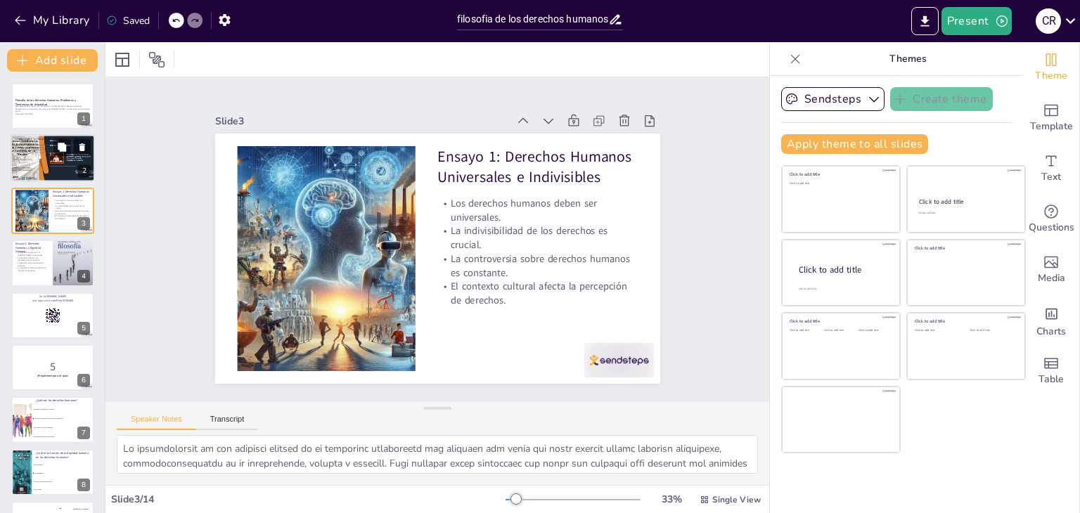
click at [41, 155] on div at bounding box center [53, 159] width 94 height 48
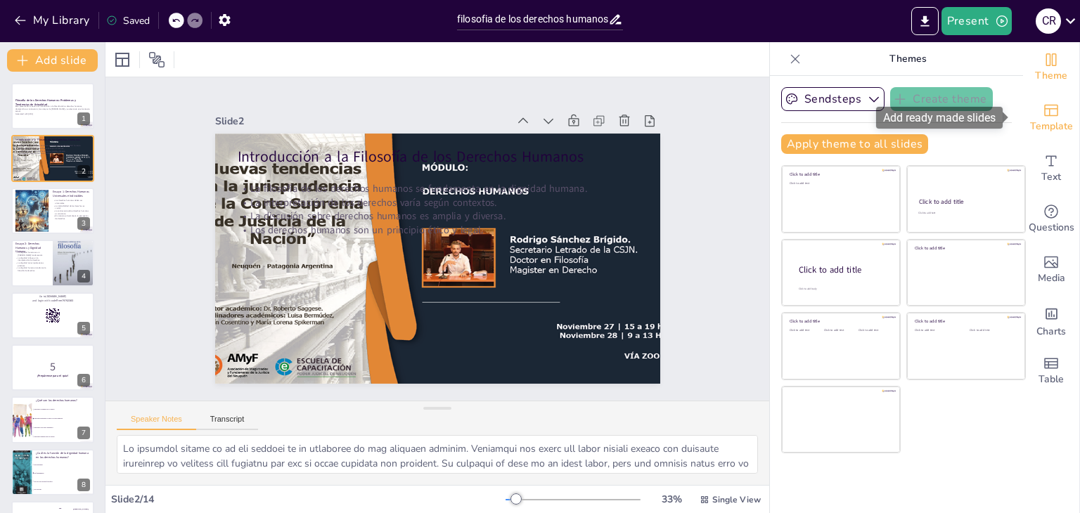
click at [1047, 128] on span "Template" at bounding box center [1051, 126] width 43 height 15
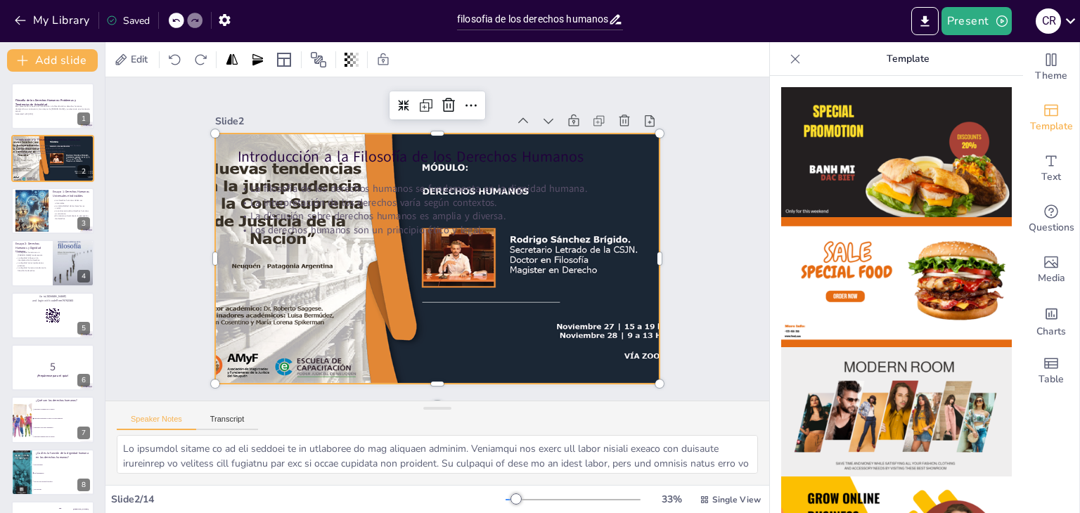
click at [644, 221] on div at bounding box center [455, 247] width 430 height 554
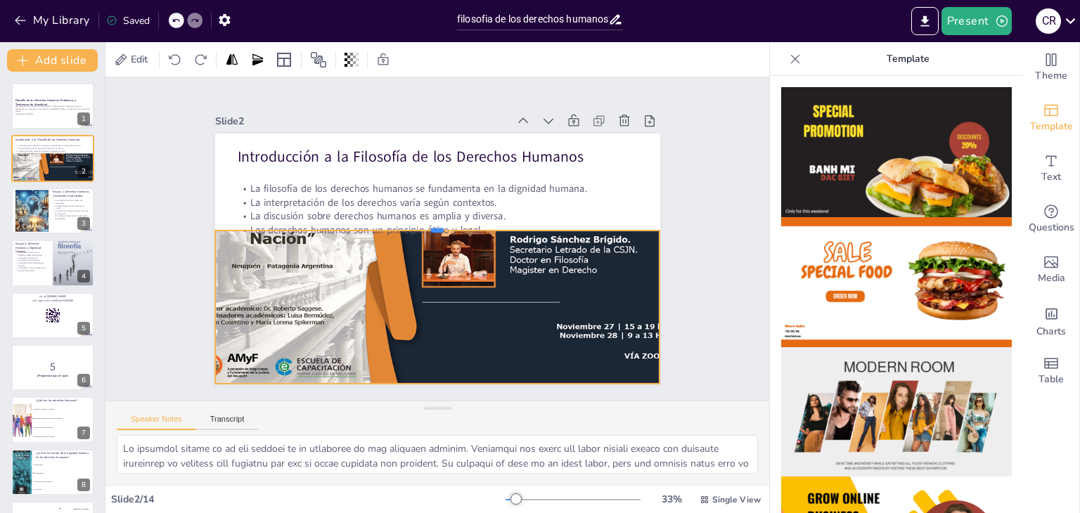
drag, startPoint x: 430, startPoint y: 124, endPoint x: 469, endPoint y: 221, distance: 104.7
click at [469, 221] on div at bounding box center [449, 232] width 232 height 391
click at [463, 250] on icon at bounding box center [471, 257] width 16 height 15
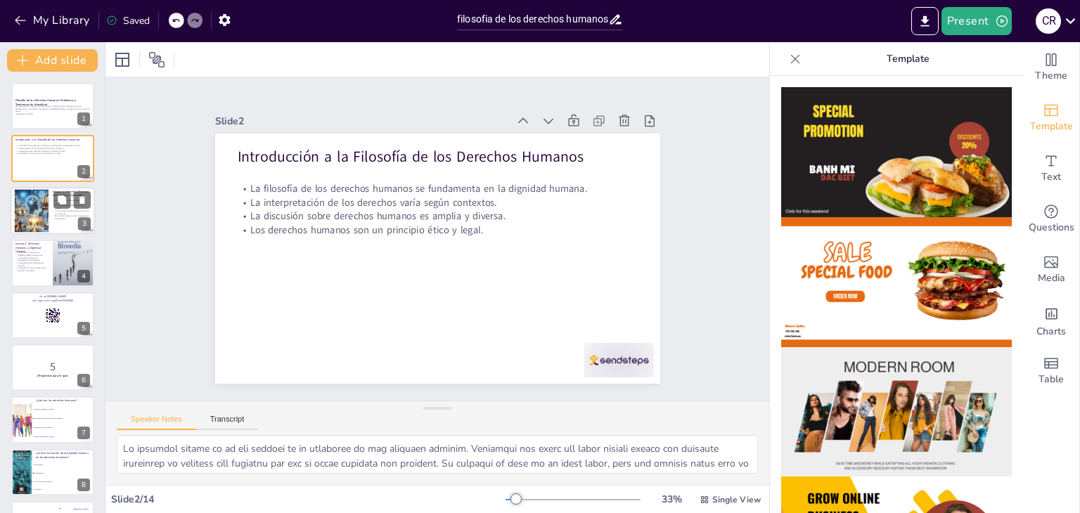
click at [34, 211] on div at bounding box center [31, 210] width 75 height 43
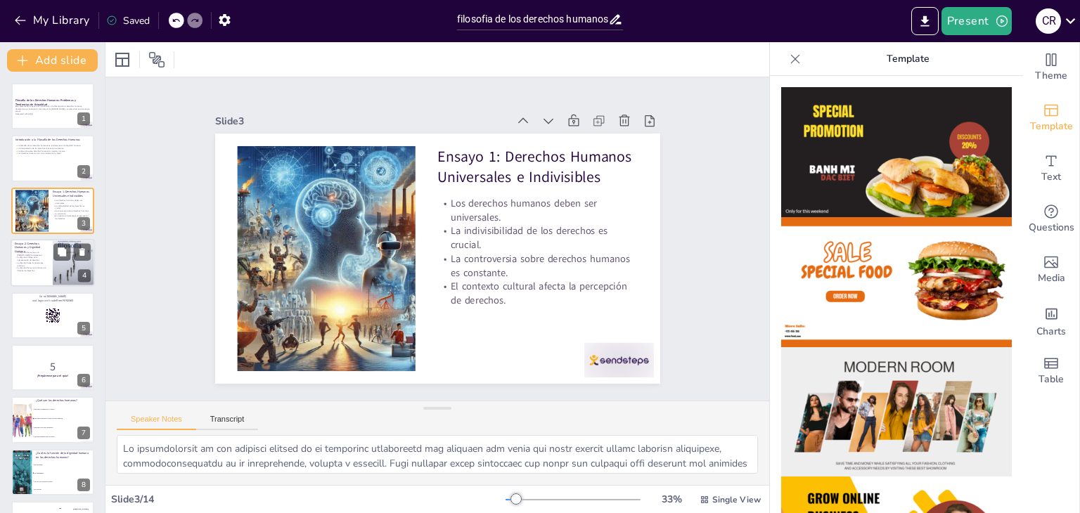
click at [32, 250] on p "Ensayo 2: Derechos Humanos y Dignidad Humana" at bounding box center [32, 248] width 34 height 12
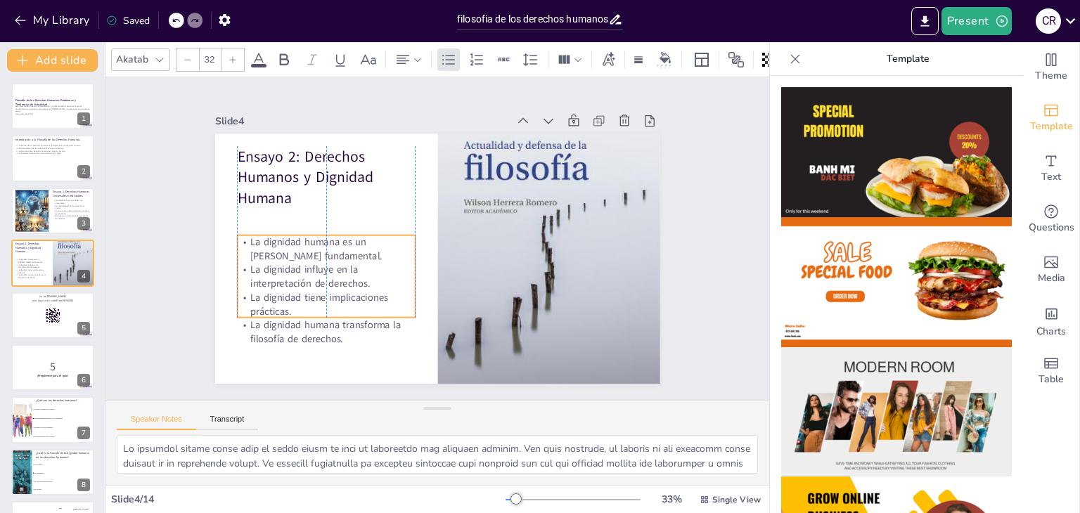
drag, startPoint x: 271, startPoint y: 248, endPoint x: 272, endPoint y: 287, distance: 38.7
click at [446, 287] on p "La dignidad tiene implicaciones prácticas." at bounding box center [478, 361] width 64 height 180
click at [219, 238] on div "Slide 1 Filosofía de los Derechos Humanos: Problemas y Tendencias de Actualidad…" at bounding box center [437, 239] width 437 height 588
